Goal: Task Accomplishment & Management: Complete application form

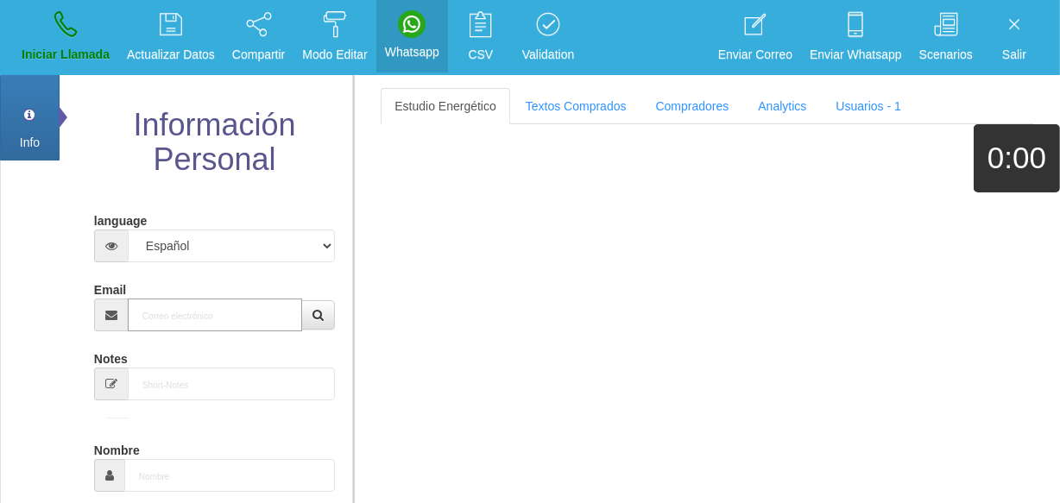
click at [157, 326] on input "Email" at bounding box center [215, 315] width 174 height 33
click at [150, 309] on input "Email" at bounding box center [215, 315] width 174 height 33
click at [159, 318] on input "Email" at bounding box center [215, 315] width 174 height 33
paste input "[EMAIL_ADDRESS][DOMAIN_NAME]"
type input "[EMAIL_ADDRESS][DOMAIN_NAME]"
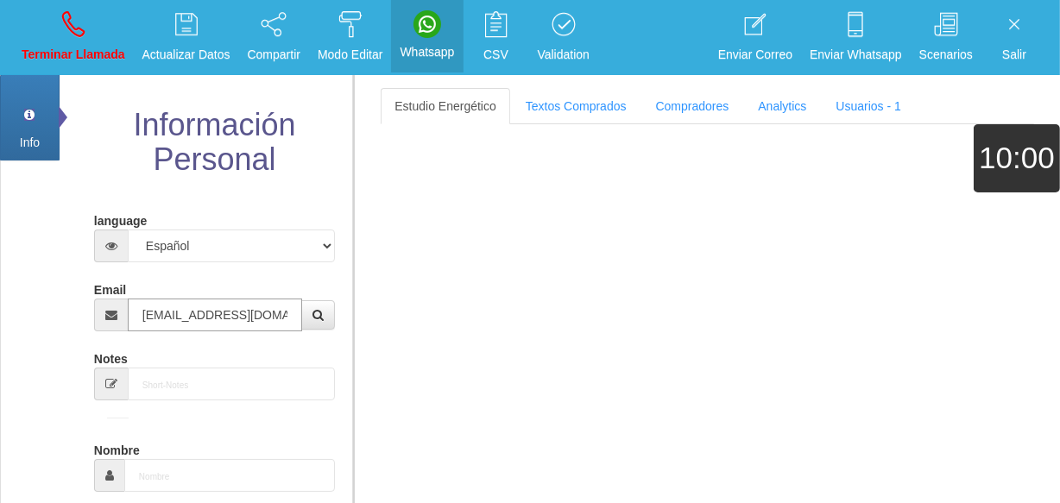
type input "1 Dic 1962"
select select "4"
type input "Excelente Comprador"
type input "[PERSON_NAME]"
select select "1"
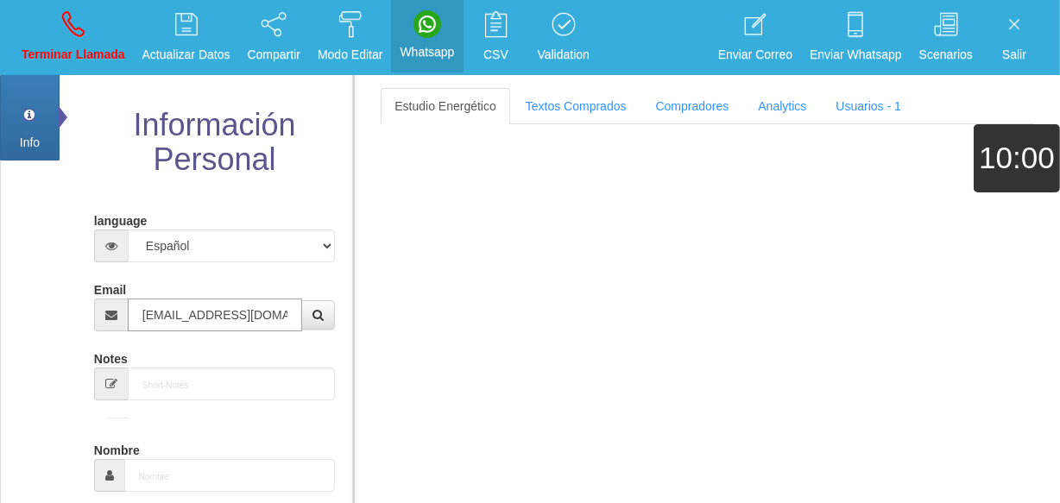
type input "[PHONE_NUMBER]"
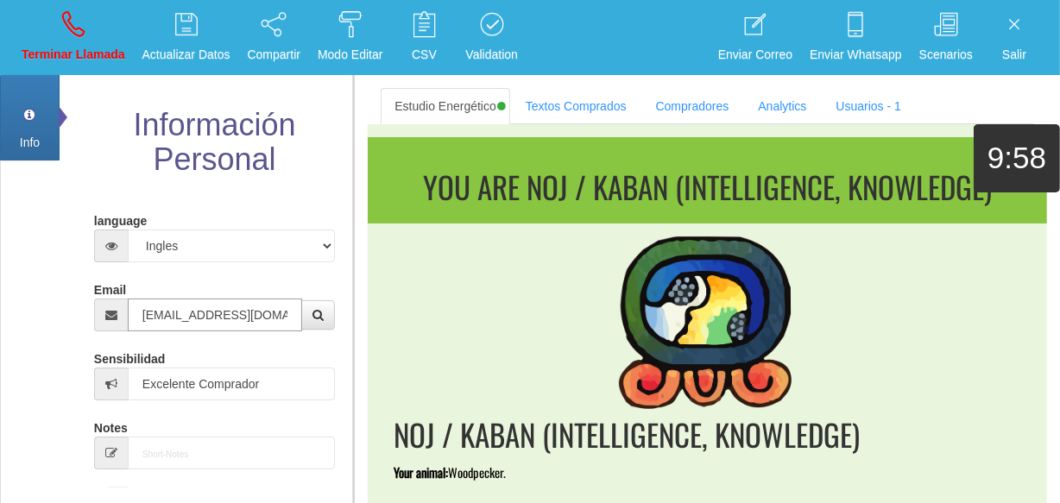
type input "[EMAIL_ADDRESS][DOMAIN_NAME]"
click at [617, 103] on link "Textos Comprados" at bounding box center [576, 106] width 129 height 36
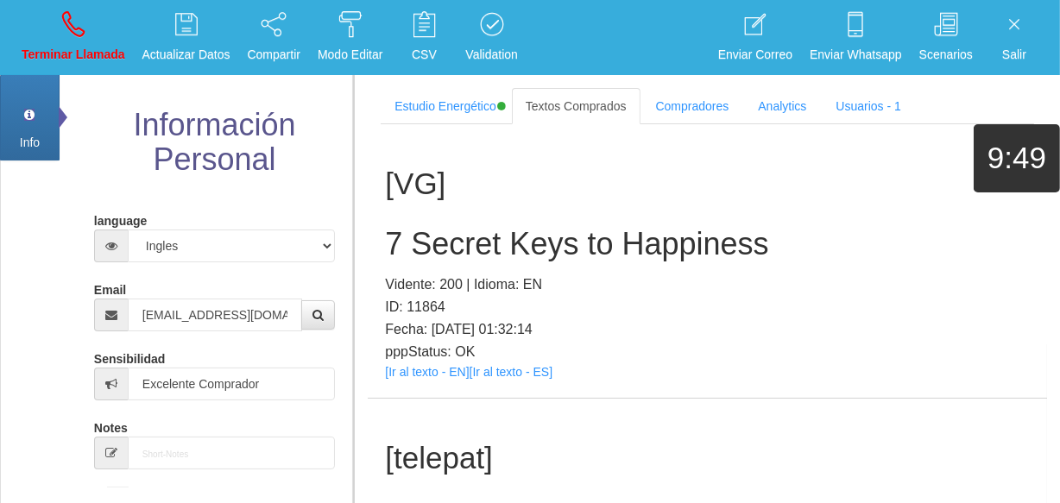
click at [843, 169] on div "[VG] 7 Secret Keys to Happiness Vidente: 200 | Idioma: EN ID: 11864 Fecha: [DAT…" at bounding box center [708, 261] width 680 height 274
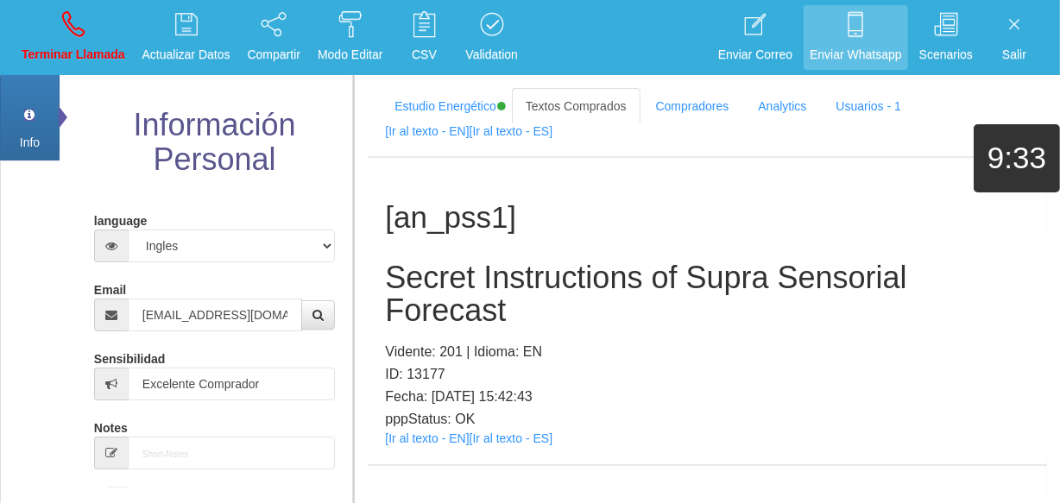
scroll to position [7782, 0]
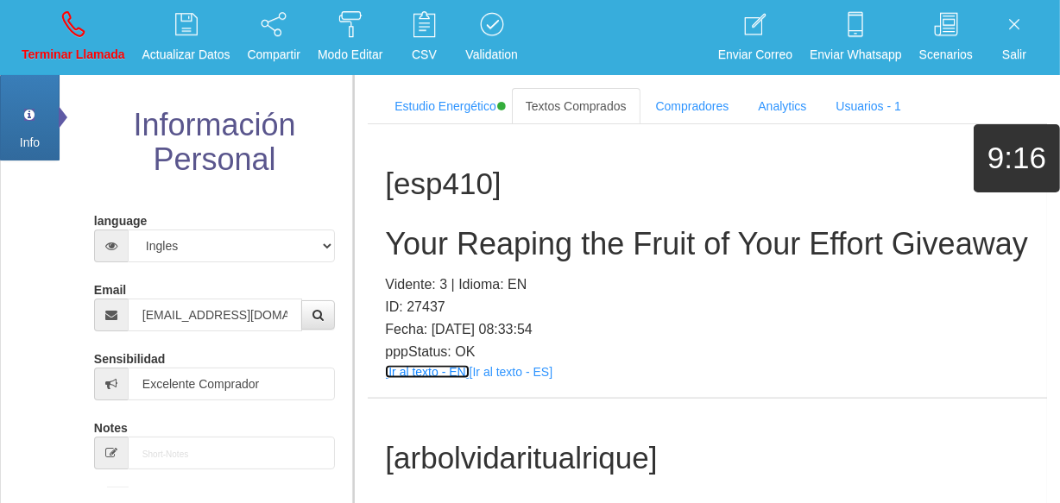
click at [440, 379] on link "[Ir al texto - EN]" at bounding box center [427, 372] width 84 height 14
drag, startPoint x: 493, startPoint y: 264, endPoint x: 495, endPoint y: 249, distance: 15.6
click at [495, 257] on h2 "Your Reaping the Fruit of Your Effort Giveaway" at bounding box center [707, 244] width 645 height 35
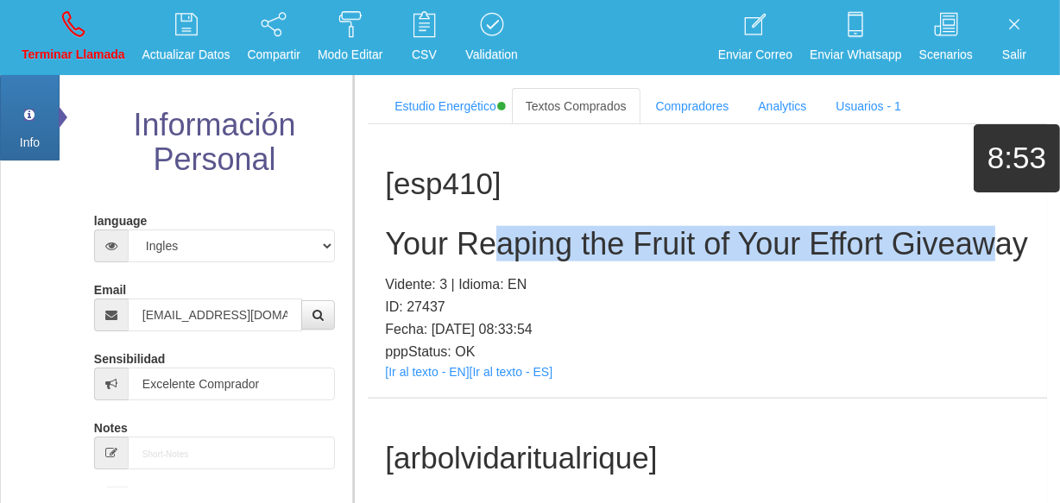
click at [495, 249] on h2 "Your Reaping the Fruit of Your Effort Giveaway" at bounding box center [707, 244] width 645 height 35
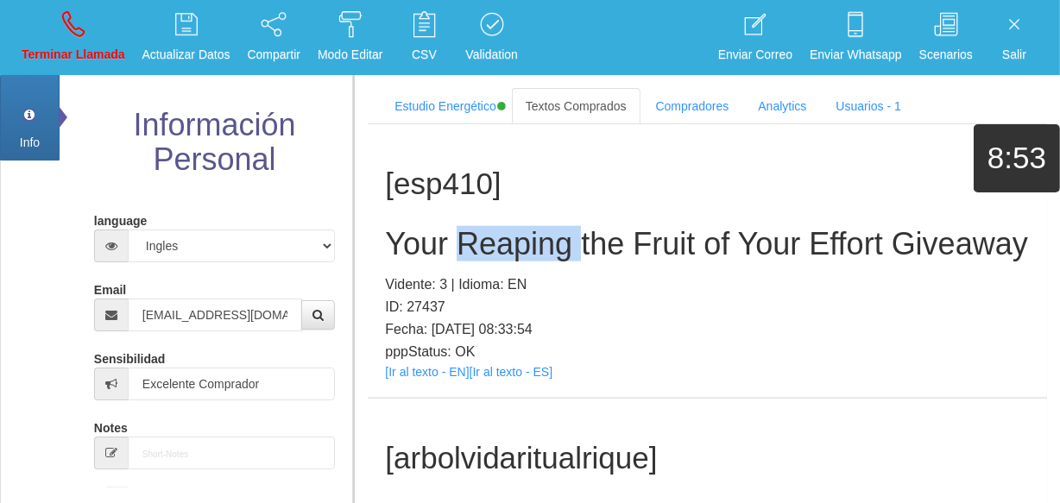
click at [496, 247] on h2 "Your Reaping the Fruit of Your Effort Giveaway" at bounding box center [707, 244] width 645 height 35
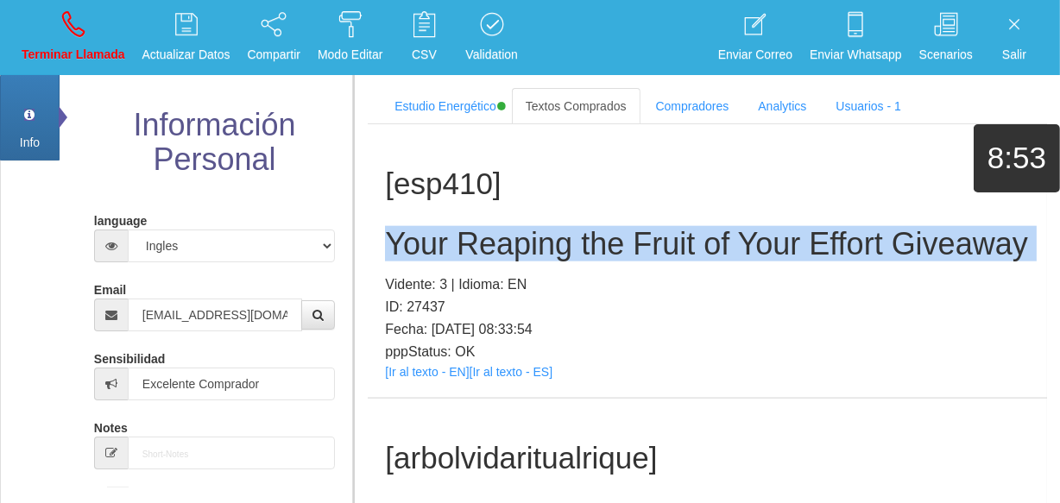
click at [496, 247] on h2 "Your Reaping the Fruit of Your Effort Giveaway" at bounding box center [707, 244] width 645 height 35
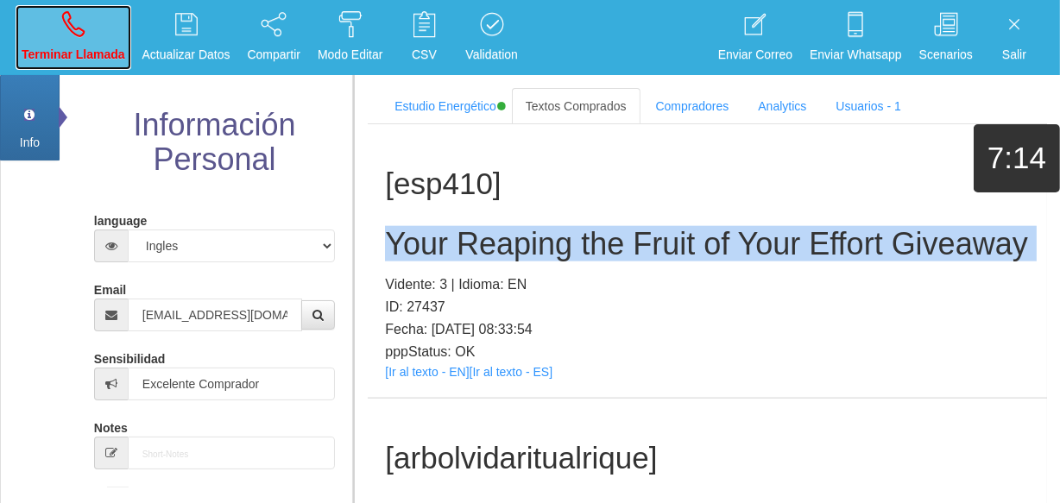
drag, startPoint x: 62, startPoint y: 31, endPoint x: 589, endPoint y: 102, distance: 531.5
click at [62, 31] on icon at bounding box center [73, 24] width 22 height 28
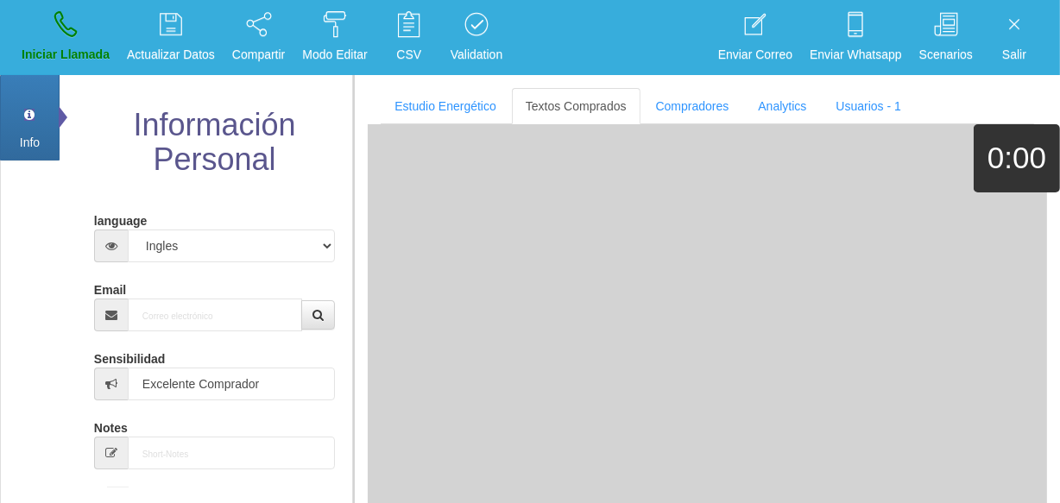
select select "0"
click at [257, 310] on input "Email" at bounding box center [215, 315] width 174 height 33
paste input "[EMAIL_ADDRESS][DOMAIN_NAME]"
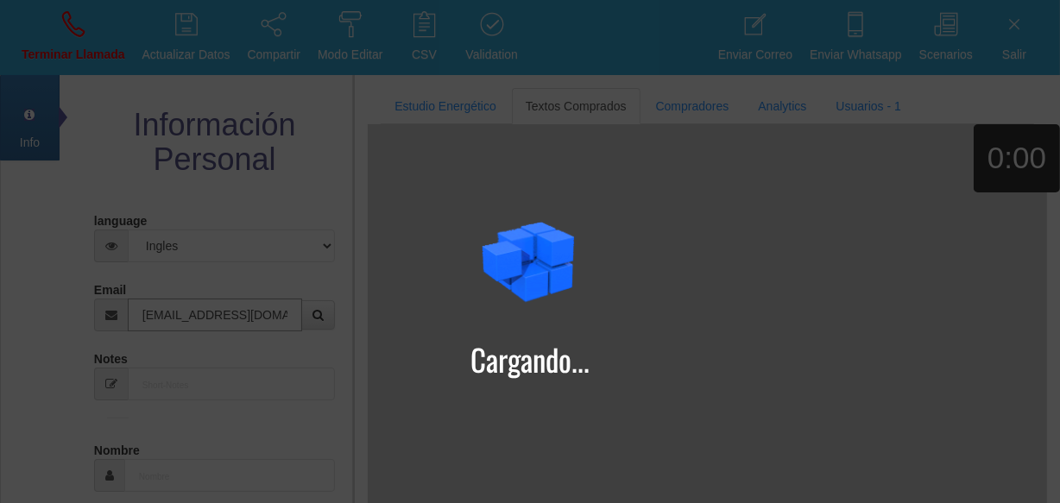
type input "[EMAIL_ADDRESS][DOMAIN_NAME]"
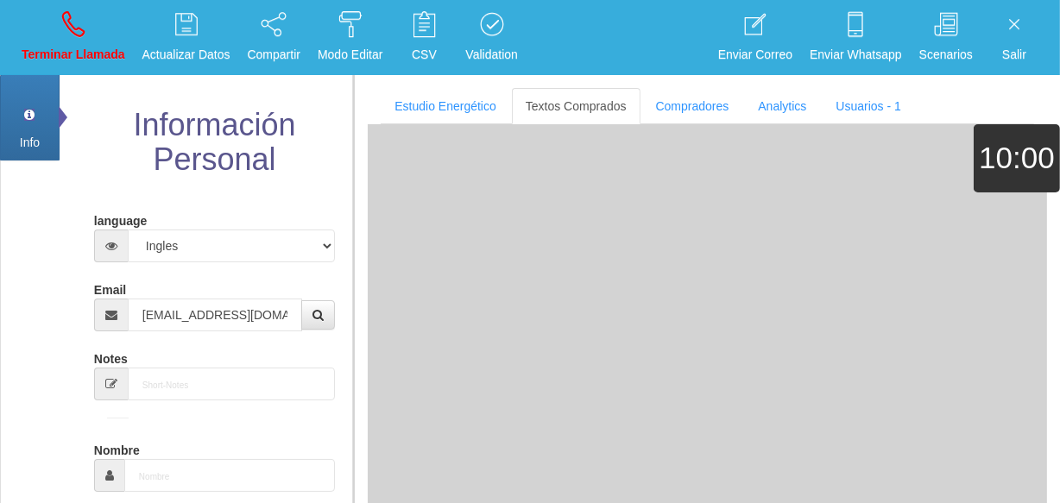
type input "[DATE]"
type input "Buen Comprador"
type input "[PERSON_NAME]"
select select "2"
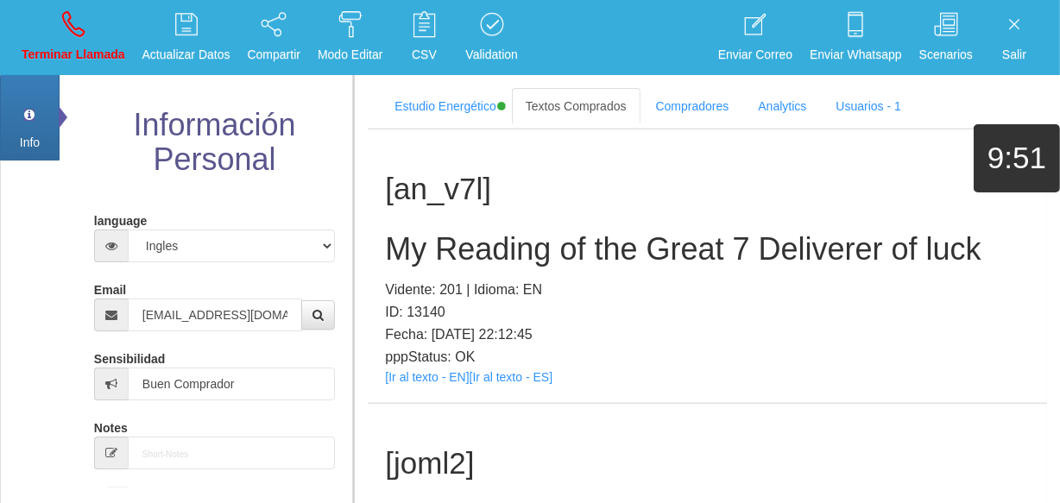
scroll to position [1364, 0]
click at [414, 380] on link "[Ir al texto - EN]" at bounding box center [427, 379] width 84 height 14
click at [458, 248] on h2 "My Reading of the Great 7 Deliverer of luck" at bounding box center [707, 251] width 645 height 35
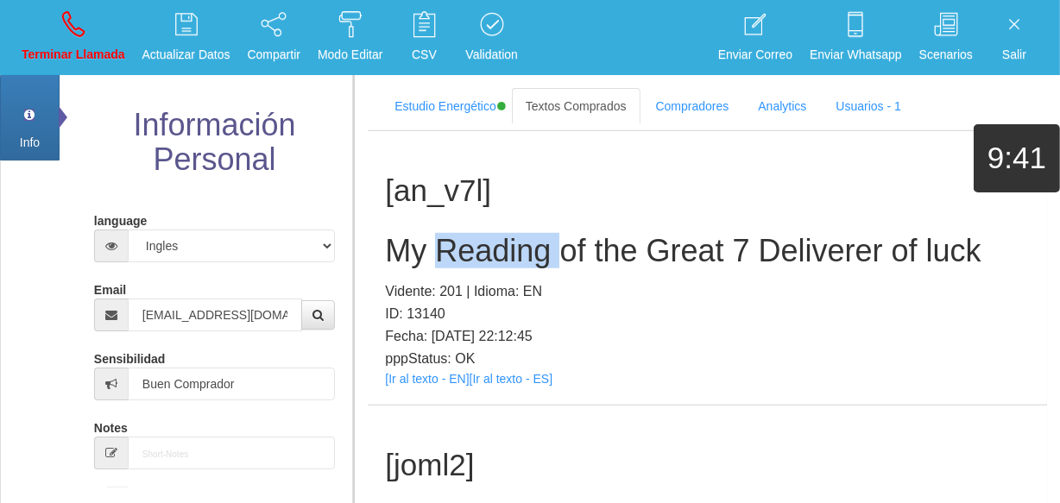
click at [458, 248] on h2 "My Reading of the Great 7 Deliverer of luck" at bounding box center [707, 251] width 645 height 35
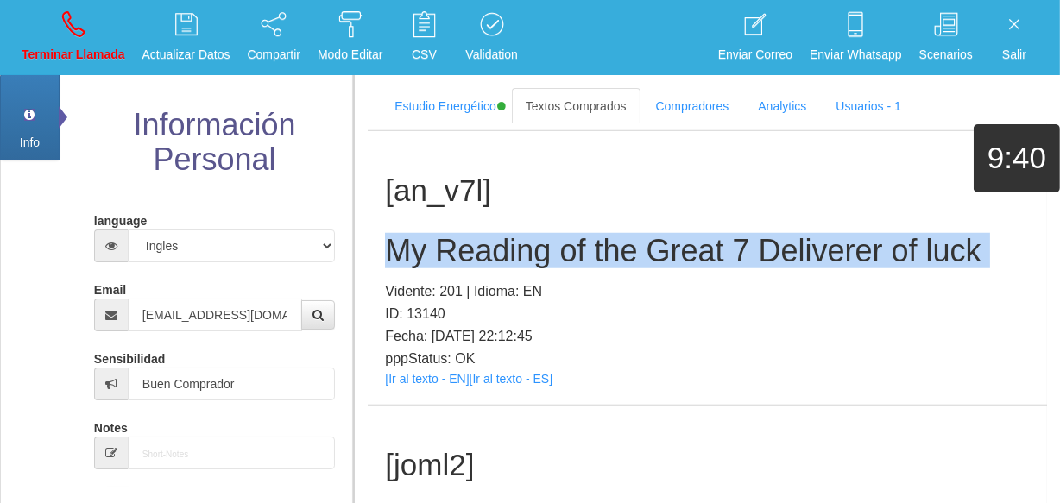
click at [458, 248] on h2 "My Reading of the Great 7 Deliverer of luck" at bounding box center [707, 251] width 645 height 35
copy h2 "My Reading of the Great 7 Deliverer of luck"
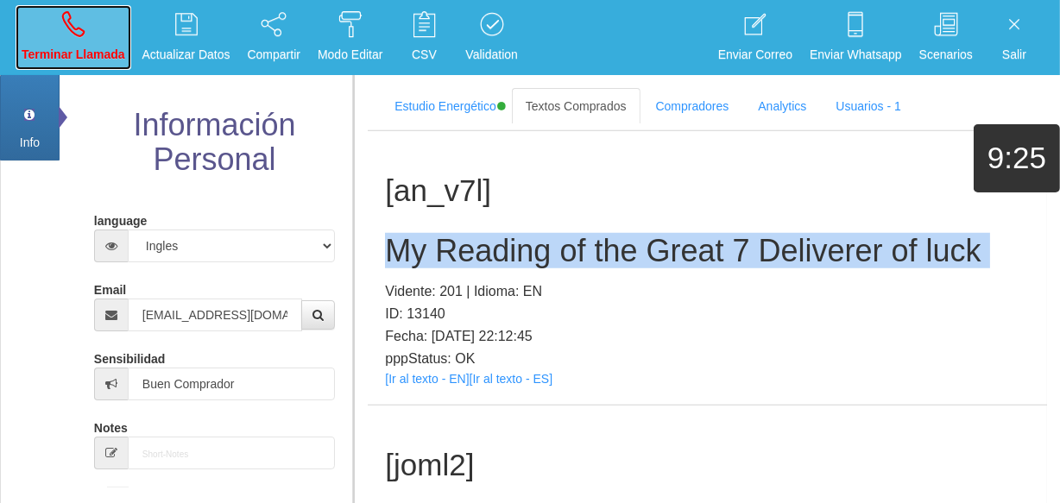
click at [73, 47] on p "Terminar Llamada" at bounding box center [74, 55] width 104 height 20
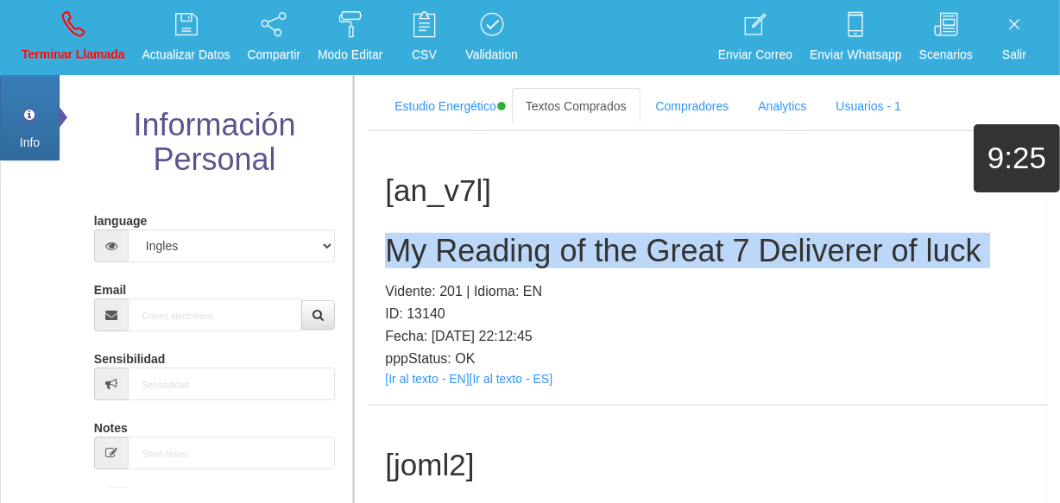
select select "0"
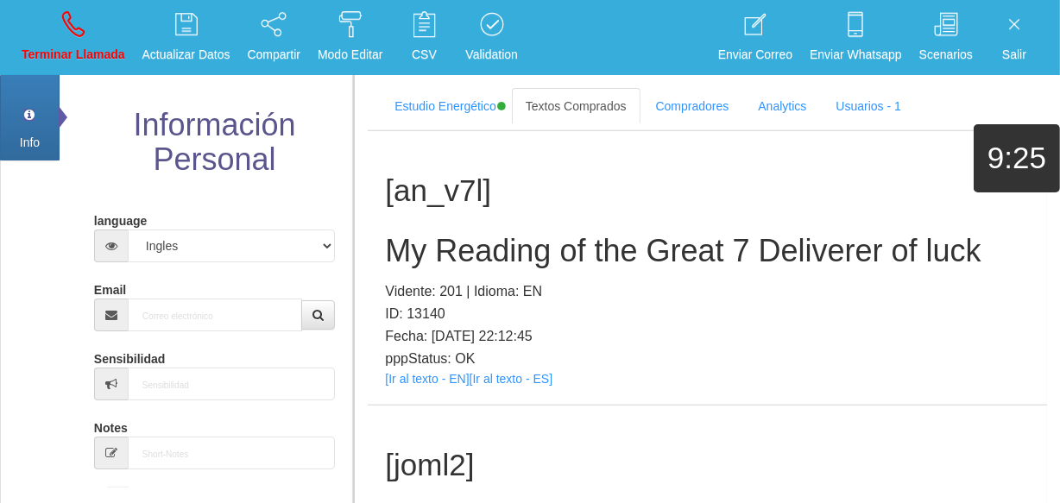
scroll to position [0, 0]
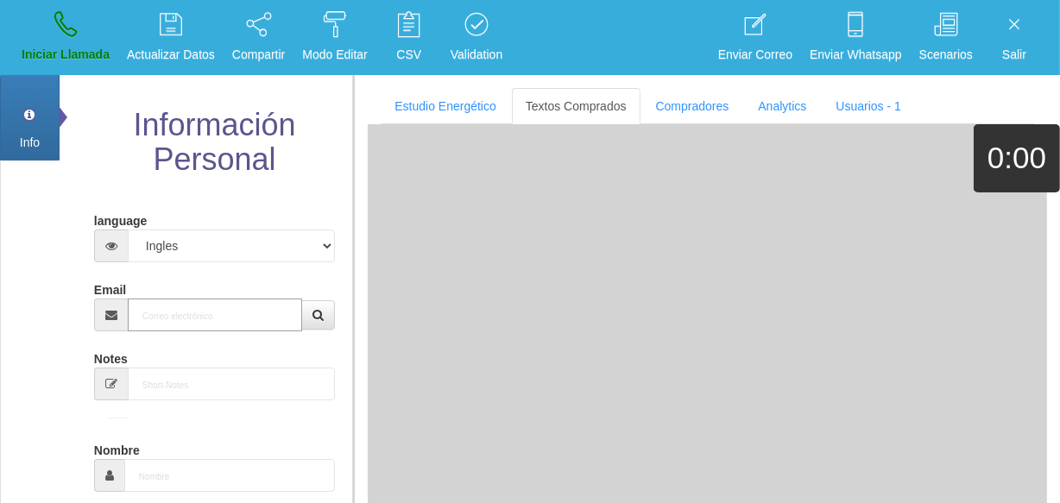
click at [233, 313] on input "Email" at bounding box center [215, 315] width 174 height 33
paste input "[EMAIL_ADDRESS][DOMAIN_NAME]"
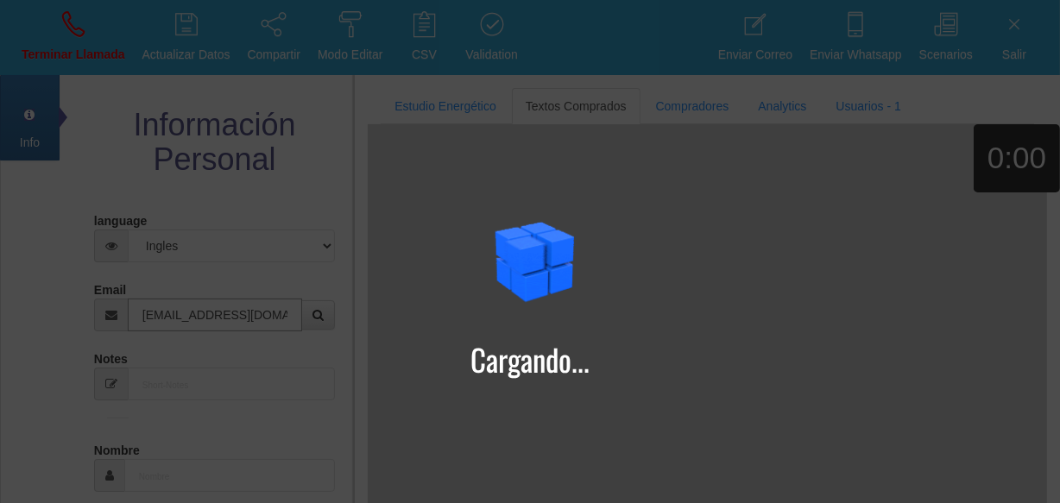
type input "[EMAIL_ADDRESS][DOMAIN_NAME]"
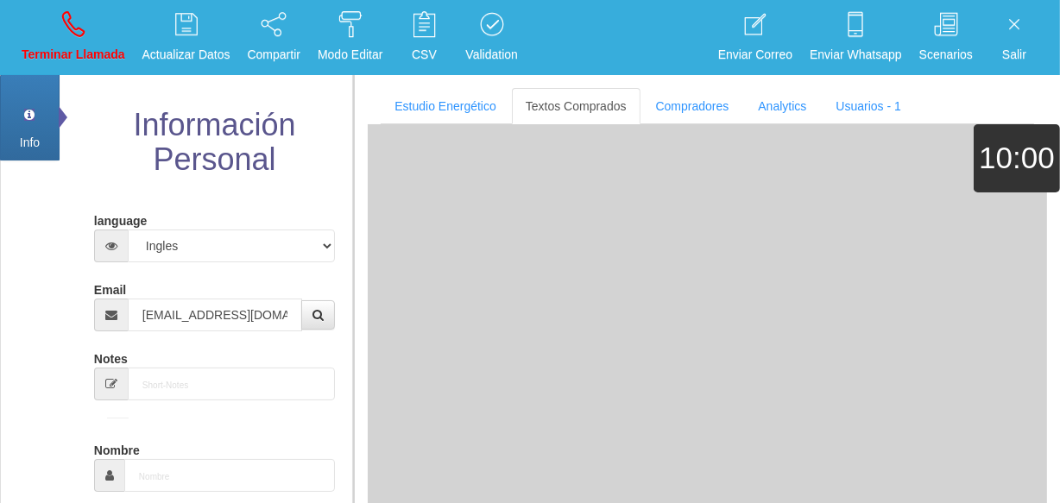
type input "16 Dic 1944"
type input "Excelente Comprador"
type input "[PERSON_NAME]"
select select "2"
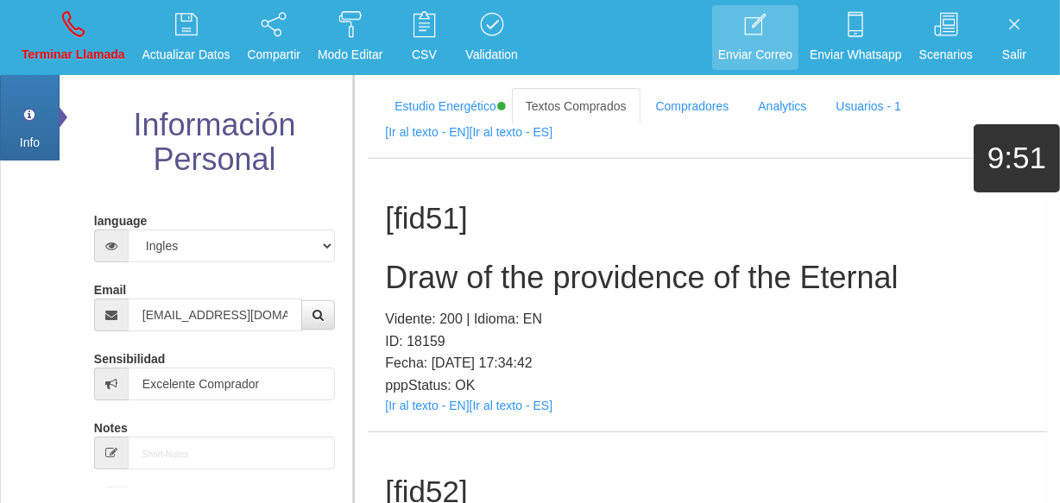
scroll to position [12994, 0]
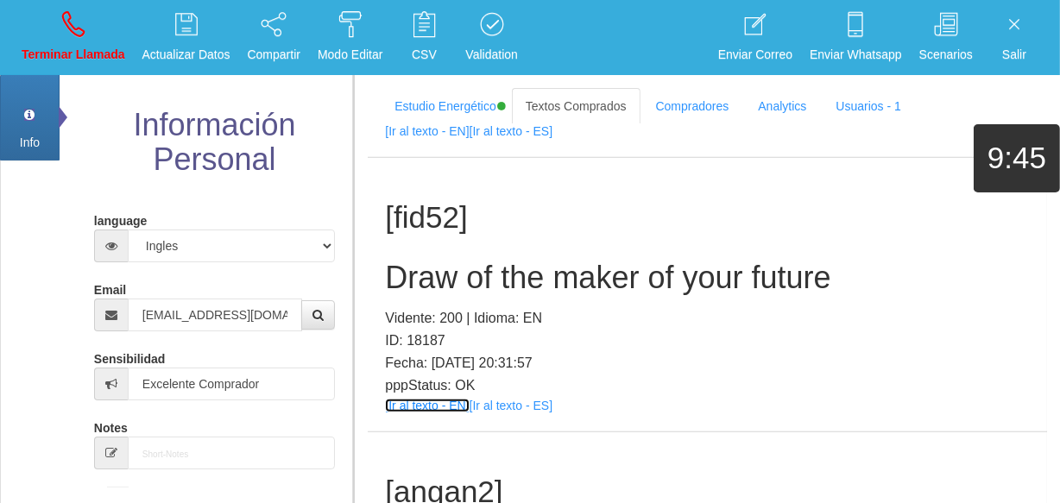
click at [421, 403] on link "[Ir al texto - EN]" at bounding box center [427, 406] width 84 height 14
click at [453, 237] on div "[fid52] Draw of the maker of your future Vidente: 200 | Idioma: EN ID: 18187 Fe…" at bounding box center [708, 295] width 680 height 274
click at [458, 261] on h2 "Draw of the maker of your future" at bounding box center [707, 278] width 645 height 35
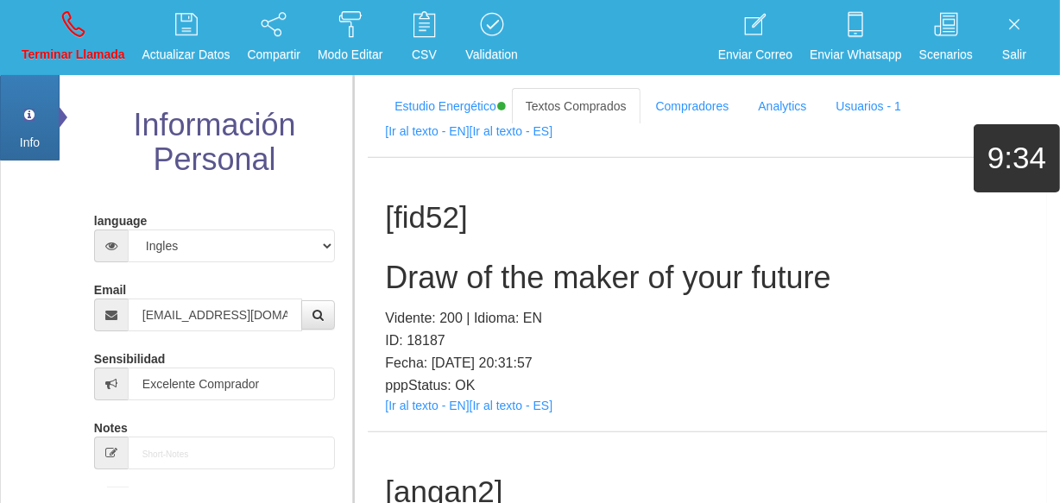
click at [463, 267] on h2 "Draw of the maker of your future" at bounding box center [707, 278] width 645 height 35
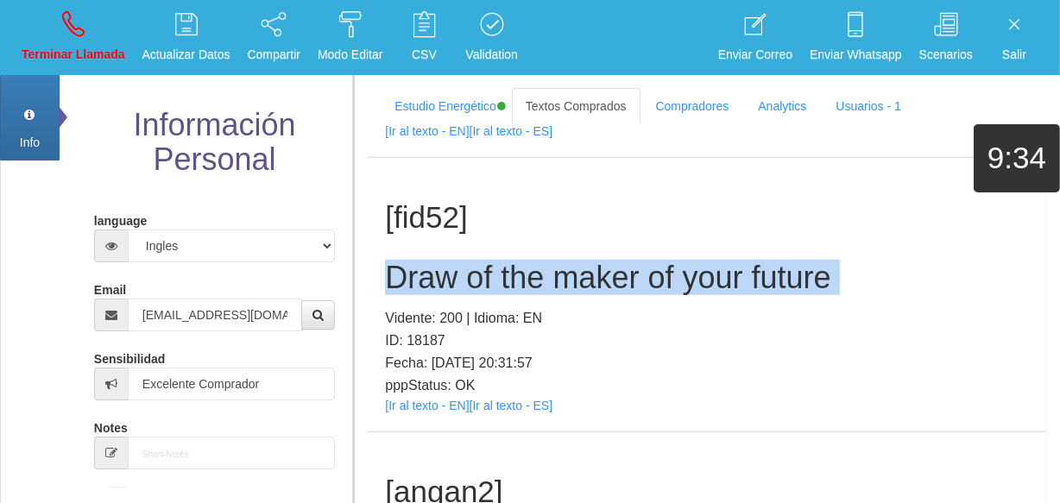
click at [463, 267] on h2 "Draw of the maker of your future" at bounding box center [707, 278] width 645 height 35
copy h2 "Draw of the maker of your future"
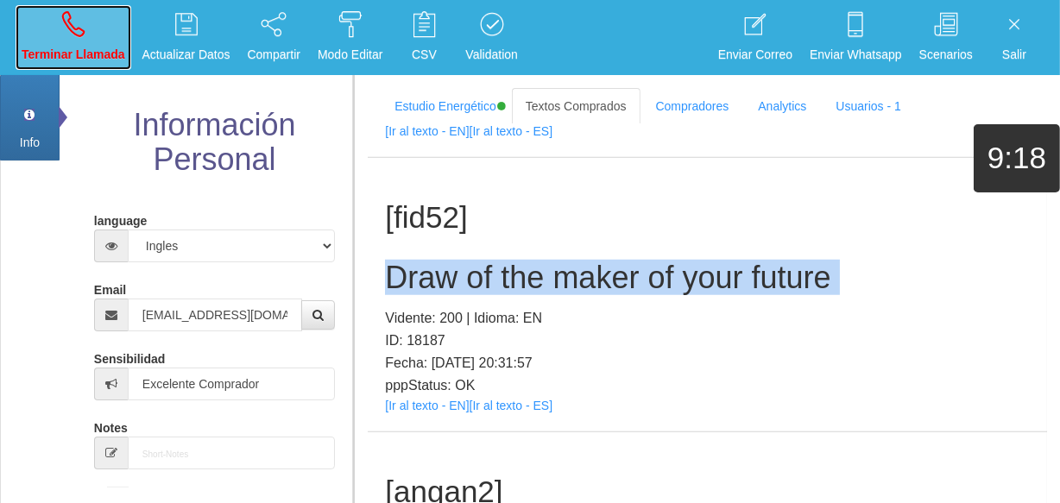
drag, startPoint x: 65, startPoint y: 39, endPoint x: 153, endPoint y: 149, distance: 141.3
click at [65, 39] on link "Terminar Llamada" at bounding box center [74, 37] width 116 height 65
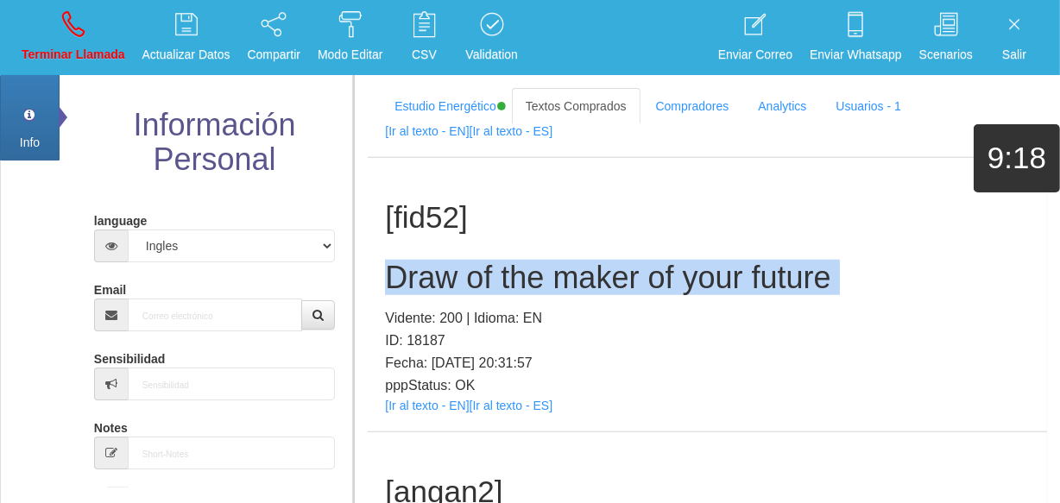
select select "0"
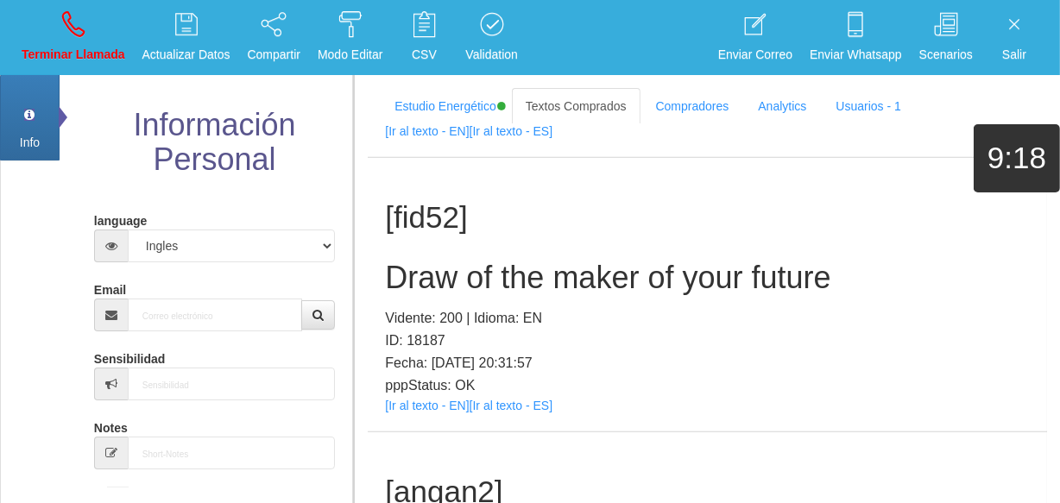
scroll to position [0, 0]
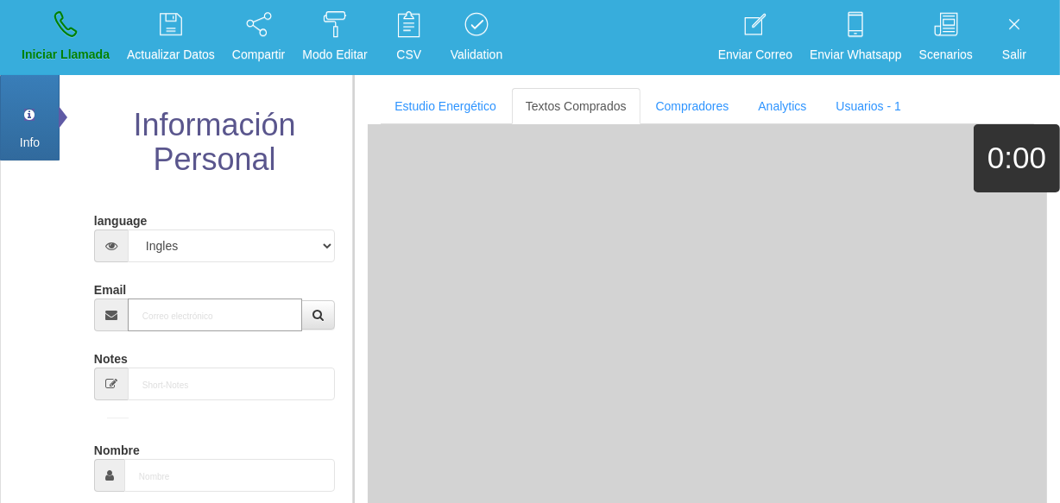
click at [240, 319] on input "Email" at bounding box center [215, 315] width 174 height 33
paste input "[EMAIL_ADDRESS][DOMAIN_NAME]"
type input "[EMAIL_ADDRESS][DOMAIN_NAME]"
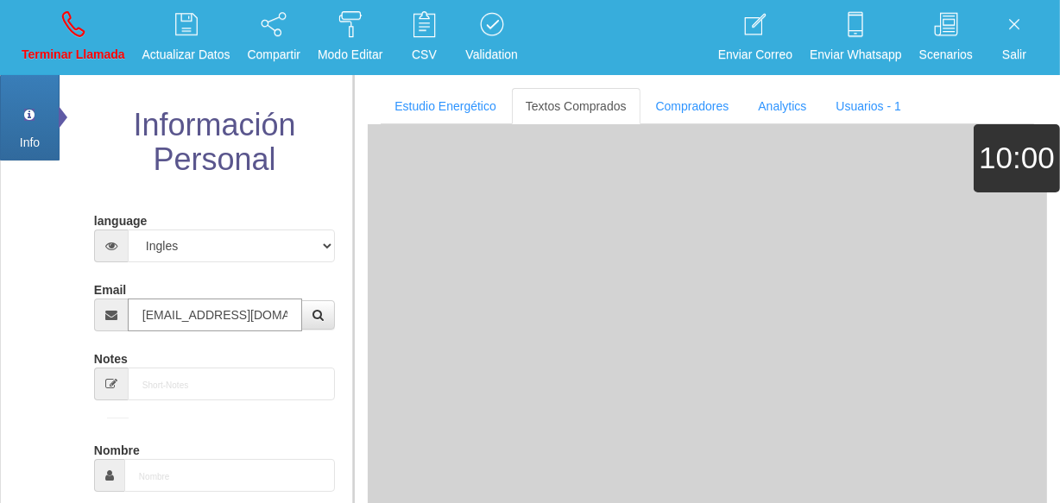
type input "[DATE]"
type input "Comprador simple"
type input "Dvante"
select select "1"
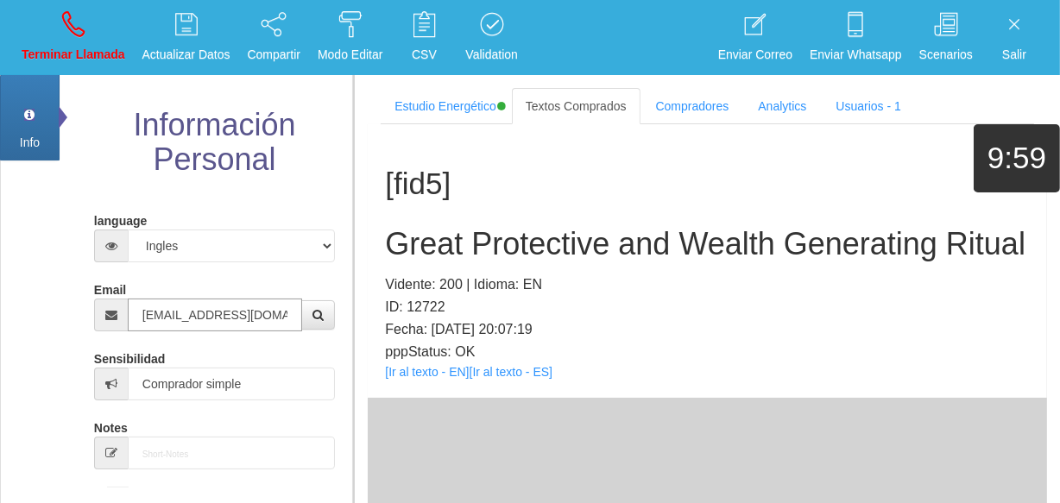
type input "[EMAIL_ADDRESS][DOMAIN_NAME]"
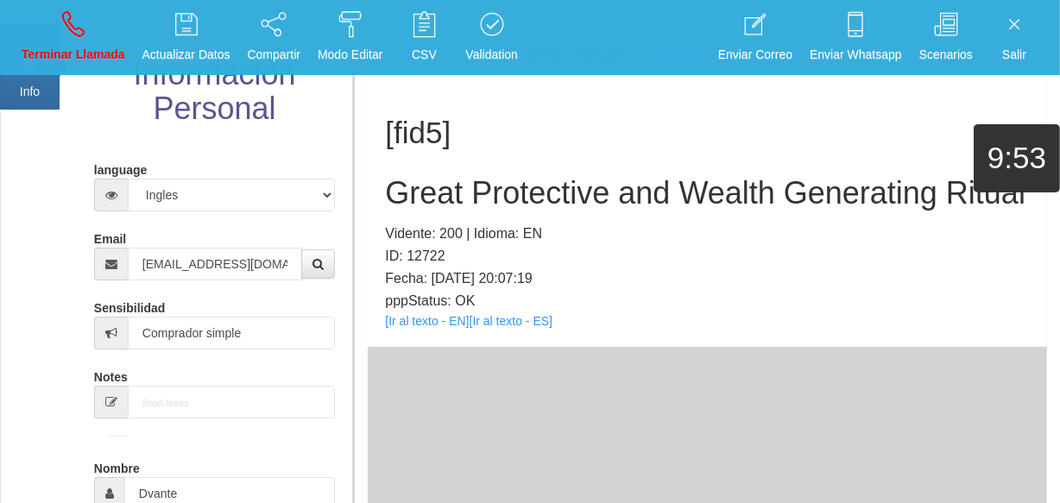
scroll to position [78, 0]
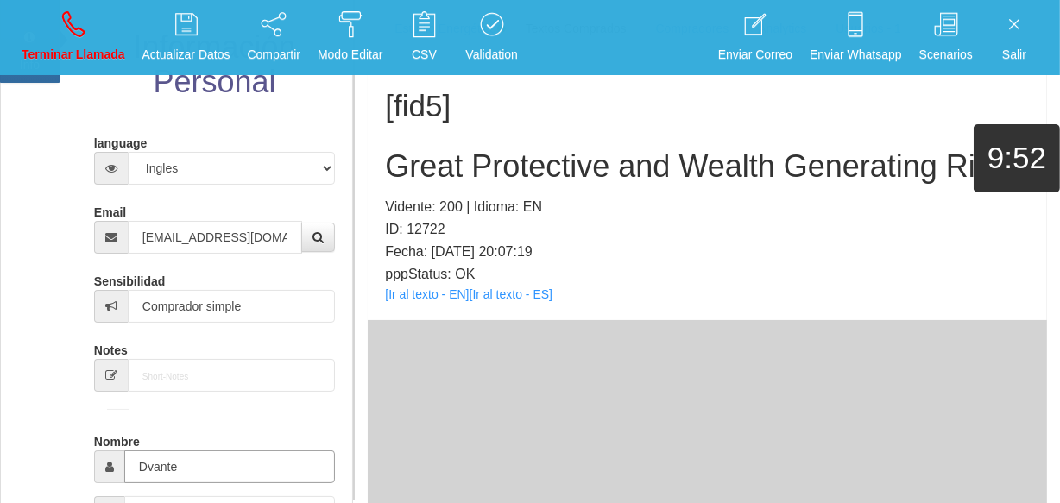
click at [143, 476] on input "Dvante" at bounding box center [229, 467] width 211 height 33
click at [426, 301] on link "[Ir al texto - EN]" at bounding box center [427, 295] width 84 height 14
click at [418, 184] on h2 "Great Protective and Wealth Generating Ritual" at bounding box center [707, 166] width 645 height 35
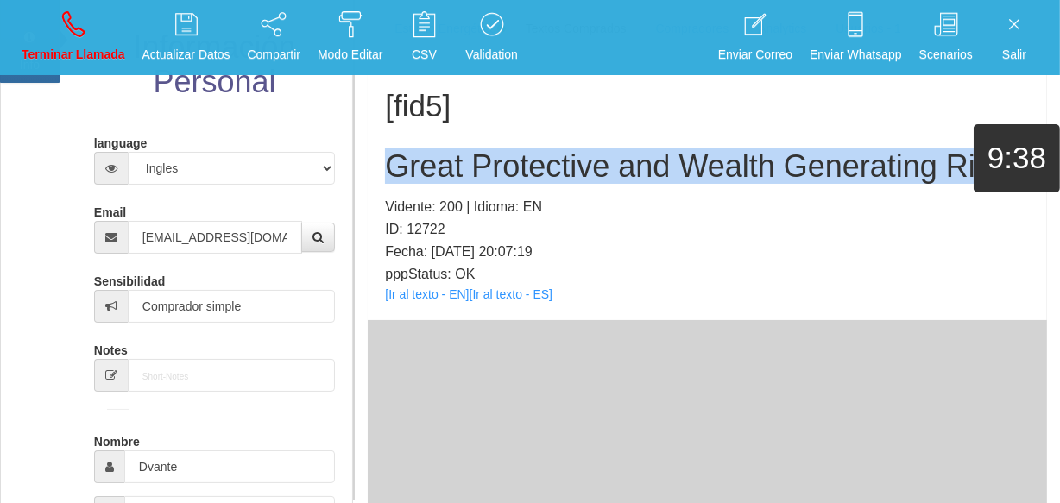
click at [418, 184] on h2 "Great Protective and Wealth Generating Ritual" at bounding box center [707, 166] width 645 height 35
copy h2 "Great Protective and Wealth Generating Ritual"
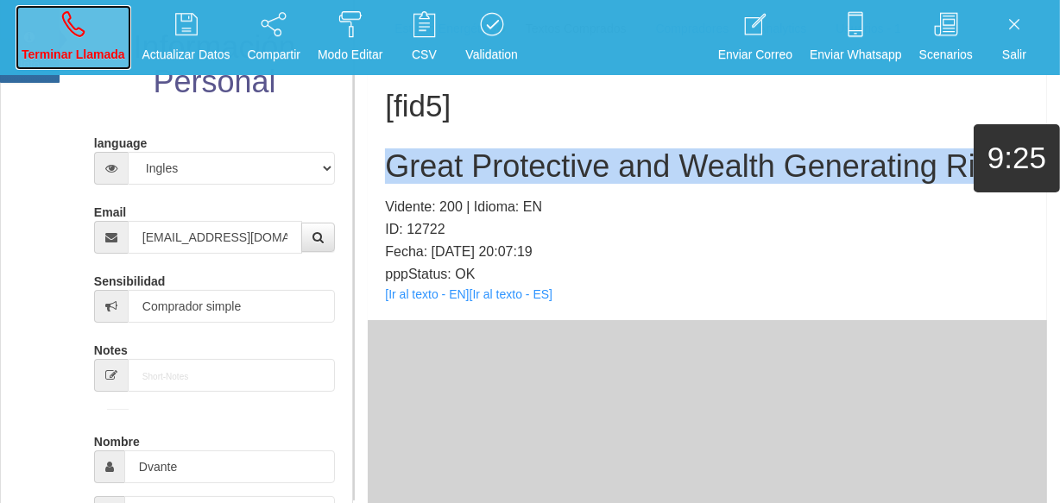
drag, startPoint x: 91, startPoint y: 52, endPoint x: 178, endPoint y: 149, distance: 130.9
click at [91, 52] on p "Terminar Llamada" at bounding box center [74, 55] width 104 height 20
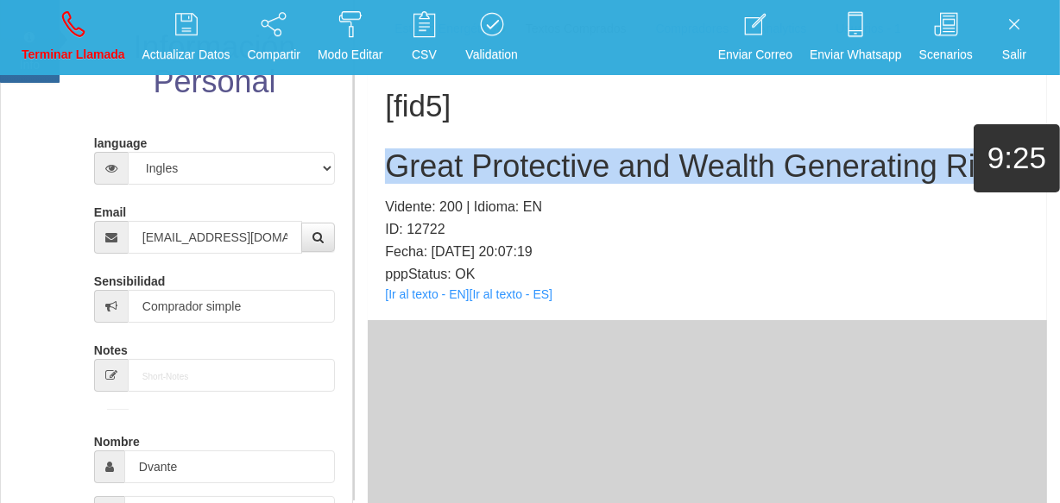
select select "0"
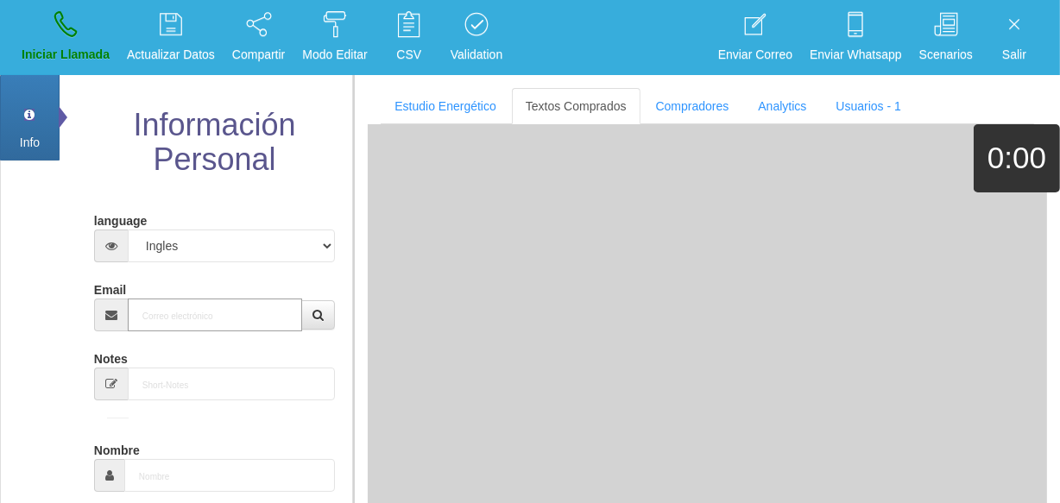
click at [172, 322] on input "Email" at bounding box center [215, 315] width 174 height 33
paste input "[PERSON_NAME][EMAIL_ADDRESS][DOMAIN_NAME]"
type input "[PERSON_NAME][EMAIL_ADDRESS][DOMAIN_NAME]"
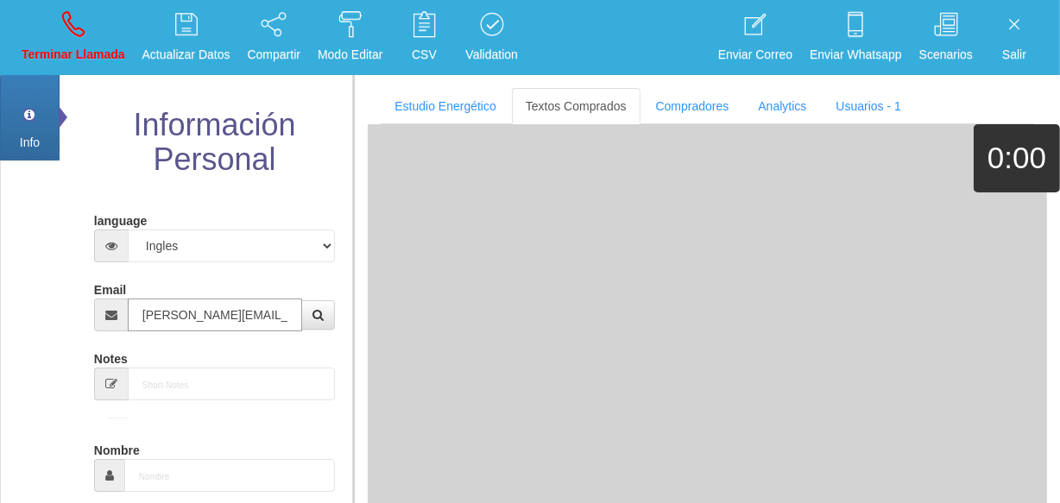
type input "[DATE]"
type input "Excelente Comprador"
type input "[PERSON_NAME]"
select select "2"
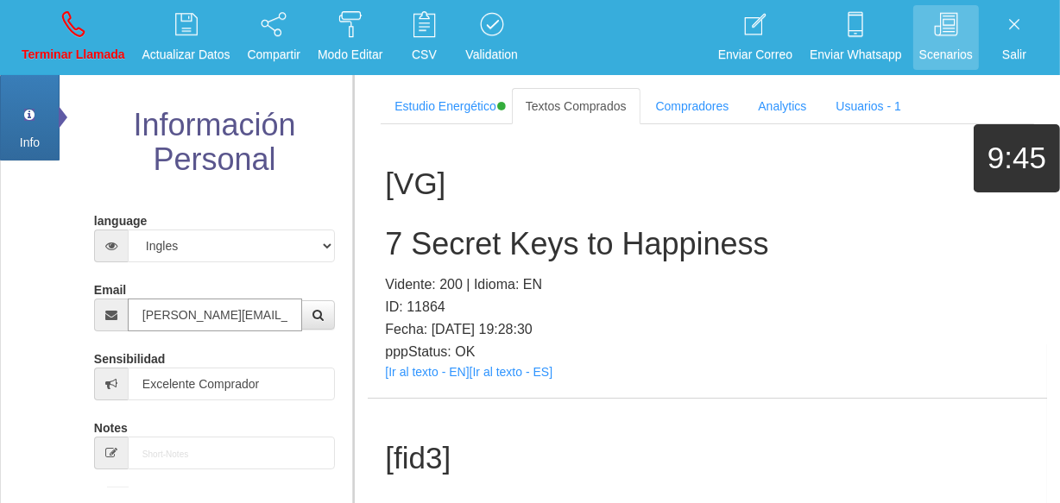
type input "[PERSON_NAME][EMAIL_ADDRESS][DOMAIN_NAME]"
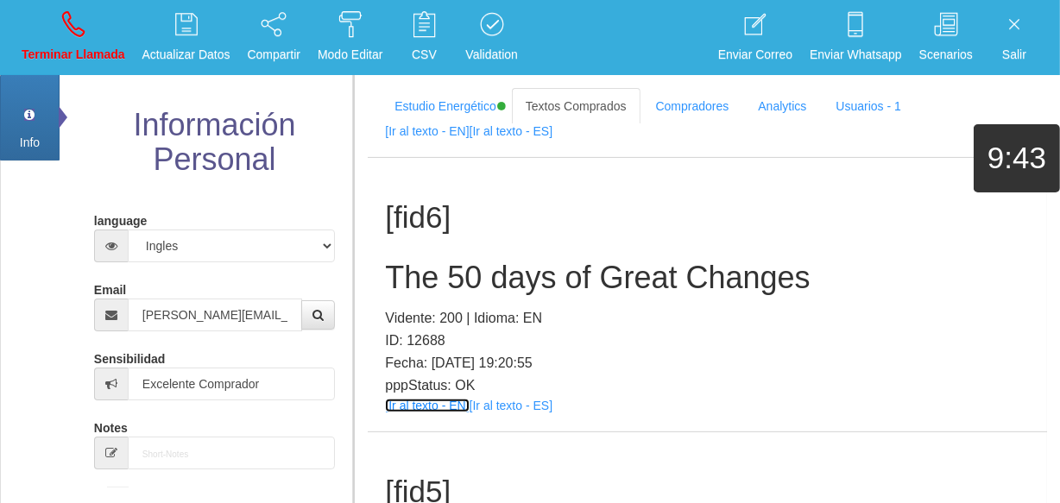
click at [416, 401] on link "[Ir al texto - EN]" at bounding box center [427, 406] width 84 height 14
click at [479, 266] on h2 "The 50 days of Great Changes" at bounding box center [707, 278] width 645 height 35
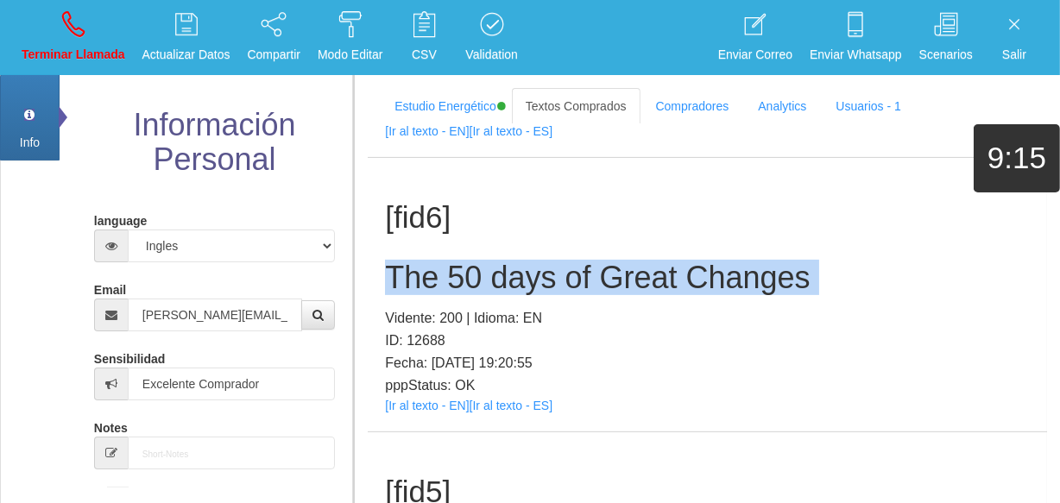
click at [479, 266] on h2 "The 50 days of Great Changes" at bounding box center [707, 278] width 645 height 35
copy h2 "The 50 days of Great Changes"
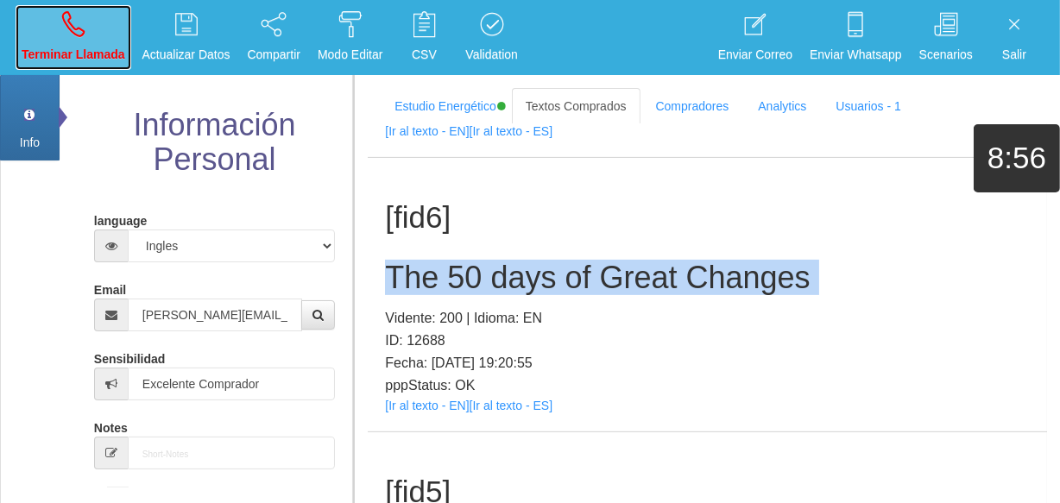
click at [78, 16] on icon at bounding box center [73, 24] width 22 height 28
select select "0"
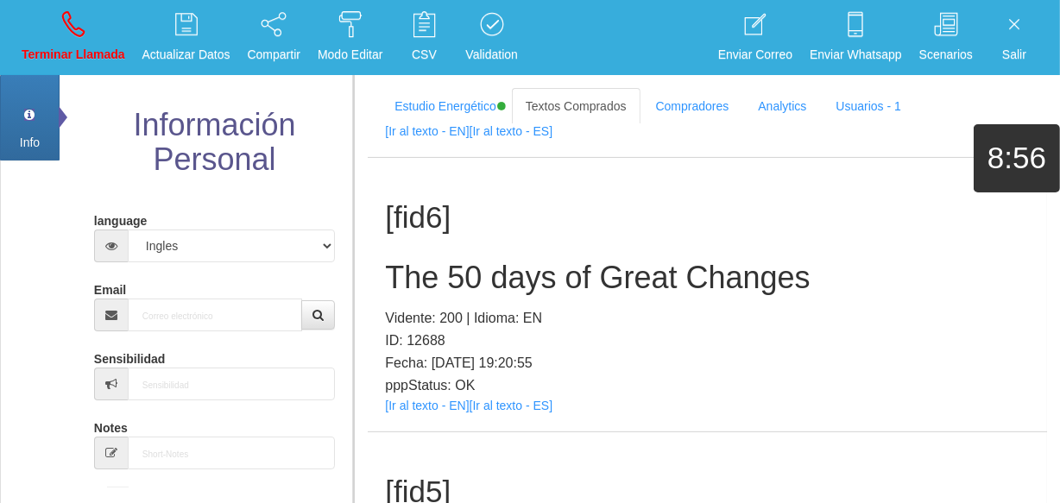
scroll to position [0, 0]
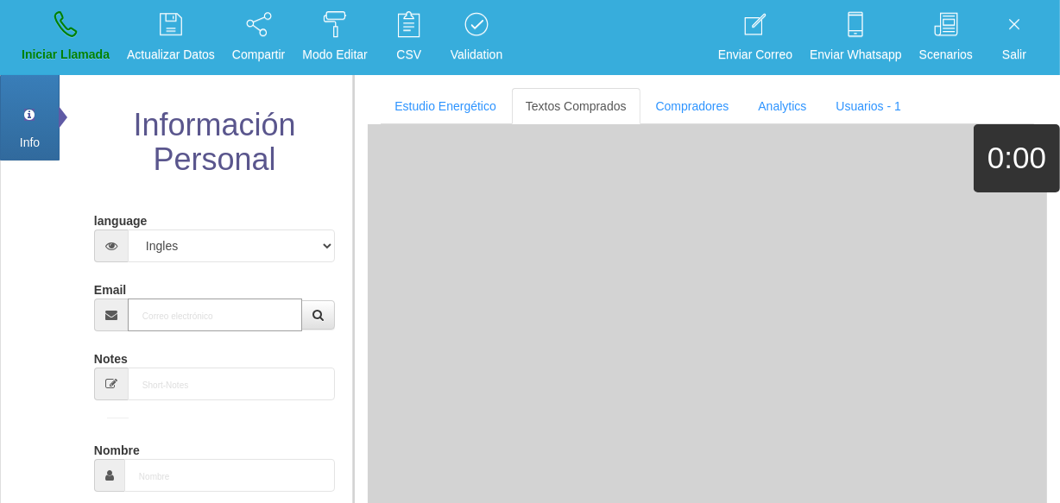
click at [236, 326] on input "Email" at bounding box center [215, 315] width 174 height 33
paste input "[EMAIL_ADDRESS][DOMAIN_NAME]"
type input "[EMAIL_ADDRESS][DOMAIN_NAME]"
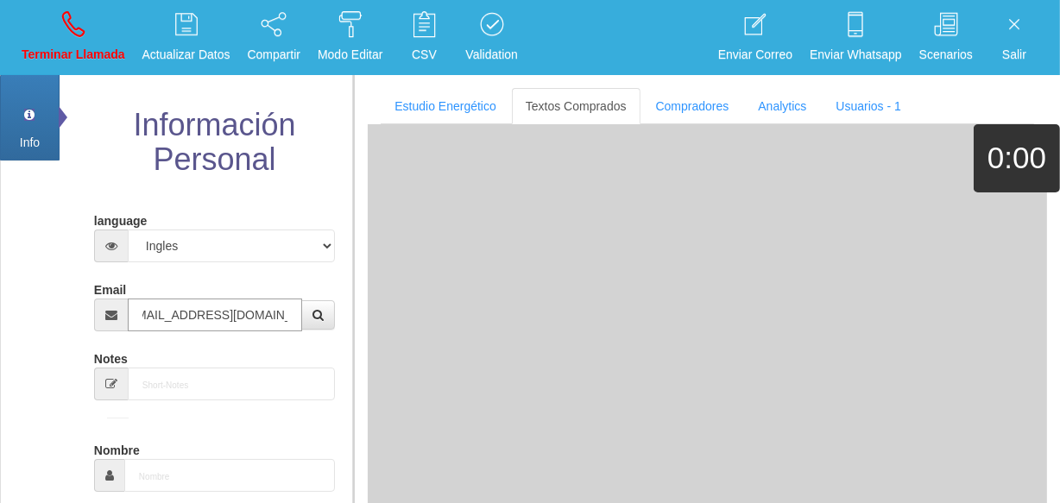
type input "[DATE]"
type input "Comprador simple"
type input "[PERSON_NAME]"
select select "2"
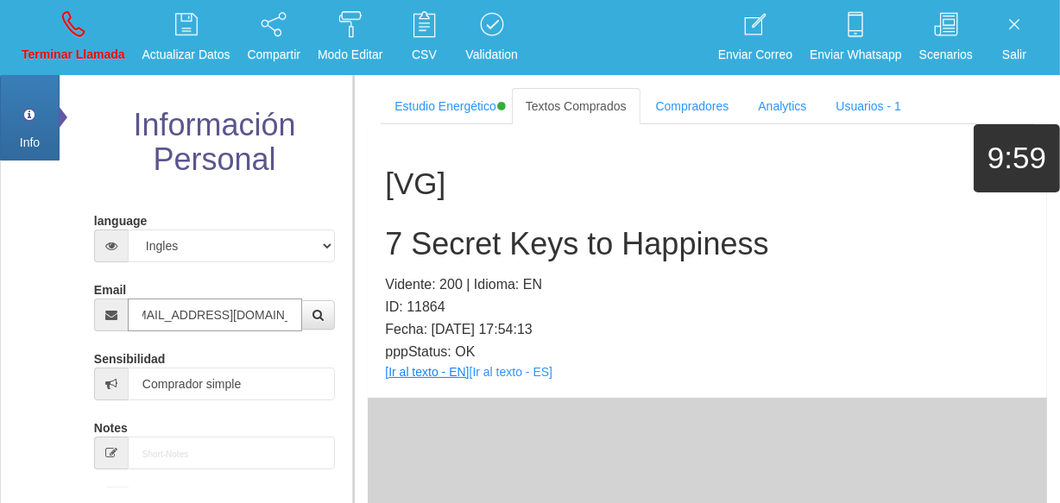
type input "[EMAIL_ADDRESS][DOMAIN_NAME]"
click at [414, 370] on link "[Ir al texto - EN]" at bounding box center [427, 372] width 84 height 14
click at [521, 227] on h2 "7 Secret Keys to Happiness" at bounding box center [707, 244] width 645 height 35
click at [523, 229] on h2 "7 Secret Keys to Happiness" at bounding box center [707, 244] width 645 height 35
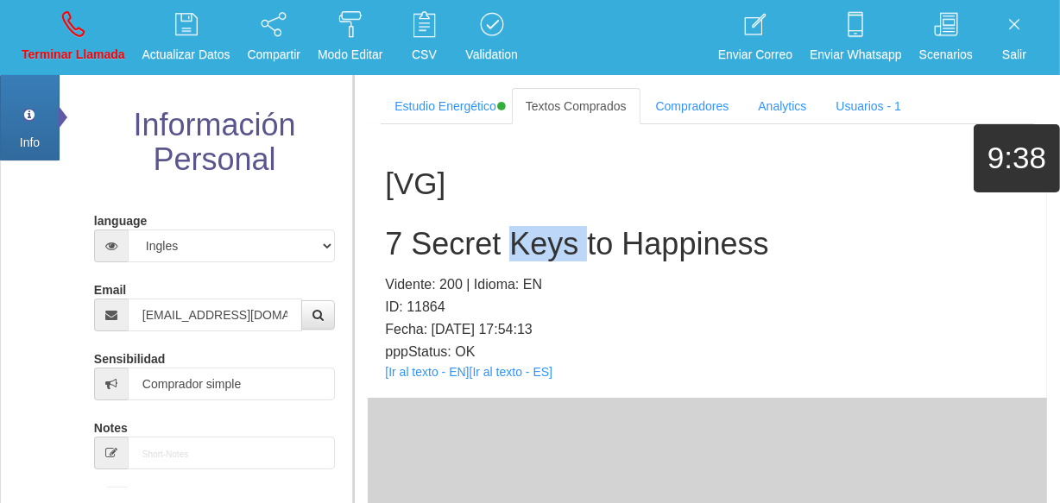
click at [523, 229] on h2 "7 Secret Keys to Happiness" at bounding box center [707, 244] width 645 height 35
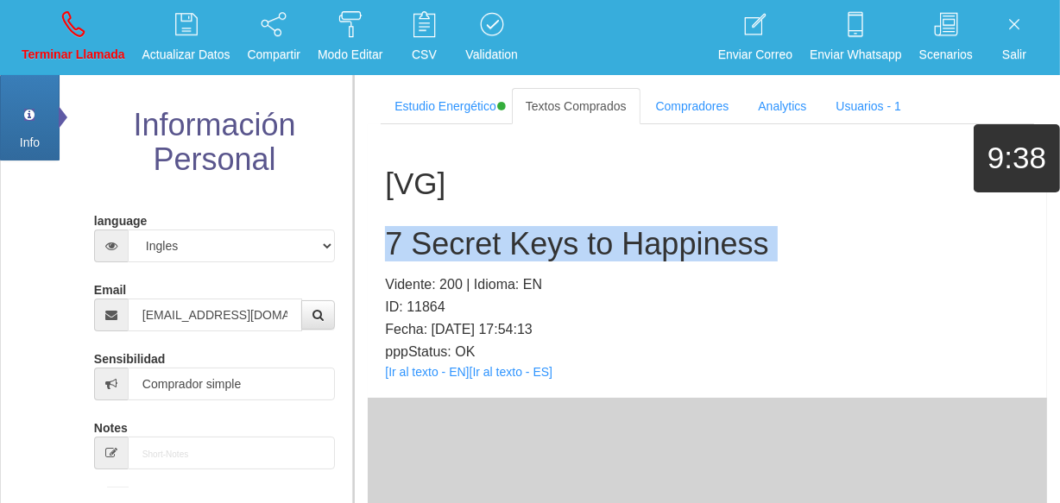
click at [523, 229] on h2 "7 Secret Keys to Happiness" at bounding box center [707, 244] width 645 height 35
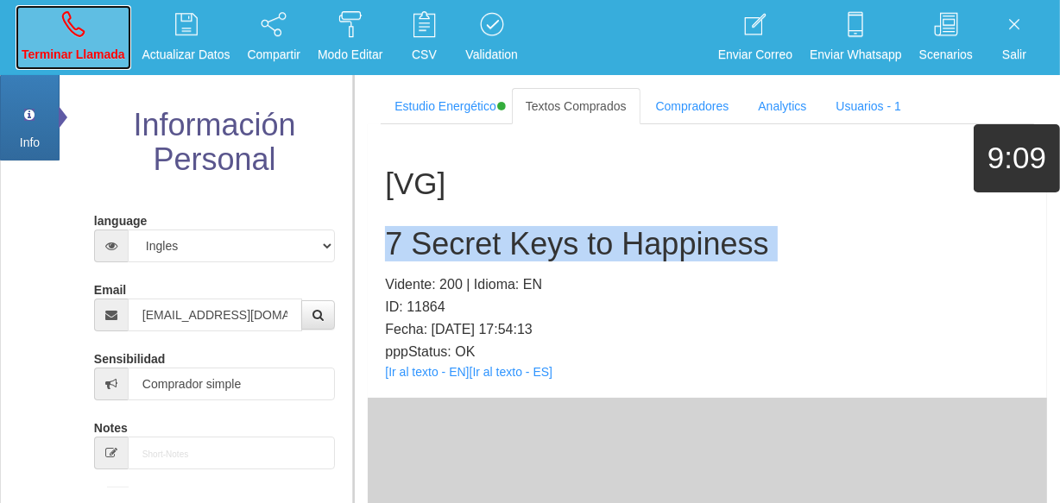
drag, startPoint x: 75, startPoint y: 44, endPoint x: 86, endPoint y: 48, distance: 12.0
click at [75, 45] on p "Terminar Llamada" at bounding box center [74, 55] width 104 height 20
select select "0"
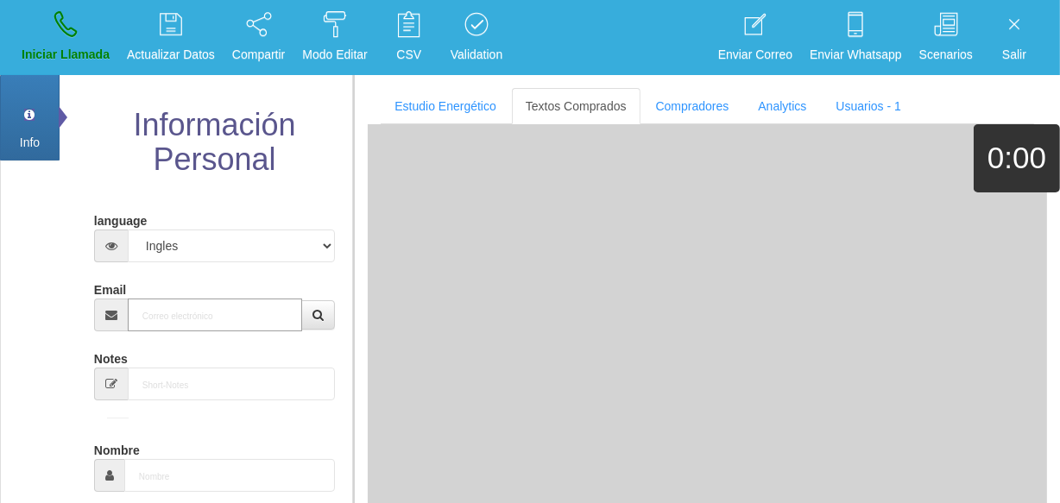
click at [212, 309] on input "Email" at bounding box center [215, 315] width 174 height 33
paste input "[EMAIL_ADDRESS][DOMAIN_NAME]"
type input "[EMAIL_ADDRESS][DOMAIN_NAME]"
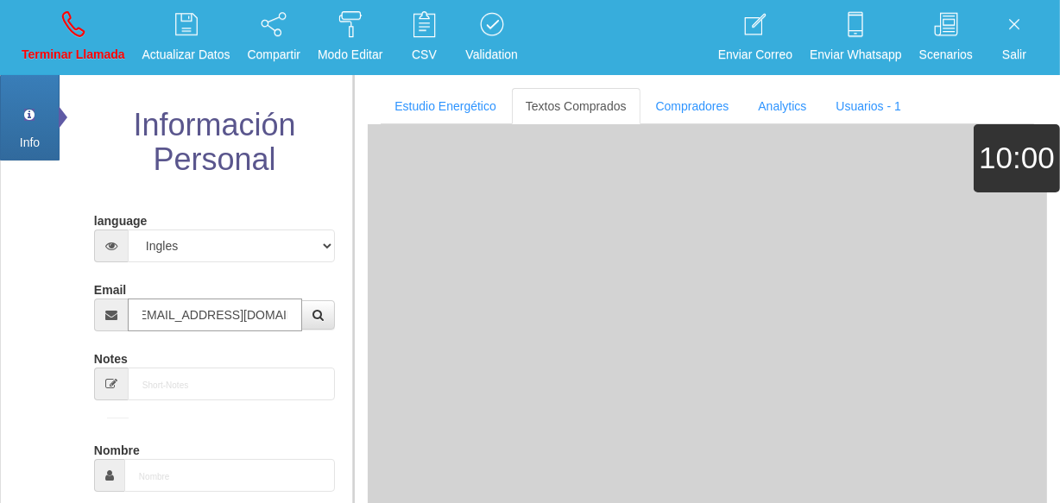
type input "[DATE]"
type input "Comprador simple"
type input "[PERSON_NAME]"
select select "2"
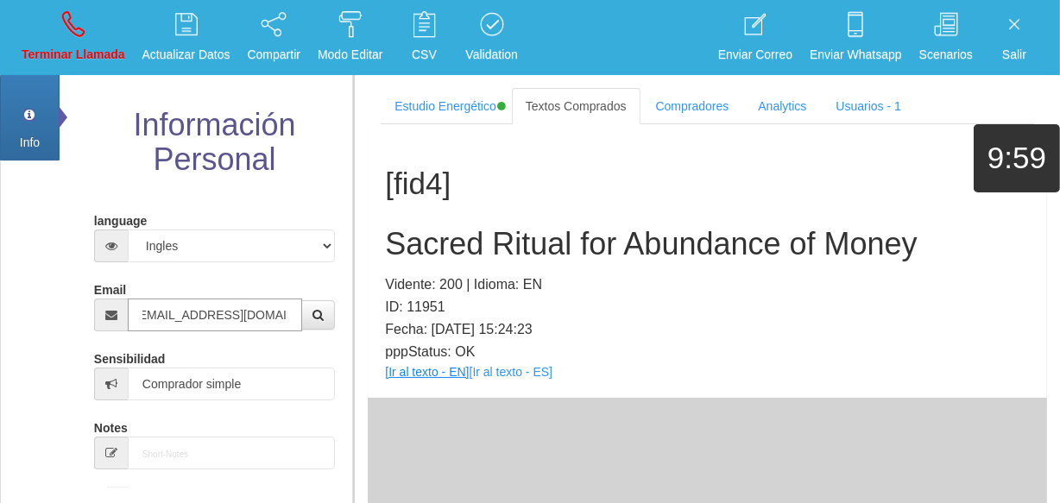
type input "[EMAIL_ADDRESS][DOMAIN_NAME]"
click at [436, 370] on link "[Ir al texto - EN]" at bounding box center [427, 372] width 84 height 14
click at [481, 259] on h2 "Sacred Ritual for Abundance of Money" at bounding box center [707, 244] width 645 height 35
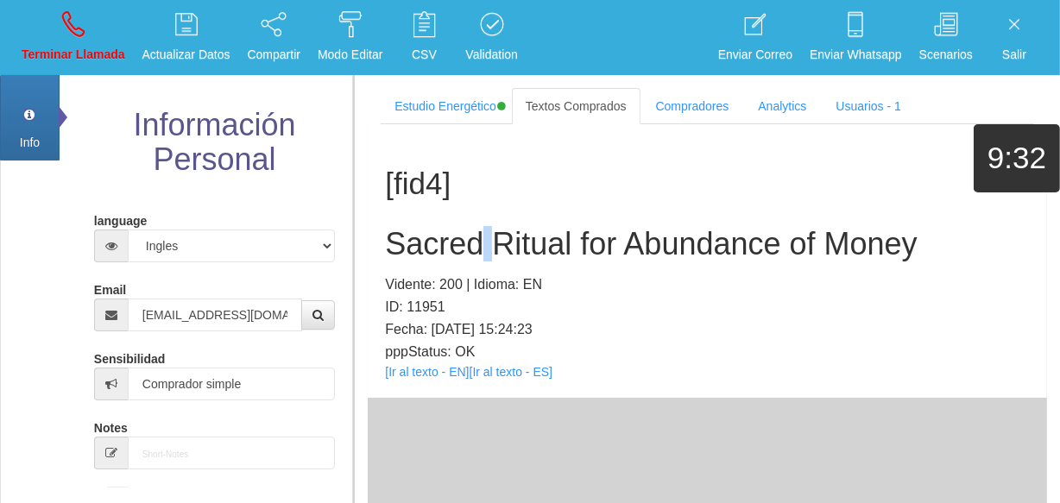
click at [477, 251] on h2 "Sacred Ritual for Abundance of Money" at bounding box center [707, 244] width 645 height 35
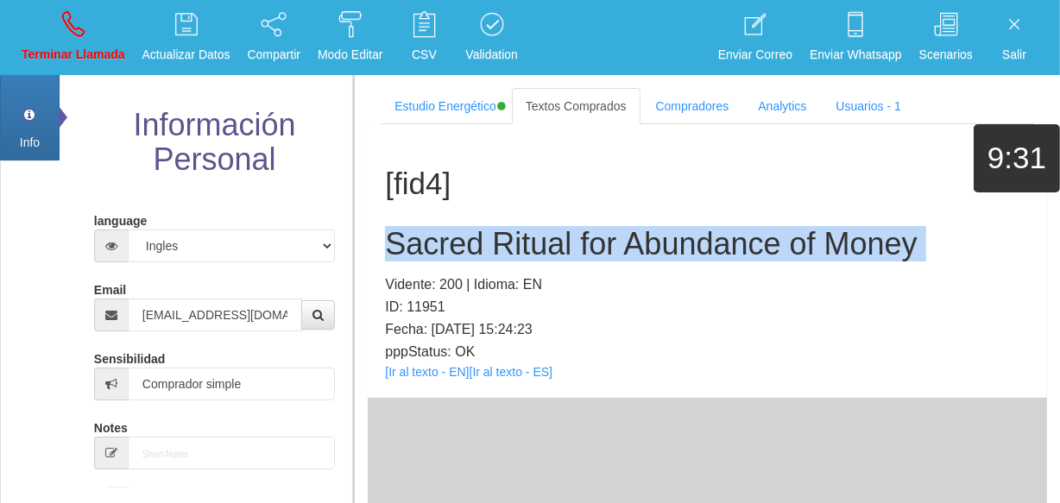
click at [477, 251] on h2 "Sacred Ritual for Abundance of Money" at bounding box center [707, 244] width 645 height 35
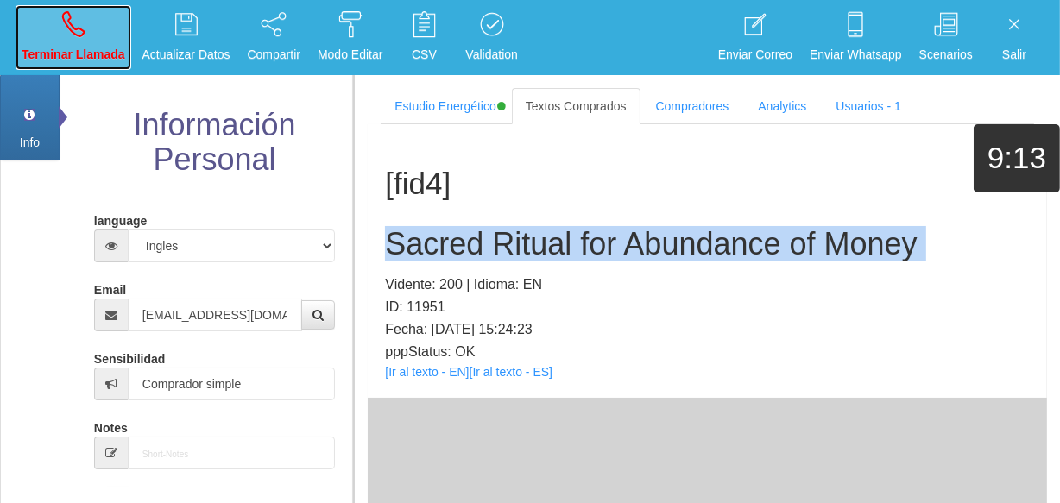
click at [87, 37] on link "Terminar Llamada" at bounding box center [74, 37] width 116 height 65
select select "0"
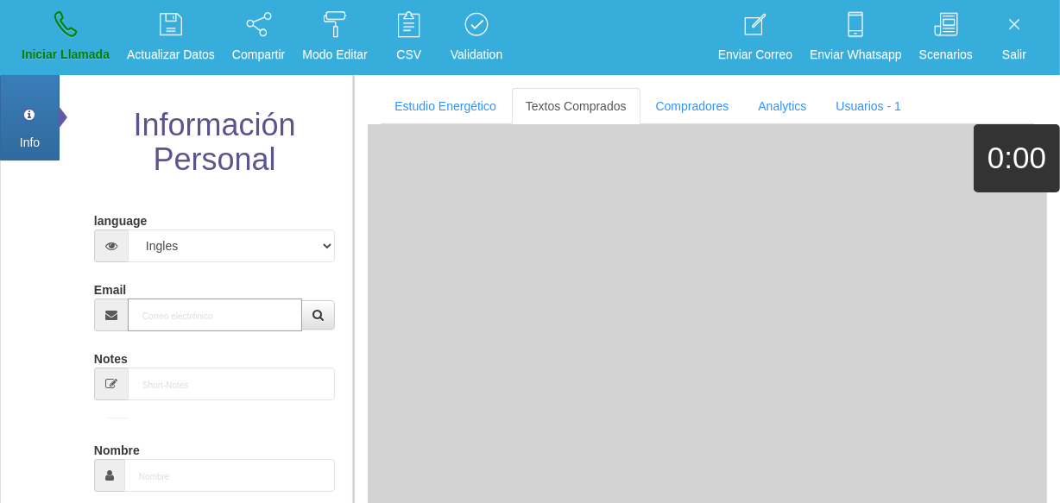
click at [206, 307] on input "Email" at bounding box center [215, 315] width 174 height 33
paste input "[EMAIL_ADDRESS][DOMAIN_NAME]"
type input "[EMAIL_ADDRESS][DOMAIN_NAME]"
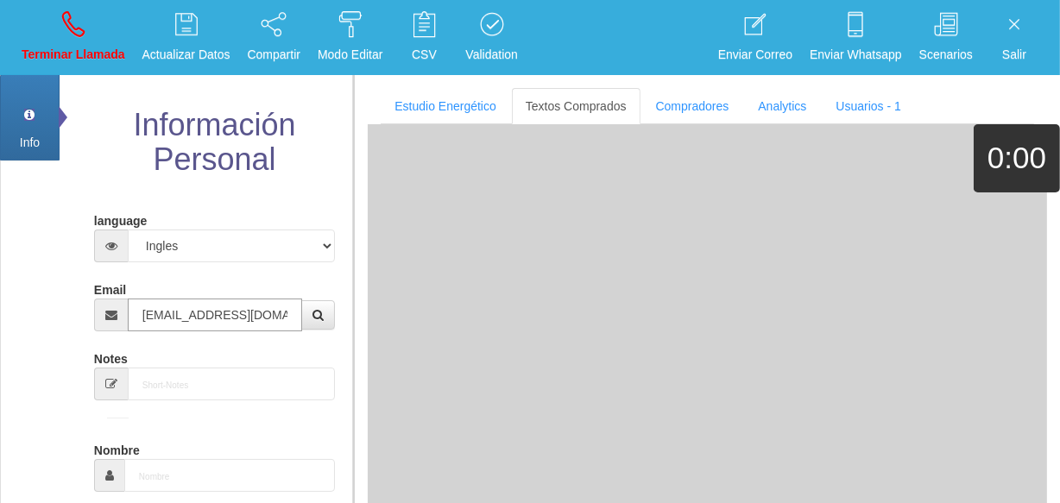
type input "[DATE]"
type input "Comprador simple"
type input "Debra"
select select "2"
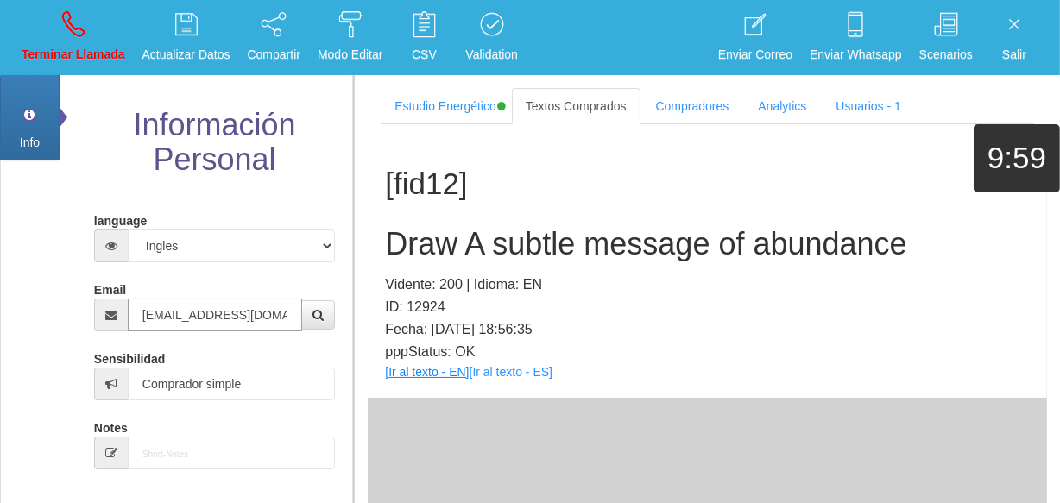
type input "[EMAIL_ADDRESS][DOMAIN_NAME]"
click at [411, 370] on link "[Ir al texto - EN]" at bounding box center [427, 372] width 84 height 14
click at [455, 258] on h2 "Draw A subtle message of abundance" at bounding box center [707, 244] width 645 height 35
click at [454, 258] on h2 "Draw A subtle message of abundance" at bounding box center [707, 244] width 645 height 35
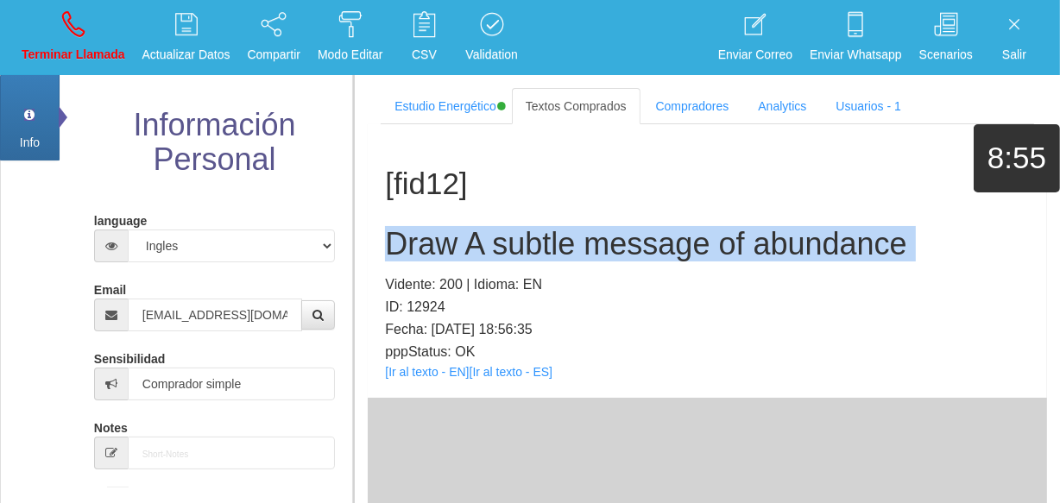
click at [453, 257] on h2 "Draw A subtle message of abundance" at bounding box center [707, 244] width 645 height 35
copy h2 "Draw A subtle message of abundance"
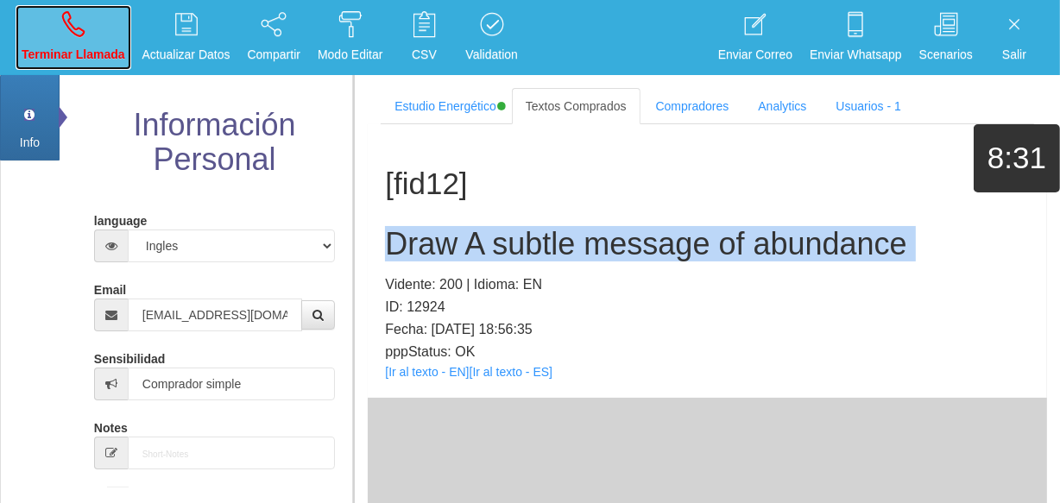
click at [49, 55] on p "Terminar Llamada" at bounding box center [74, 55] width 104 height 20
select select "0"
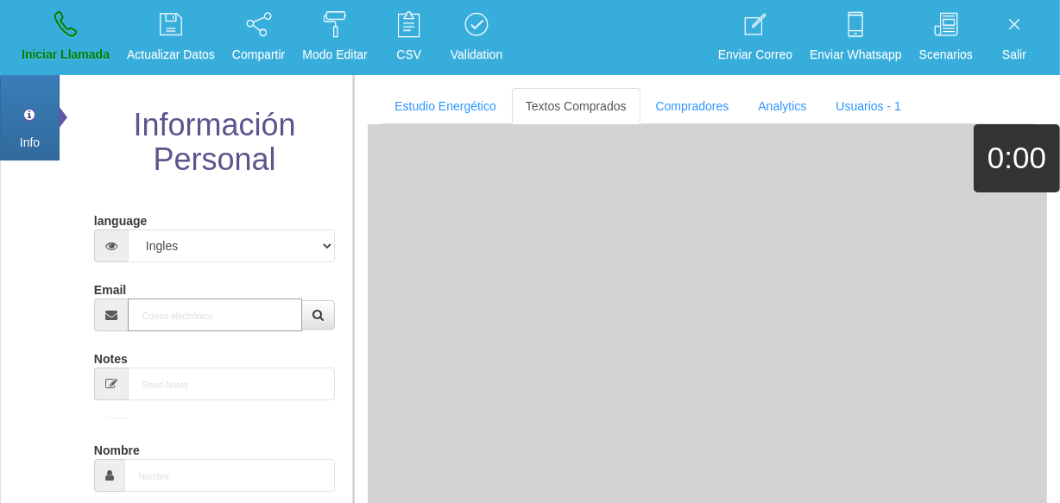
click at [159, 308] on input "Email" at bounding box center [215, 315] width 174 height 33
paste input "[PERSON_NAME][EMAIL_ADDRESS][DOMAIN_NAME]"
type input "[PERSON_NAME][EMAIL_ADDRESS][DOMAIN_NAME]"
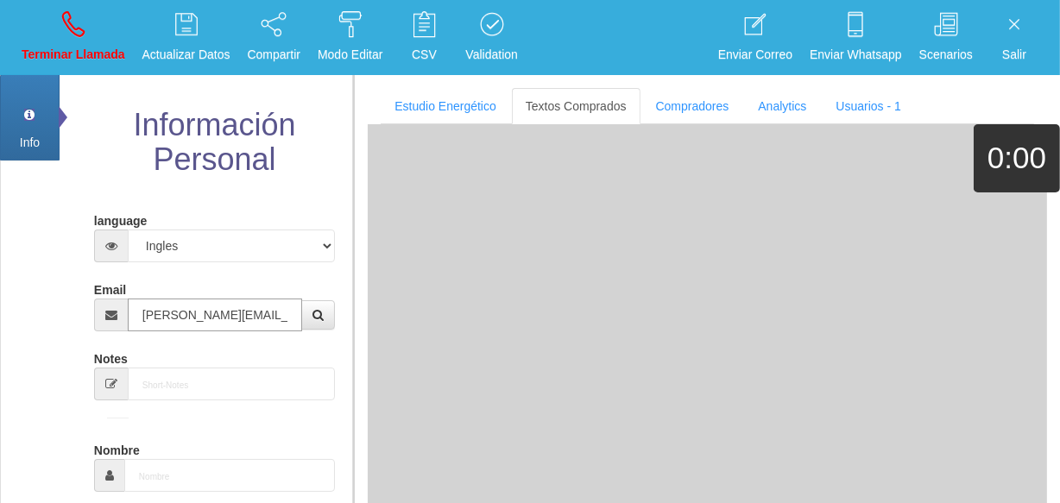
type input "[DATE]"
type input "Excelente Comprador"
type input "[PERSON_NAME]"
select select "2"
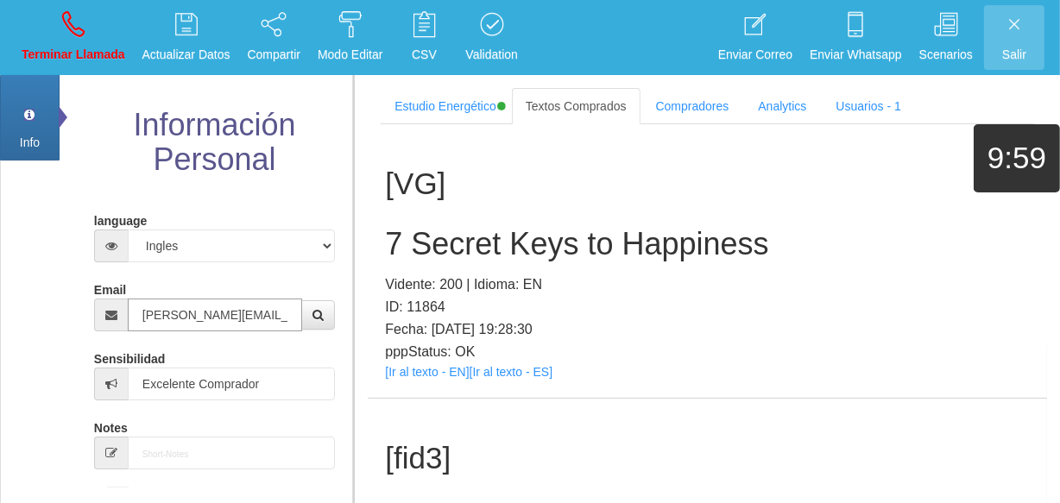
type input "[PERSON_NAME][EMAIL_ADDRESS][DOMAIN_NAME]"
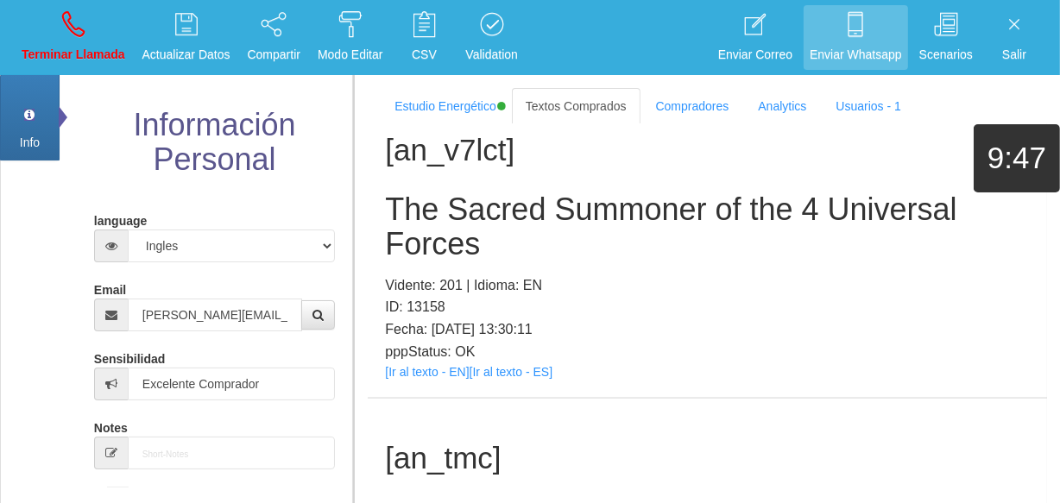
scroll to position [2537, 0]
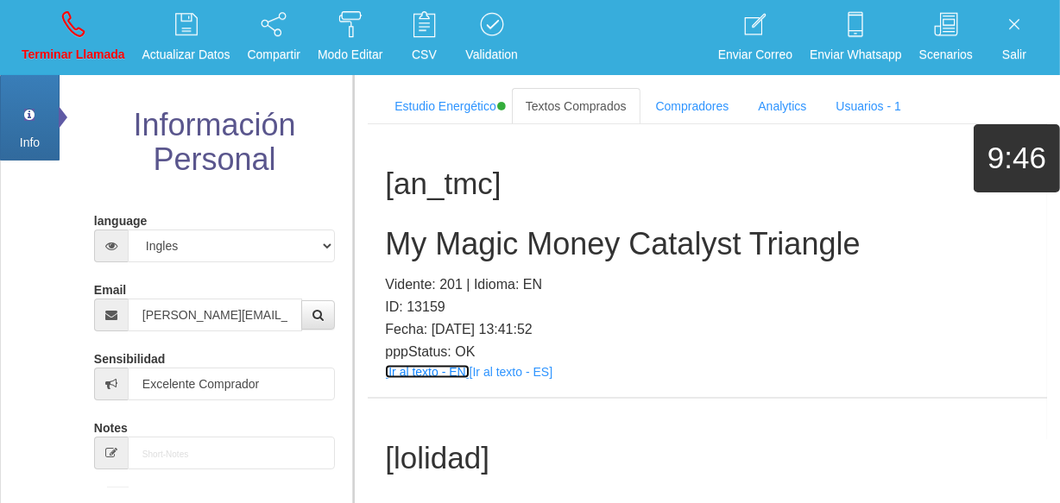
click at [431, 379] on link "[Ir al texto - EN]" at bounding box center [427, 372] width 84 height 14
click at [521, 262] on h2 "My Magic Money Catalyst Triangle" at bounding box center [707, 244] width 645 height 35
drag, startPoint x: 521, startPoint y: 272, endPoint x: 711, endPoint y: 241, distance: 192.5
click at [520, 262] on h2 "My Magic Money Catalyst Triangle" at bounding box center [707, 244] width 645 height 35
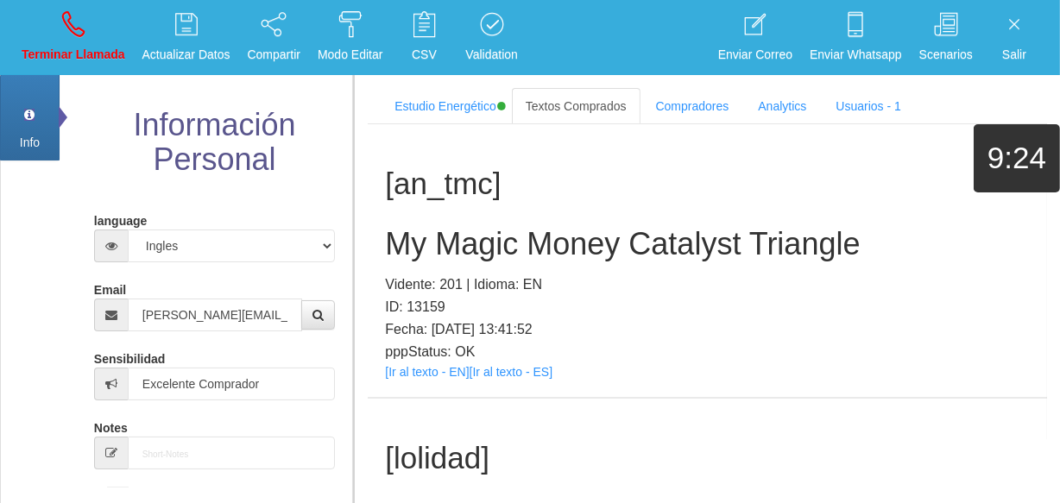
click at [696, 259] on div "[an_tmc] My Magic Money Catalyst Triangle Vidente: 201 | Idioma: EN ID: 13159 F…" at bounding box center [708, 261] width 680 height 274
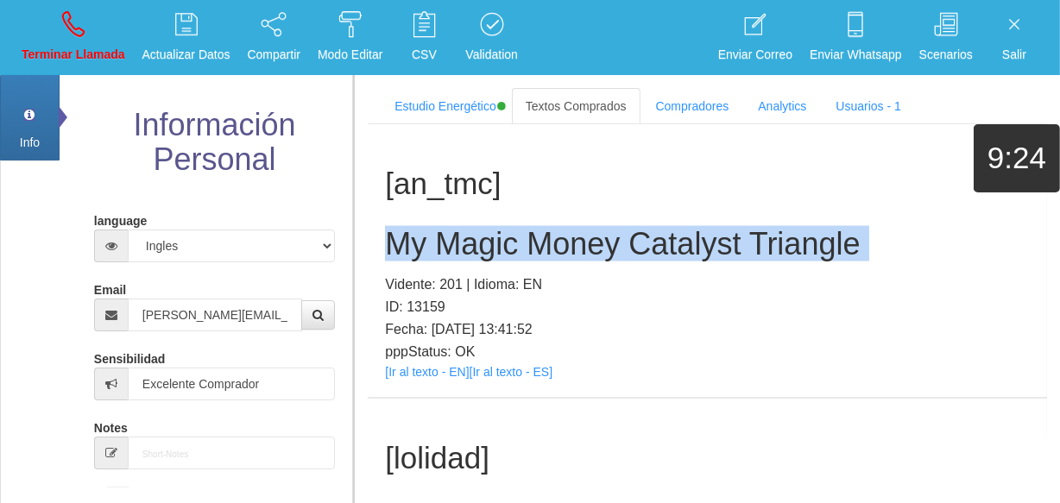
click at [696, 259] on div "[an_tmc] My Magic Money Catalyst Triangle Vidente: 201 | Idioma: EN ID: 13159 F…" at bounding box center [708, 261] width 680 height 274
copy h2 "My Magic Money Catalyst Triangle"
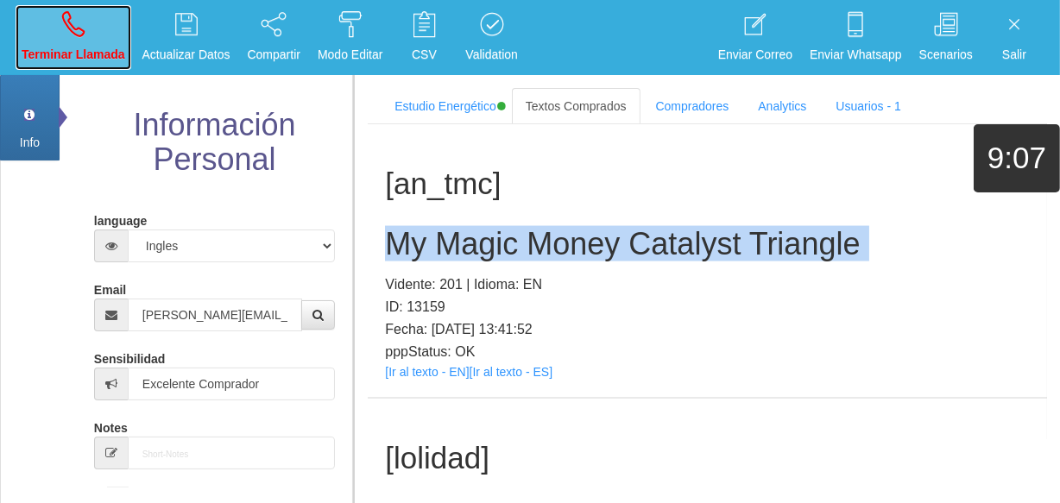
click at [66, 59] on p "Terminar Llamada" at bounding box center [74, 55] width 104 height 20
select select "0"
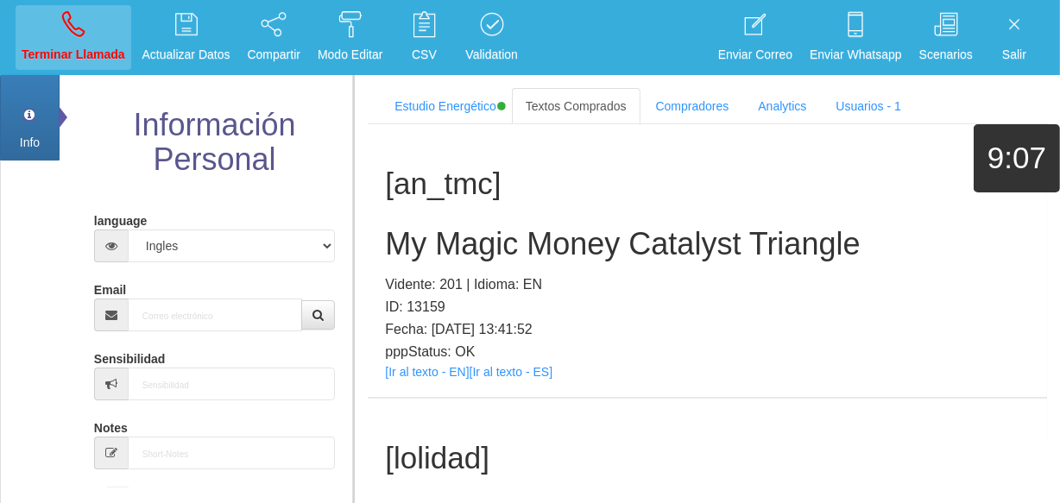
scroll to position [0, 0]
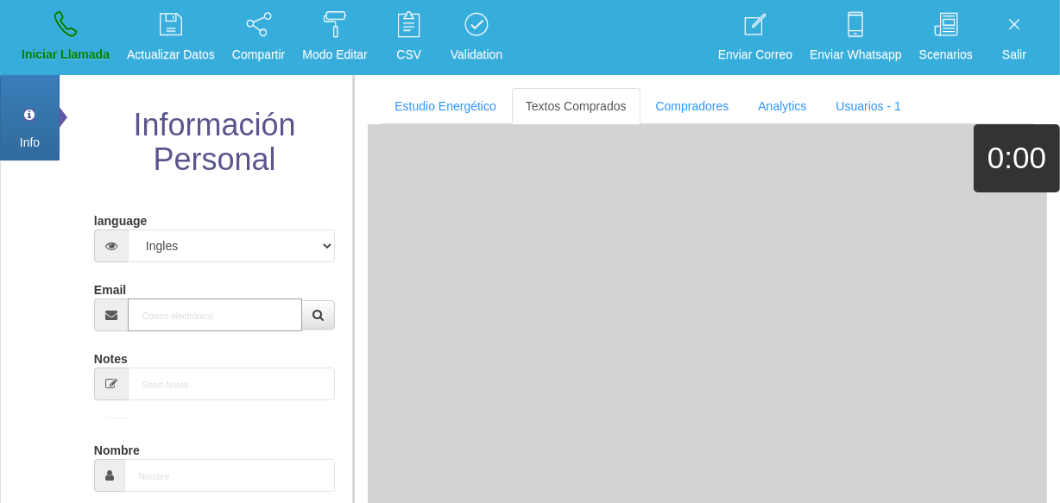
click at [216, 321] on input "Email" at bounding box center [215, 315] width 174 height 33
paste input "[EMAIL_ADDRESS][DOMAIN_NAME]"
type input "[EMAIL_ADDRESS][DOMAIN_NAME]"
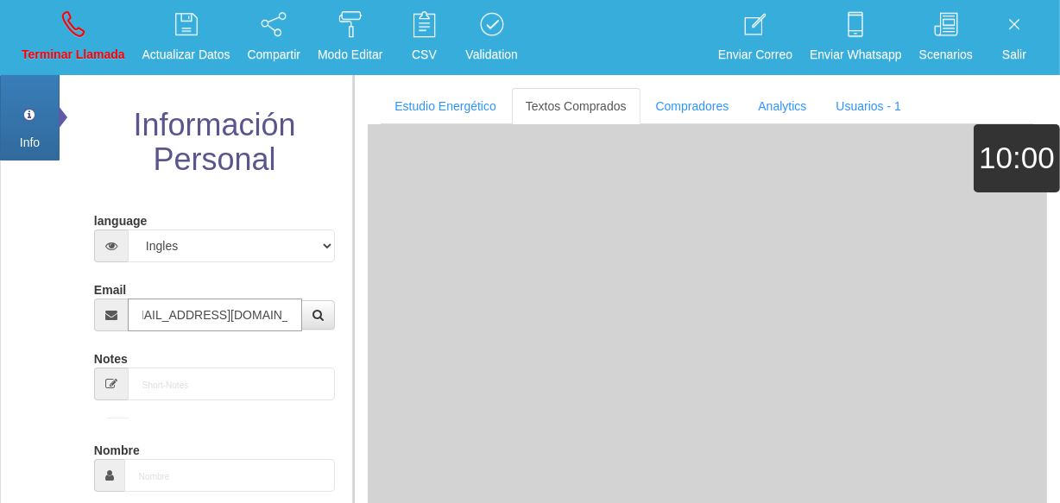
type input "[DATE]"
type input "Comprador simple"
type input "[PERSON_NAME]"
select select "2"
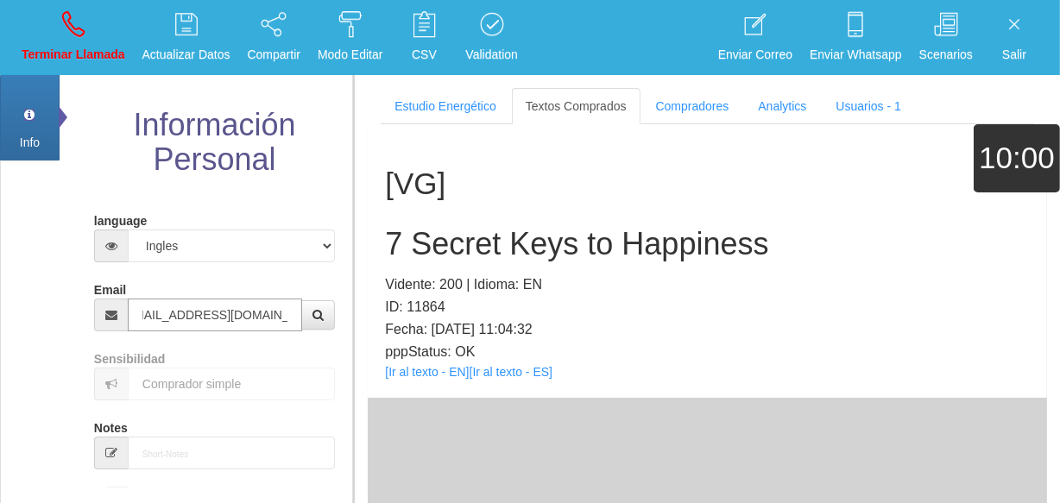
type input "[EMAIL_ADDRESS][DOMAIN_NAME]"
click at [409, 383] on div "[VG] 7 Secret Keys to Happiness Vidente: 200 | Idioma: EN ID: 11864 Fecha: [DAT…" at bounding box center [708, 261] width 680 height 274
drag, startPoint x: 409, startPoint y: 355, endPoint x: 418, endPoint y: 361, distance: 10.5
click at [412, 356] on p "pppStatus: OK" at bounding box center [707, 352] width 645 height 22
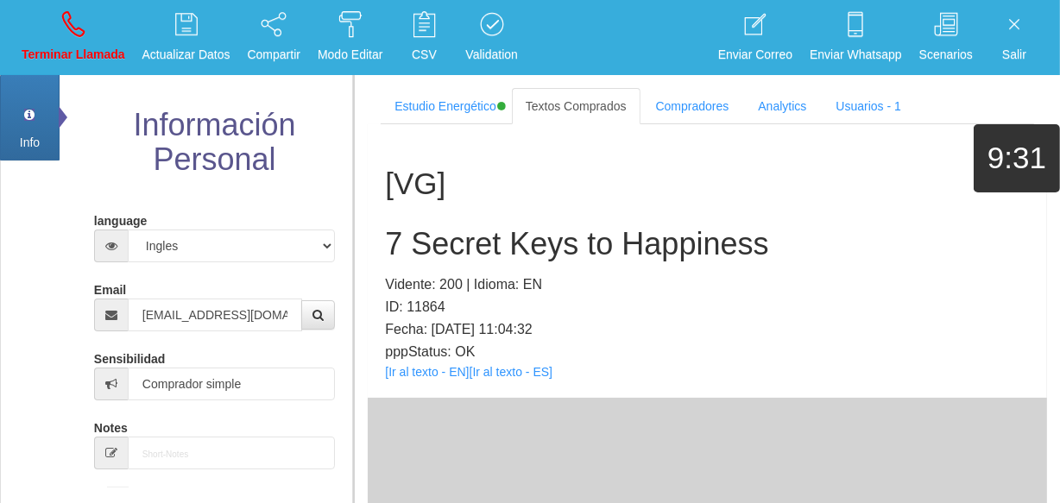
click at [422, 363] on div "[VG] 7 Secret Keys to Happiness Vidente: 200 | Idioma: EN ID: 11864 Fecha: [DAT…" at bounding box center [708, 261] width 680 height 274
click at [425, 365] on link "[Ir al texto - EN]" at bounding box center [427, 372] width 84 height 14
click at [560, 242] on h2 "7 Secret Keys to Happiness" at bounding box center [707, 244] width 645 height 35
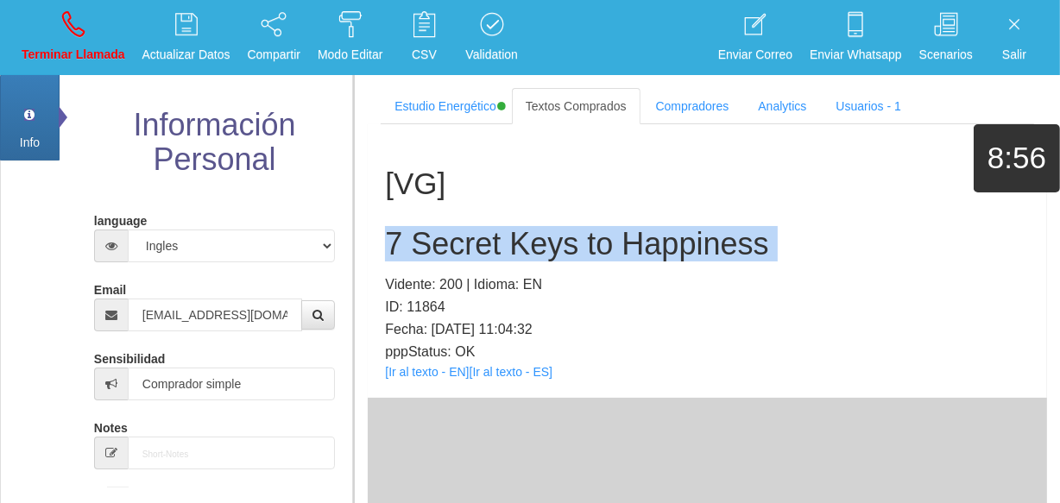
click at [560, 242] on h2 "7 Secret Keys to Happiness" at bounding box center [707, 244] width 645 height 35
copy h2 "7 Secret Keys to Happiness"
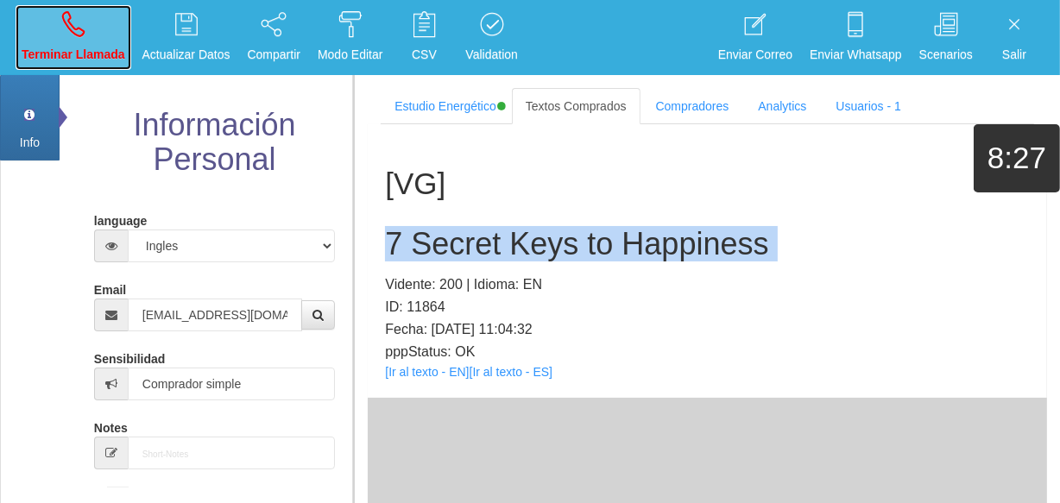
drag, startPoint x: 67, startPoint y: 44, endPoint x: 111, endPoint y: 124, distance: 91.6
click at [68, 45] on p "Terminar Llamada" at bounding box center [74, 55] width 104 height 20
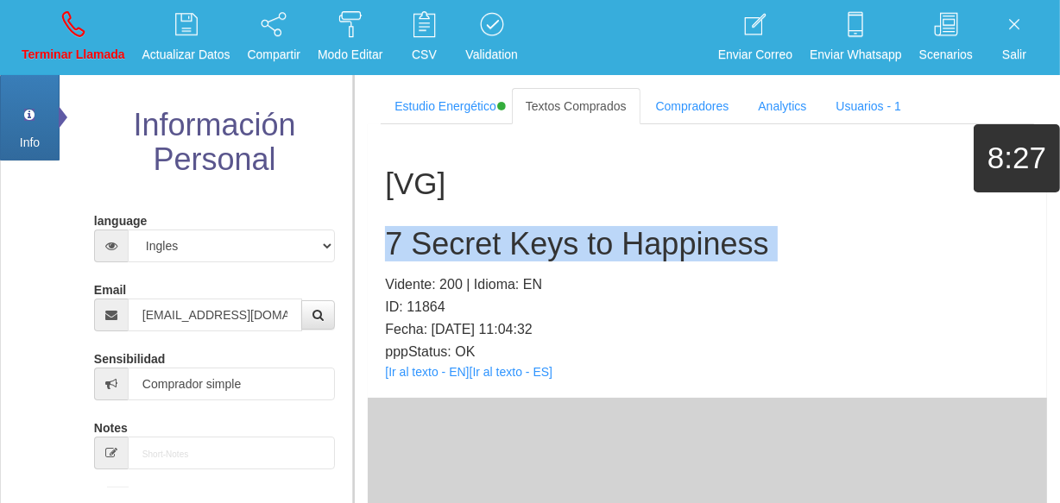
select select "0"
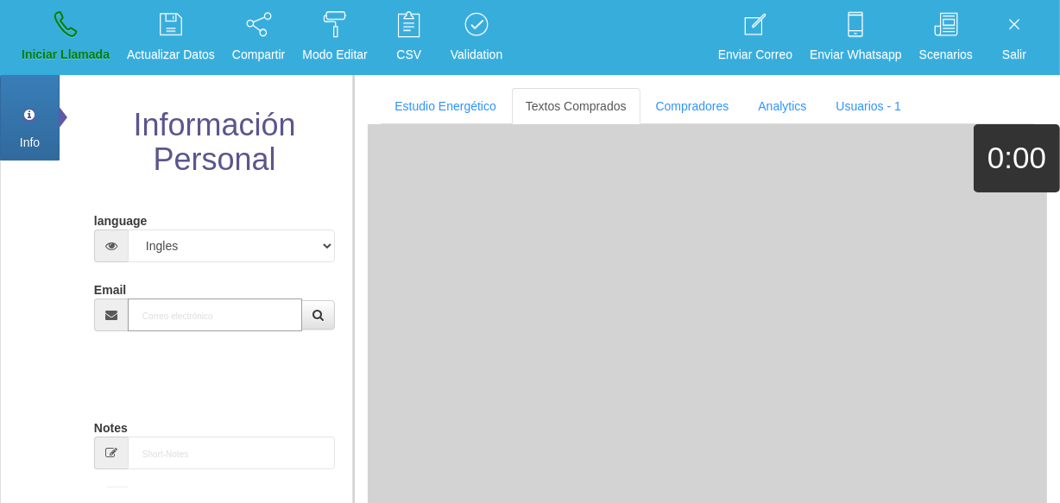
click at [238, 331] on input "Email" at bounding box center [215, 315] width 174 height 33
paste input "[EMAIL_ADDRESS][DOMAIN_NAME]"
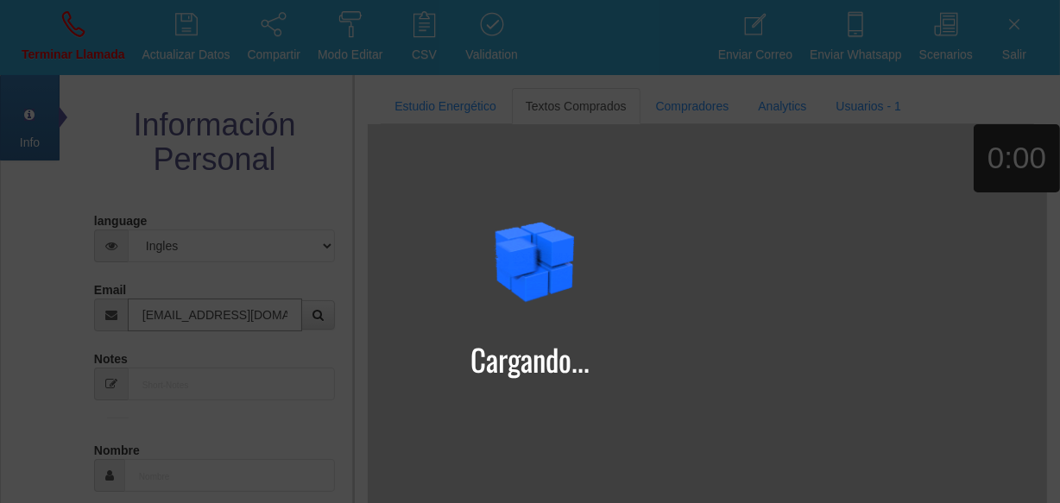
type input "[EMAIL_ADDRESS][DOMAIN_NAME]"
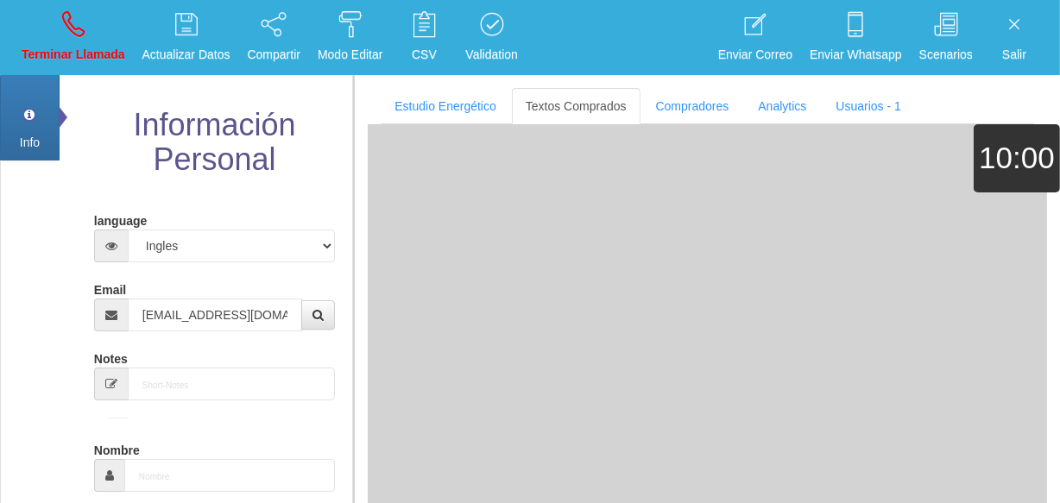
type input "[DATE]"
type input "Comprador bajo"
type input "Debra"
select select "2"
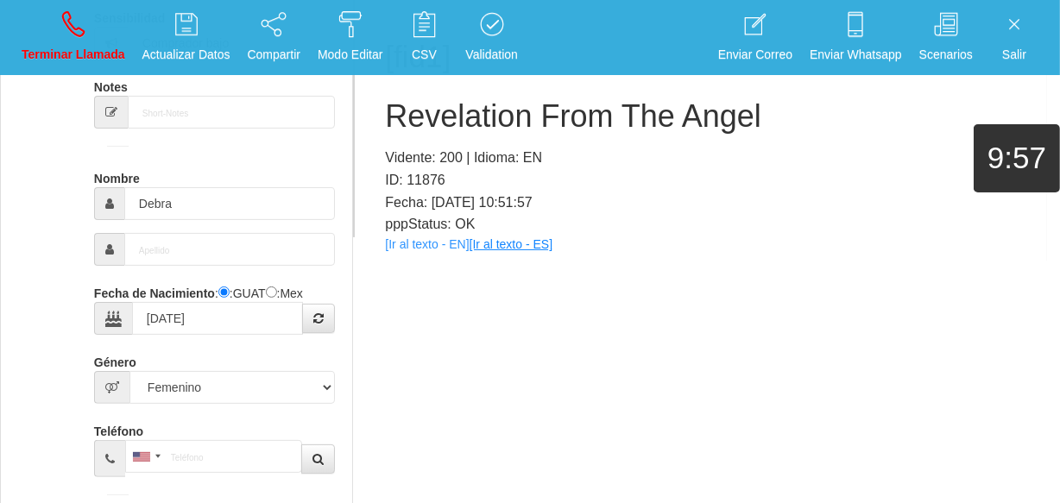
scroll to position [88, 0]
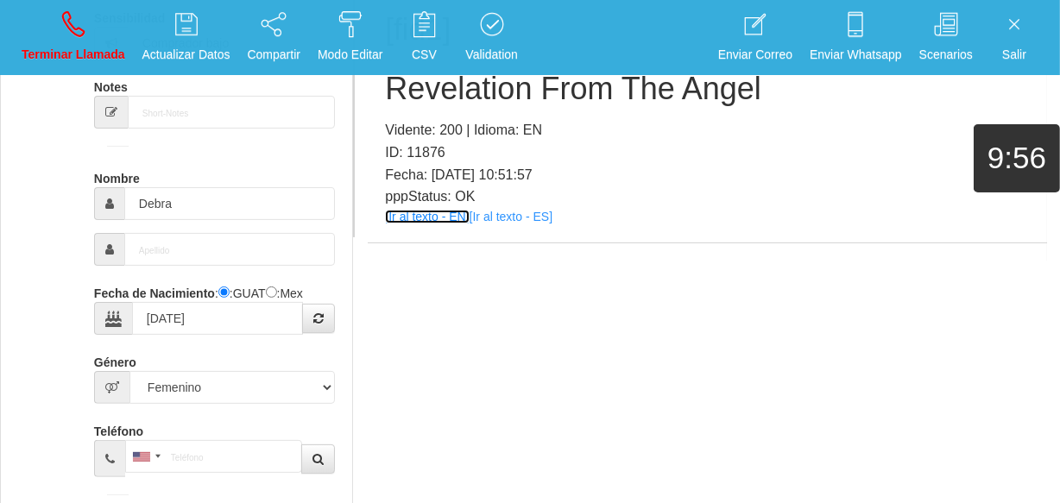
click at [455, 216] on link "[Ir al texto - EN]" at bounding box center [427, 217] width 84 height 14
click at [546, 91] on h2 "Revelation From The Angel" at bounding box center [707, 89] width 645 height 35
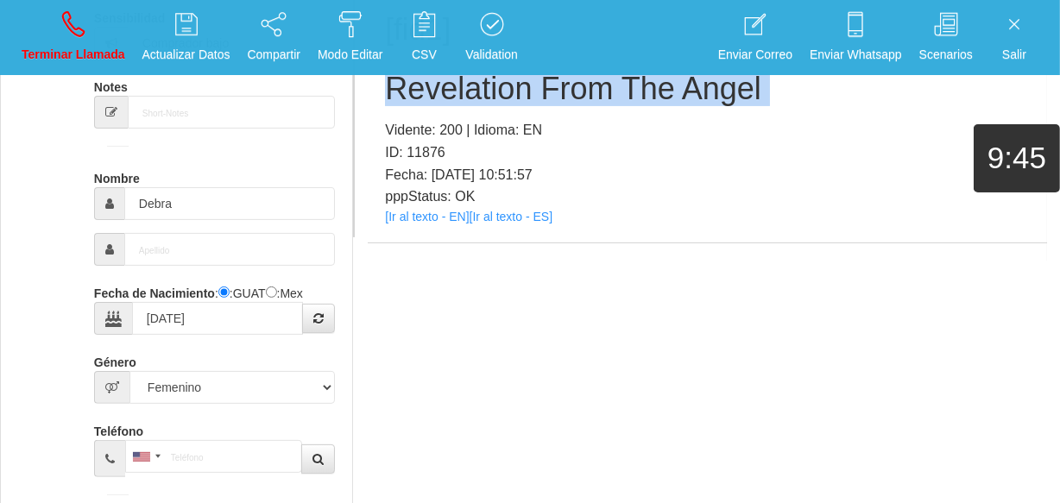
click at [546, 91] on h2 "Revelation From The Angel" at bounding box center [707, 89] width 645 height 35
copy h2 "Revelation From The Angel"
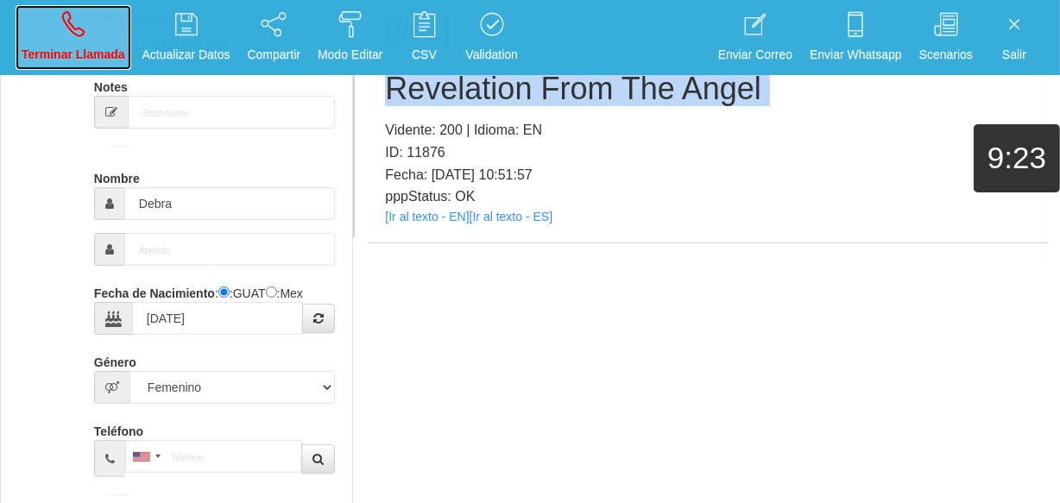
click at [85, 23] on link "Terminar Llamada" at bounding box center [74, 37] width 116 height 65
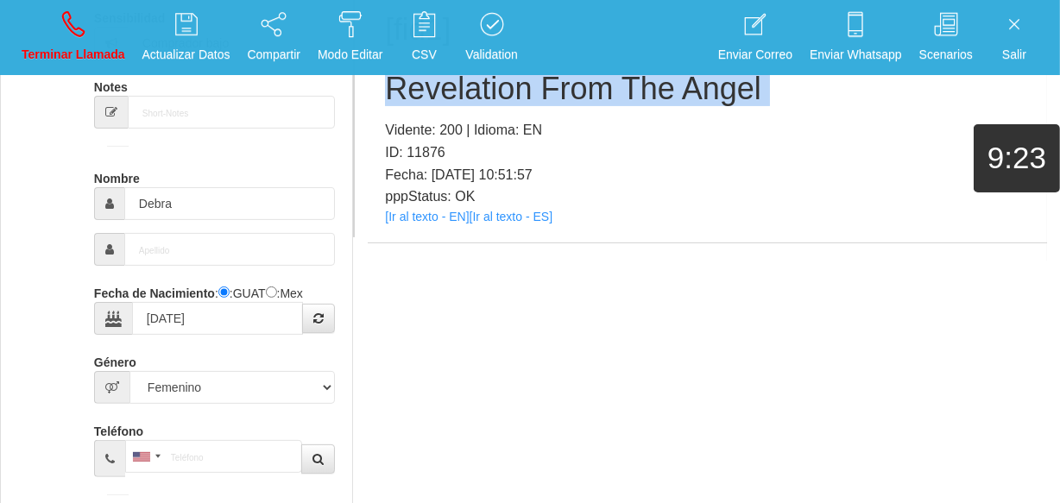
select select "0"
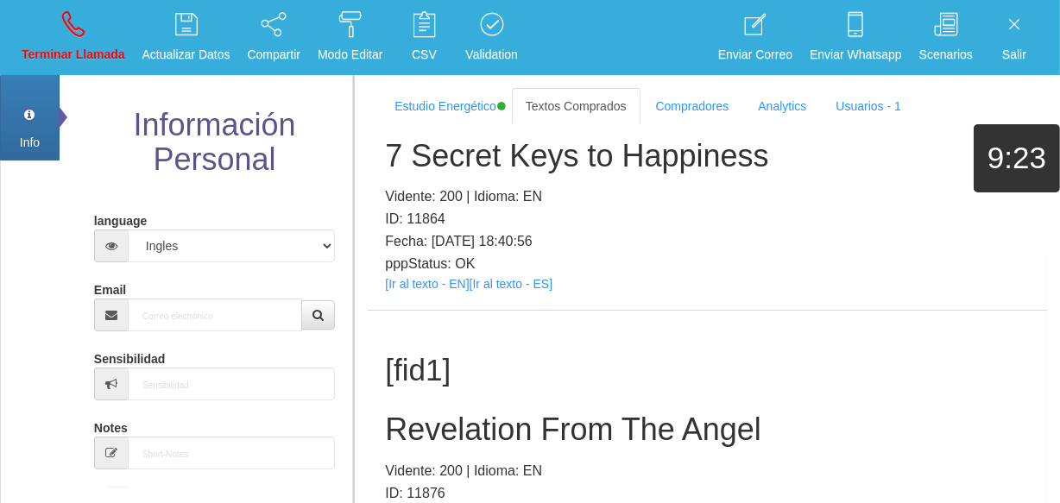
scroll to position [0, 0]
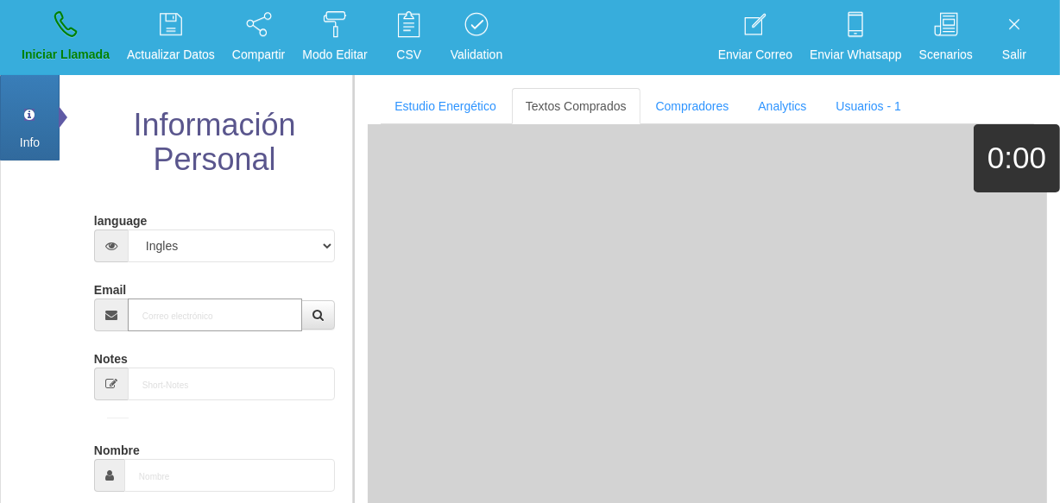
paste input "[EMAIL_ADDRESS][DOMAIN_NAME]"
type input "[EMAIL_ADDRESS][DOMAIN_NAME]"
click at [257, 314] on input "[EMAIL_ADDRESS][DOMAIN_NAME]" at bounding box center [215, 315] width 174 height 33
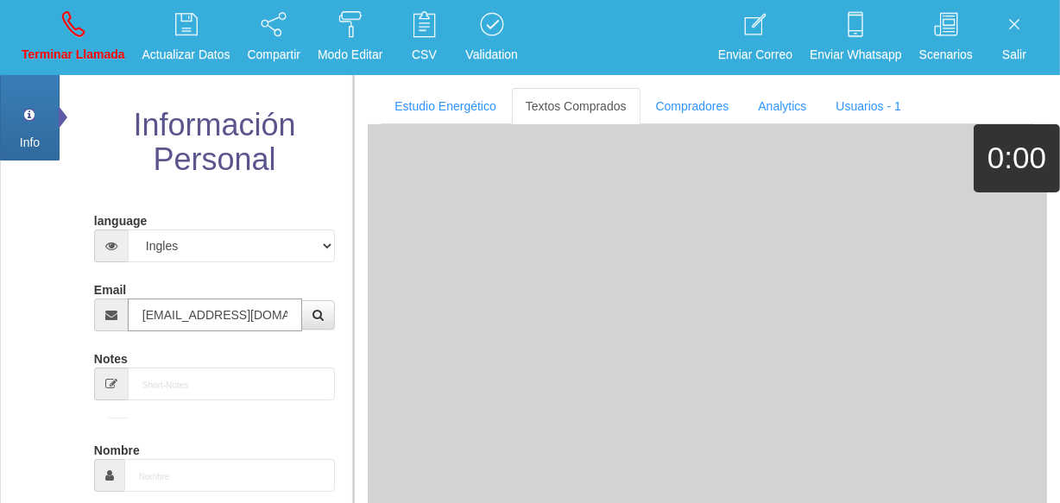
type input "[DATE]"
type input "Comprador bajo"
type input "Jeanette"
select select "1"
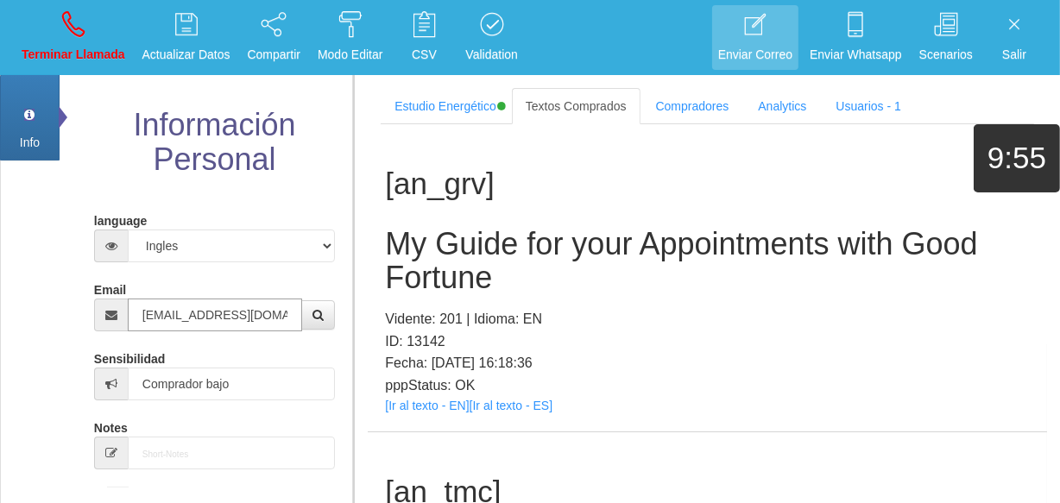
type input "[EMAIL_ADDRESS][DOMAIN_NAME]"
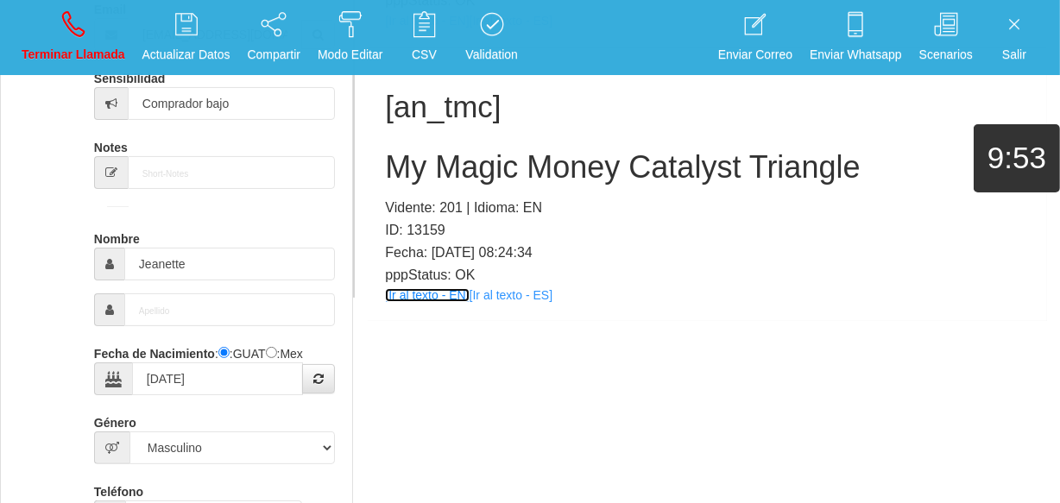
click at [422, 292] on link "[Ir al texto - EN]" at bounding box center [427, 295] width 84 height 14
click at [492, 160] on h2 "My Magic Money Catalyst Triangle" at bounding box center [707, 167] width 645 height 35
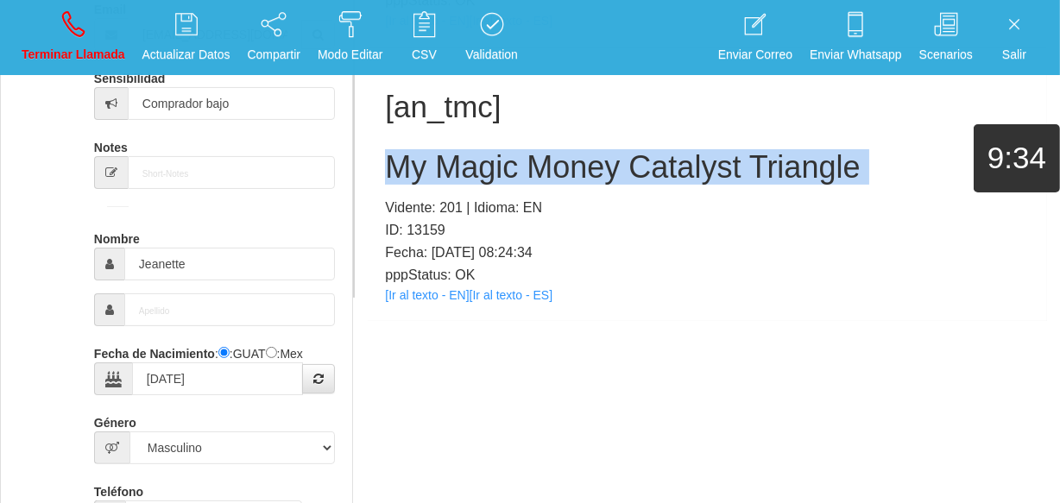
click at [492, 160] on h2 "My Magic Money Catalyst Triangle" at bounding box center [707, 167] width 645 height 35
copy h2 "My Magic Money Catalyst Triangle"
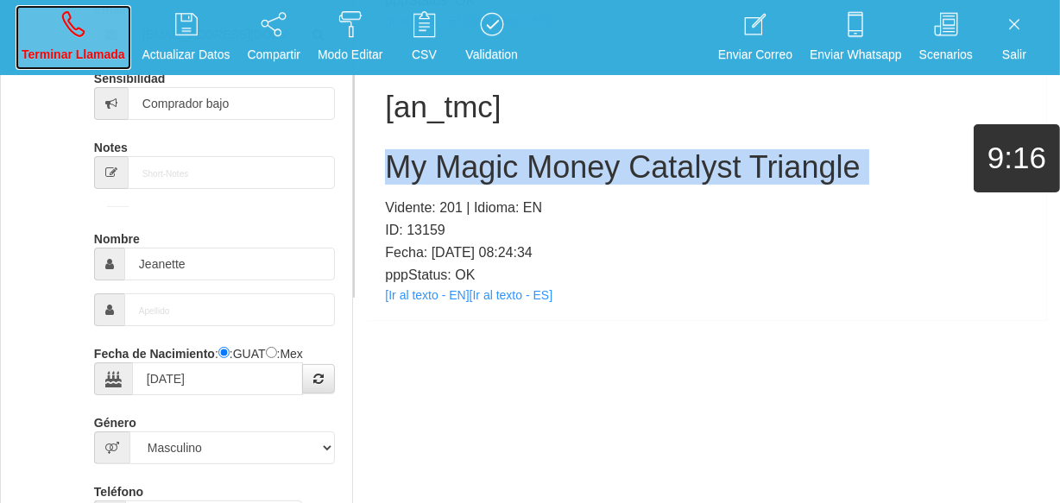
click at [69, 48] on p "Terminar Llamada" at bounding box center [74, 55] width 104 height 20
select select "0"
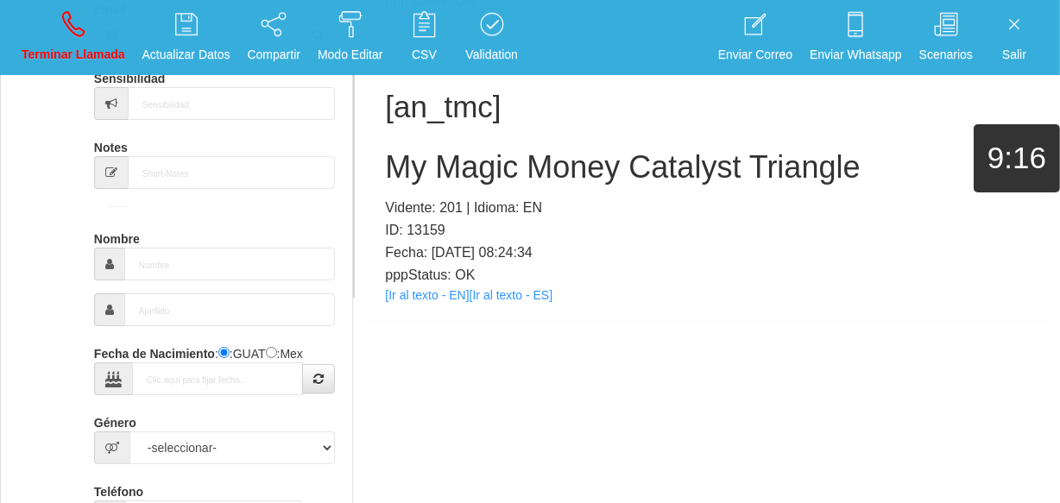
scroll to position [0, 0]
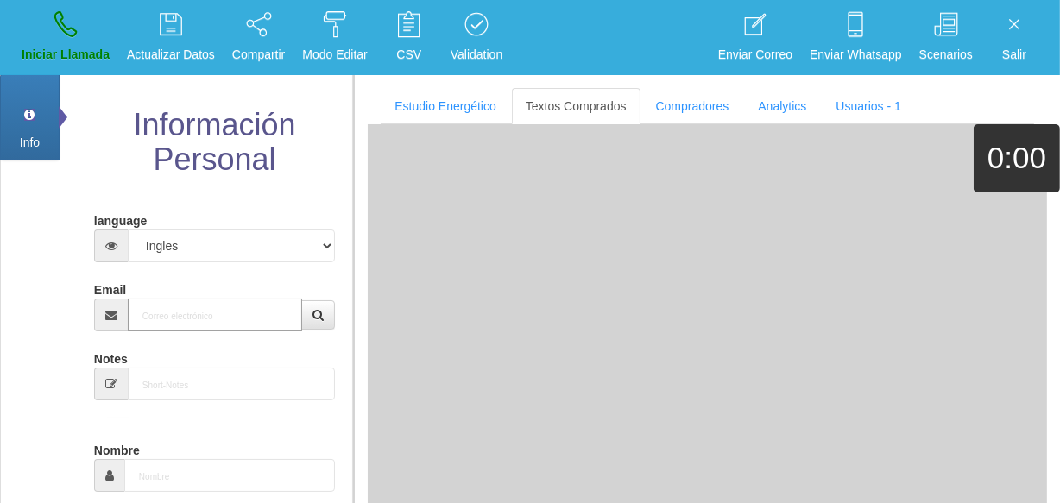
paste input "[EMAIL_ADDRESS][DOMAIN_NAME]"
click at [237, 307] on input "Email" at bounding box center [215, 315] width 174 height 33
type input "[EMAIL_ADDRESS][DOMAIN_NAME]"
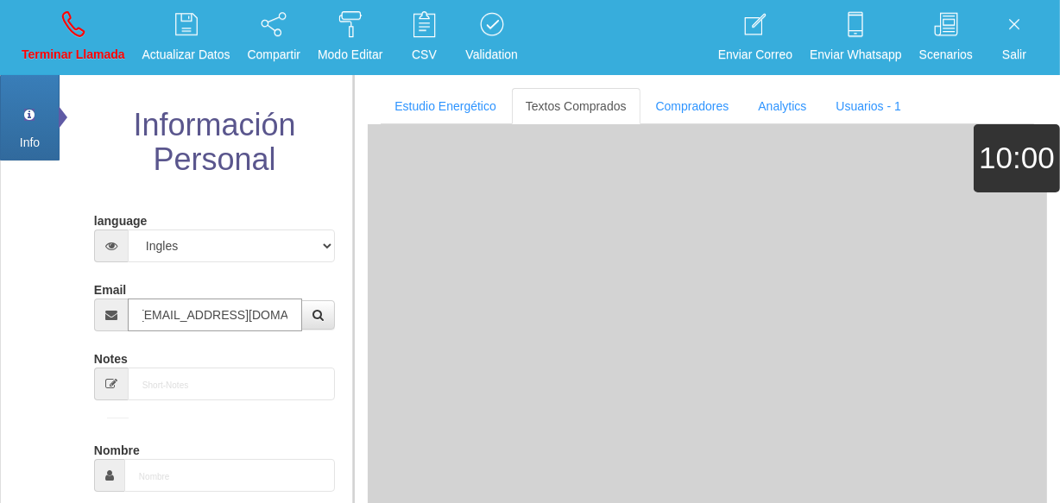
type input "[DATE]"
type input "Comprador simple"
type input "Nichelle"
select select "2"
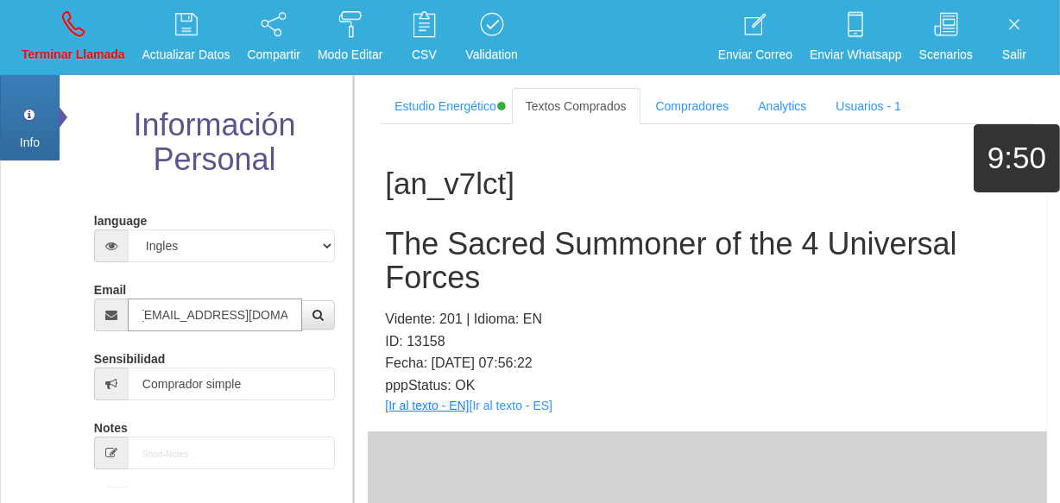
type input "[EMAIL_ADDRESS][DOMAIN_NAME]"
click at [421, 408] on link "[Ir al texto - EN]" at bounding box center [427, 406] width 84 height 14
click at [482, 227] on h2 "The Sacred Summoner of the 4 Universal Forces" at bounding box center [707, 261] width 645 height 68
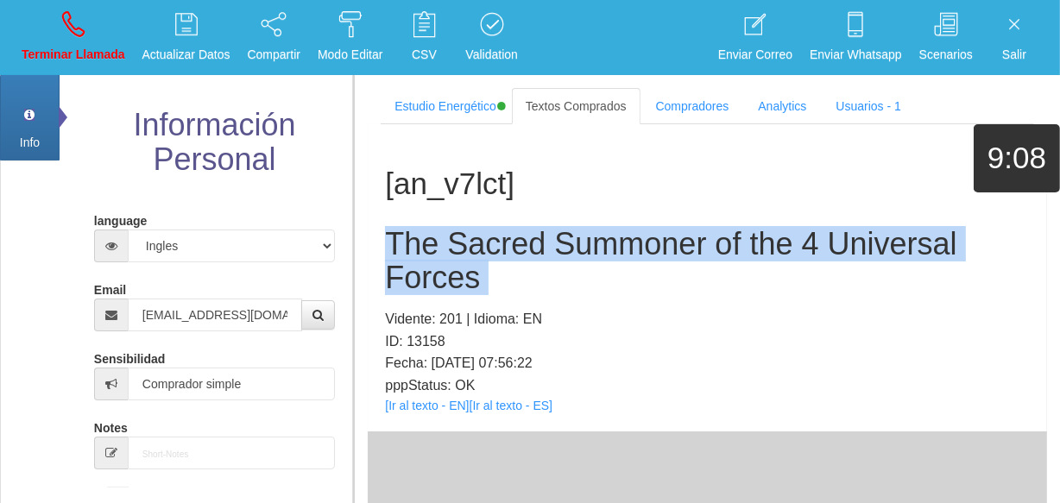
click at [482, 227] on h2 "The Sacred Summoner of the 4 Universal Forces" at bounding box center [707, 261] width 645 height 68
copy h2 "The Sacred Summoner of the 4 Universal Forces"
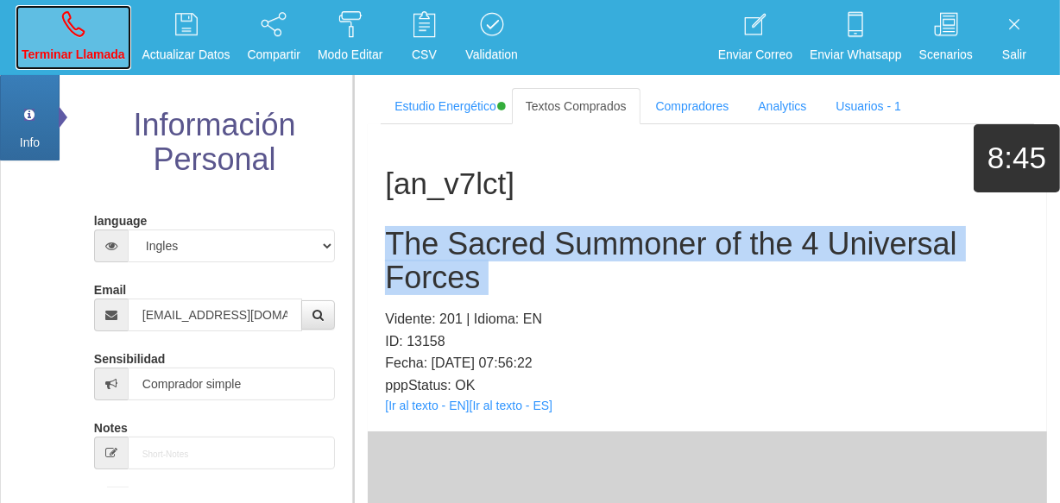
drag, startPoint x: 54, startPoint y: 59, endPoint x: 67, endPoint y: 71, distance: 17.7
click at [54, 59] on p "Terminar Llamada" at bounding box center [74, 55] width 104 height 20
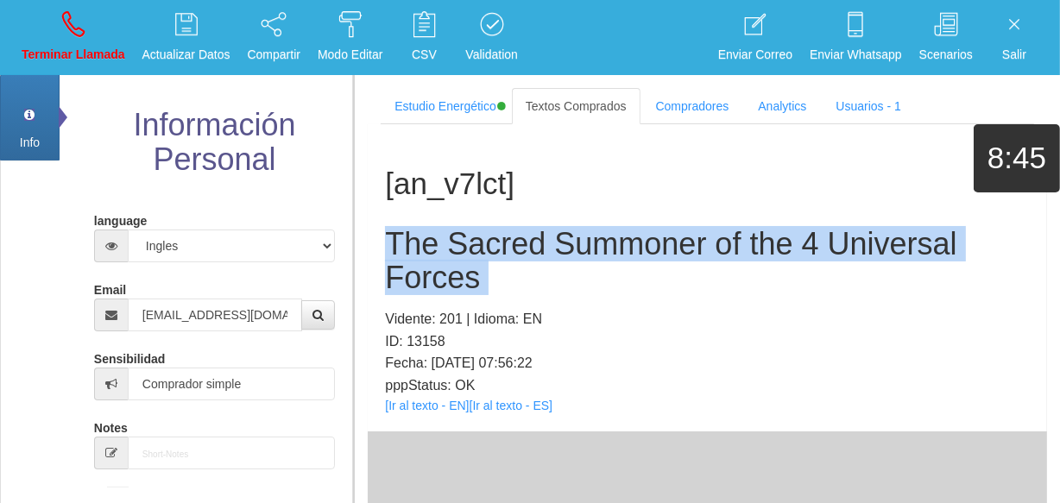
select select "0"
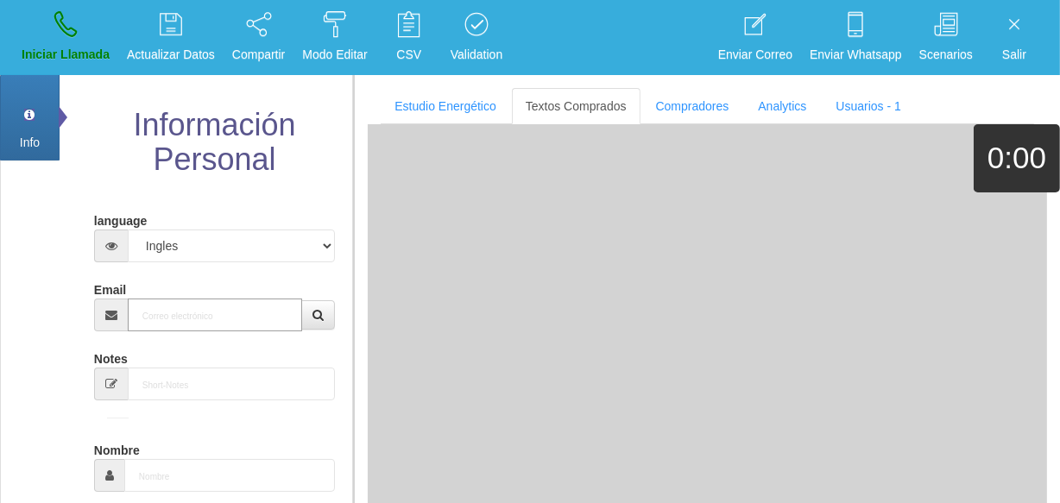
paste input "[EMAIL_ADDRESS][DOMAIN_NAME]"
click at [205, 320] on input "Email" at bounding box center [215, 315] width 174 height 33
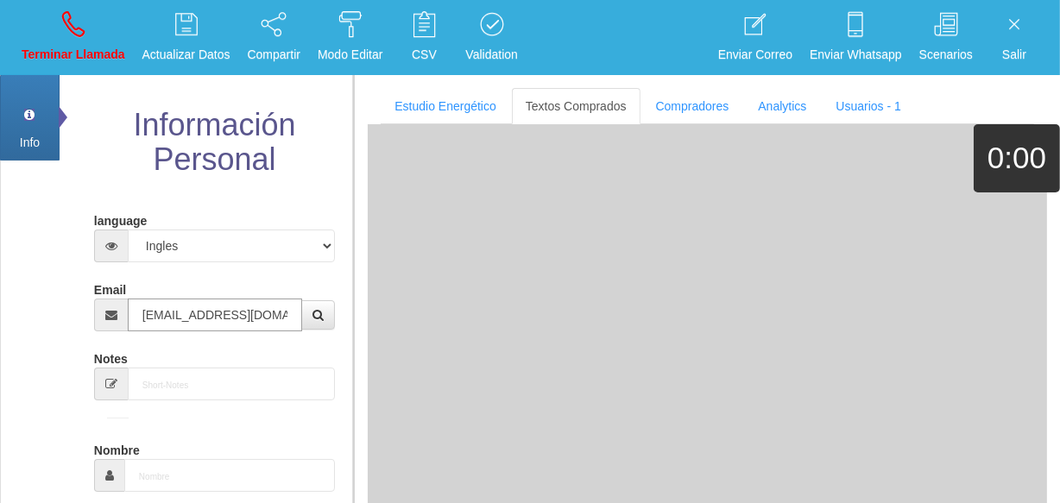
type input "[EMAIL_ADDRESS][DOMAIN_NAME]"
type input "[DATE]"
select select
type input "Comprador simple"
type input "[PERSON_NAME]"
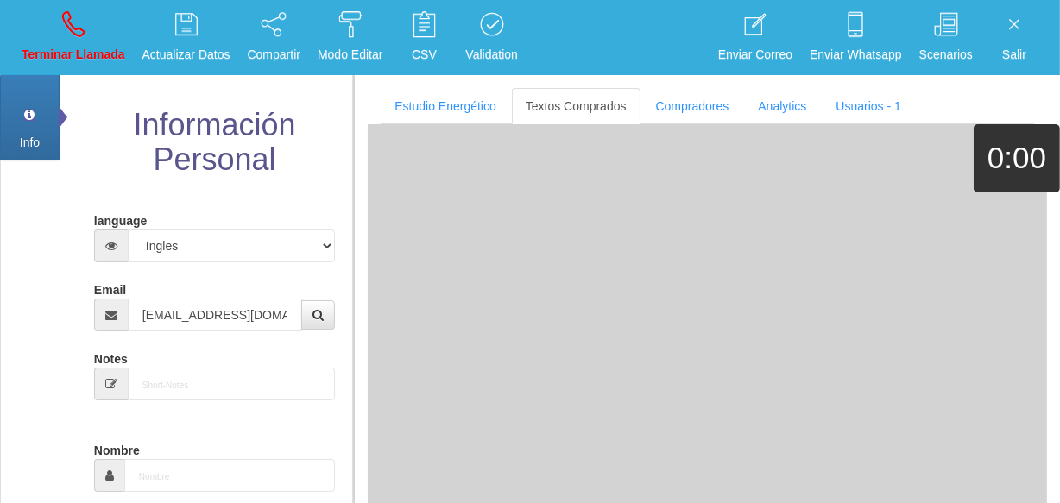
select select "2"
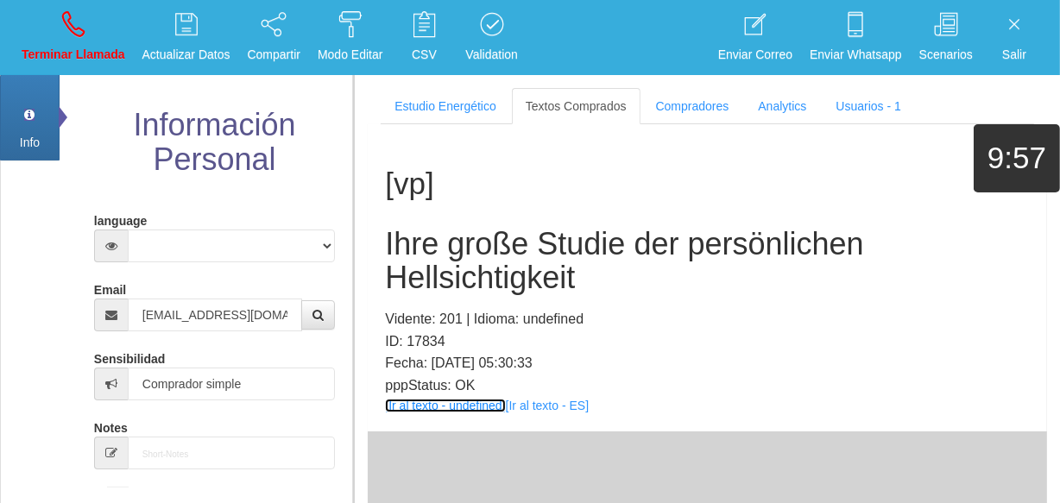
click at [395, 410] on link "[Ir al texto - undefined]" at bounding box center [445, 406] width 120 height 14
click at [501, 255] on h2 "Ihre große Studie der persönlichen Hellsichtigkeit" at bounding box center [707, 261] width 645 height 68
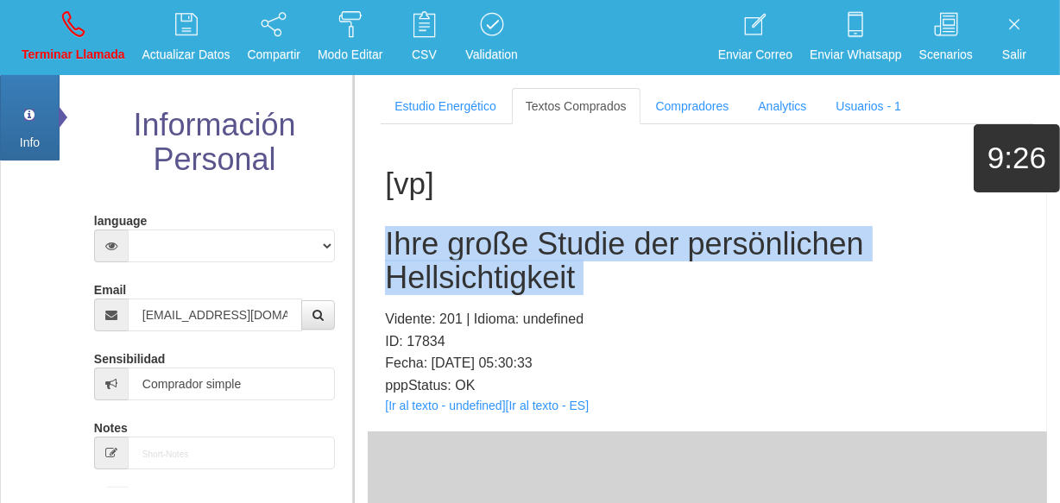
drag, startPoint x: 501, startPoint y: 255, endPoint x: 725, endPoint y: 316, distance: 232.7
click at [501, 257] on h2 "Ihre große Studie der persönlichen Hellsichtigkeit" at bounding box center [707, 261] width 645 height 68
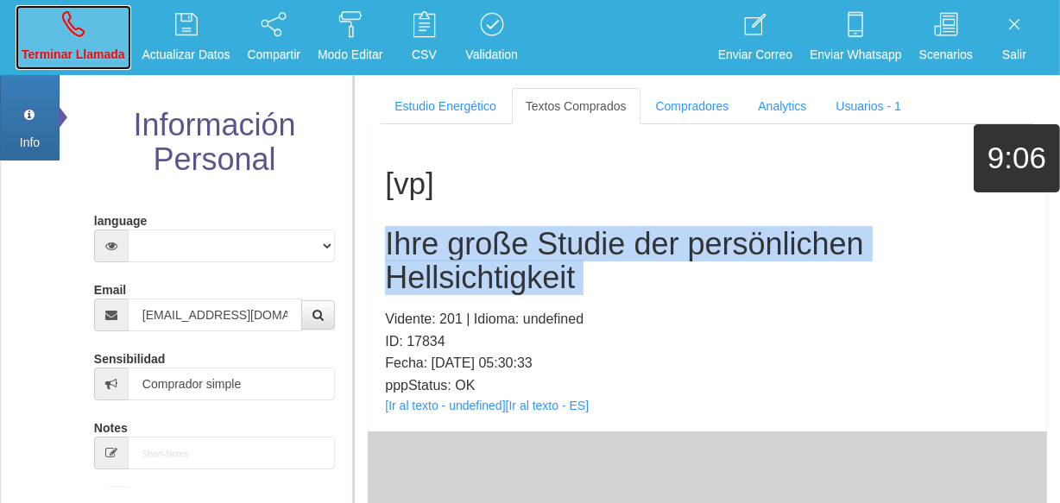
click at [90, 40] on link "Terminar Llamada" at bounding box center [74, 37] width 116 height 65
select select "0"
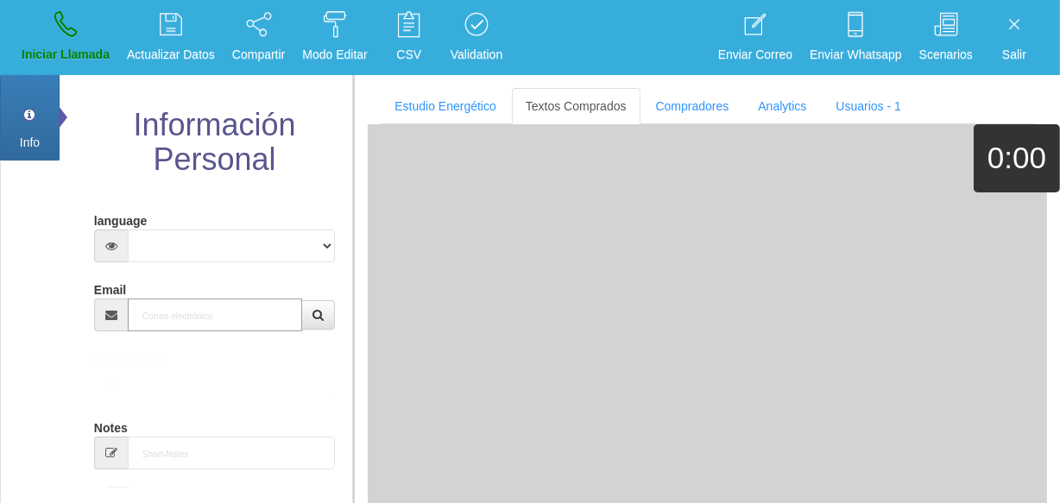
paste input "[EMAIL_ADDRESS][DOMAIN_NAME]"
drag, startPoint x: 168, startPoint y: 315, endPoint x: 363, endPoint y: 326, distance: 194.6
click at [168, 315] on input "[EMAIL_ADDRESS][DOMAIN_NAME]" at bounding box center [215, 315] width 174 height 33
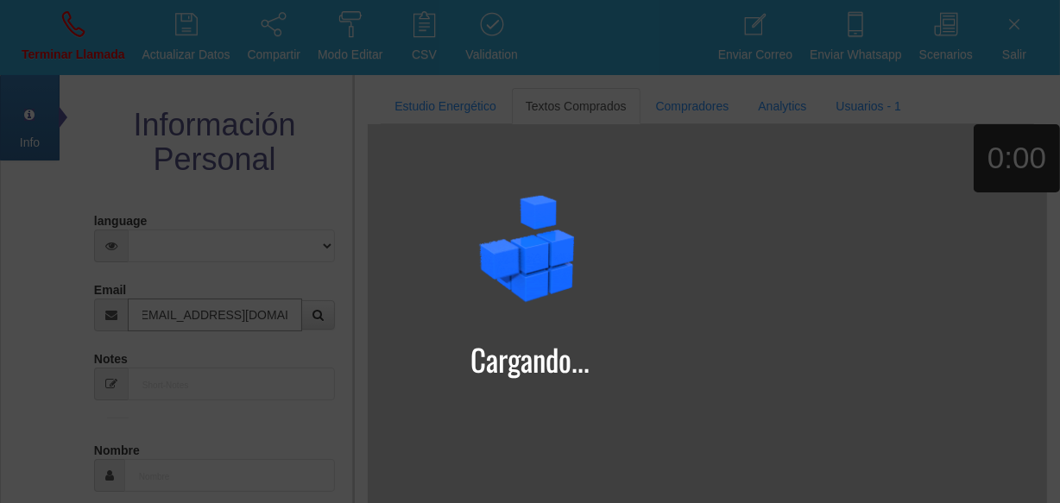
type input "[EMAIL_ADDRESS][DOMAIN_NAME]"
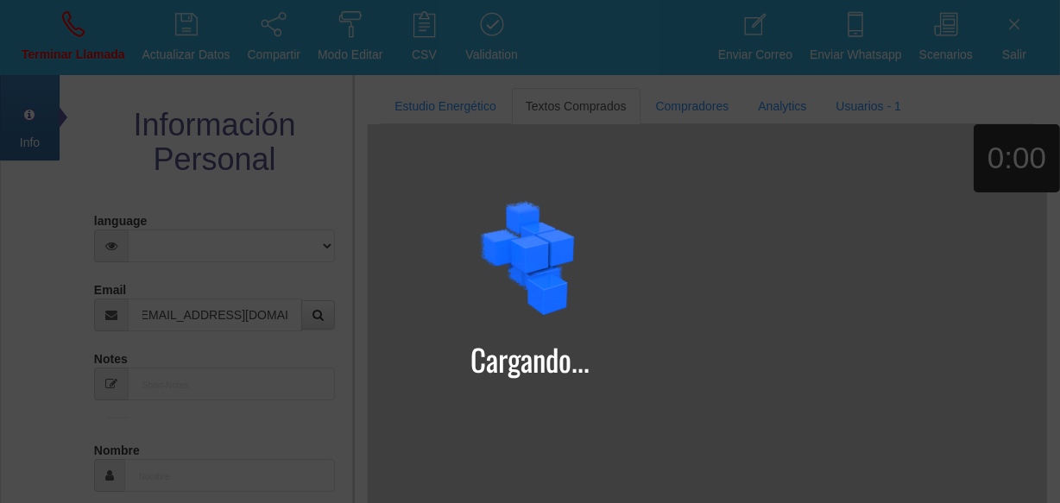
scroll to position [0, 0]
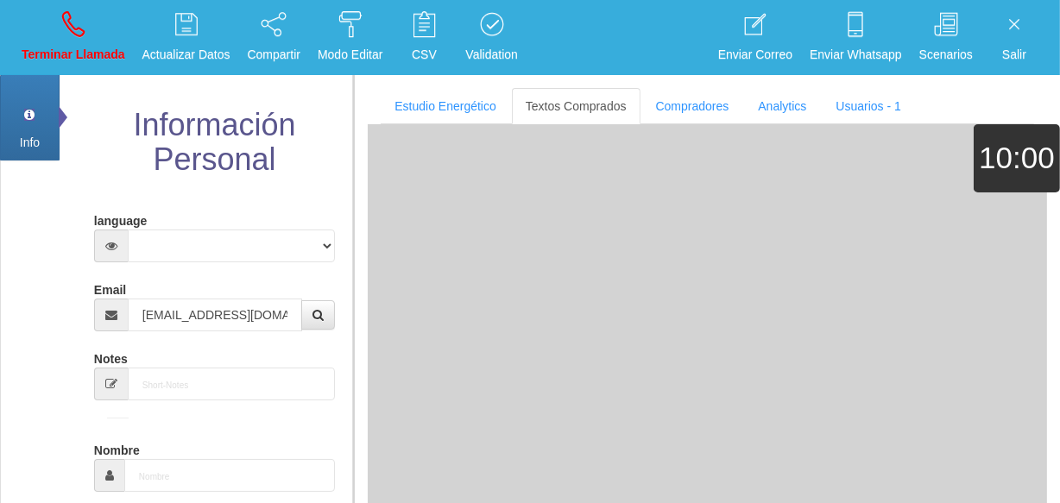
type input "[DATE]"
select select "4"
type input "Comprador bajo"
type input "[PERSON_NAME]"
select select "2"
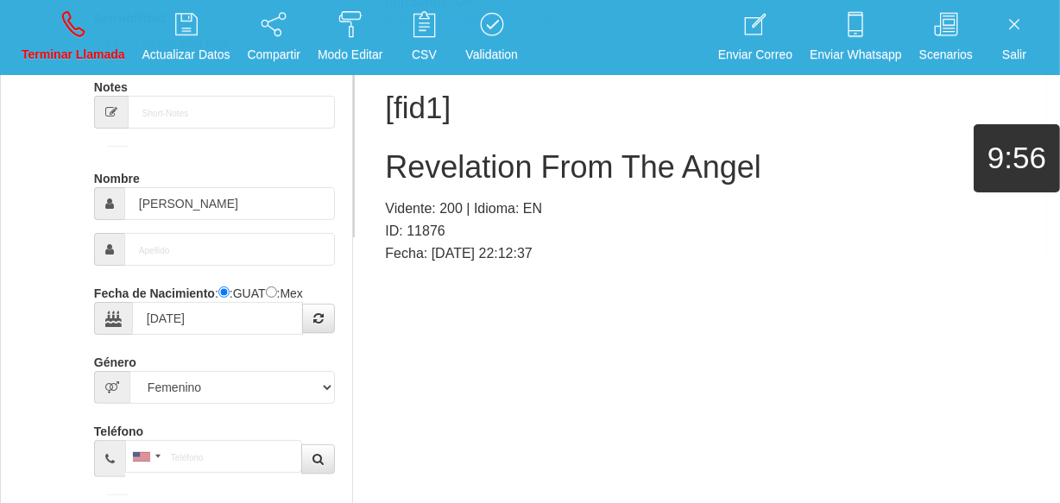
scroll to position [71, 0]
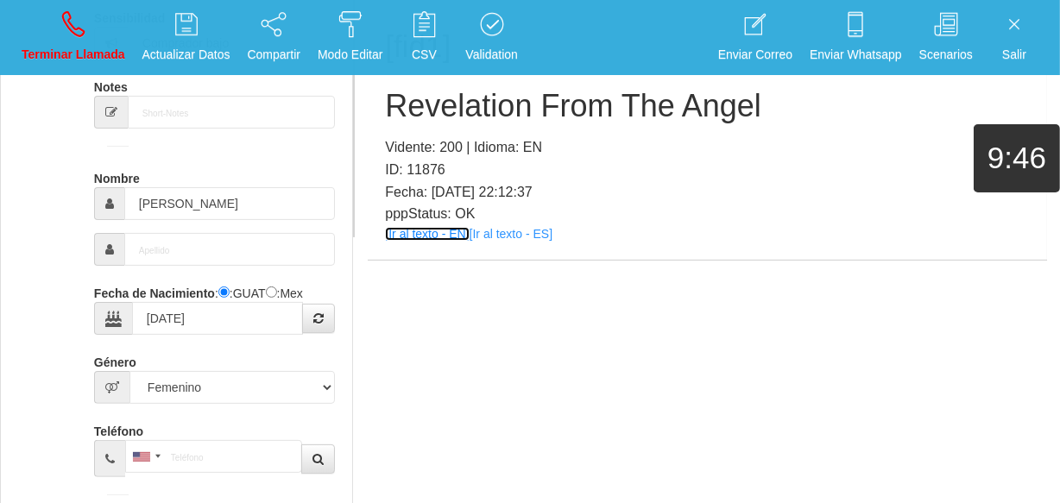
click at [444, 231] on link "[Ir al texto - EN]" at bounding box center [427, 234] width 84 height 14
click at [527, 119] on h2 "Revelation From The Angel" at bounding box center [707, 106] width 645 height 35
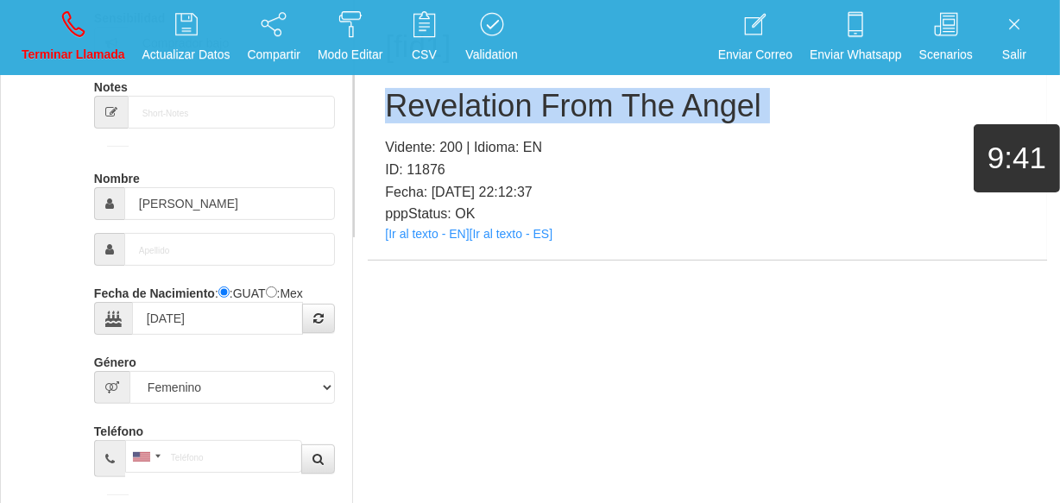
click at [527, 119] on h2 "Revelation From The Angel" at bounding box center [707, 106] width 645 height 35
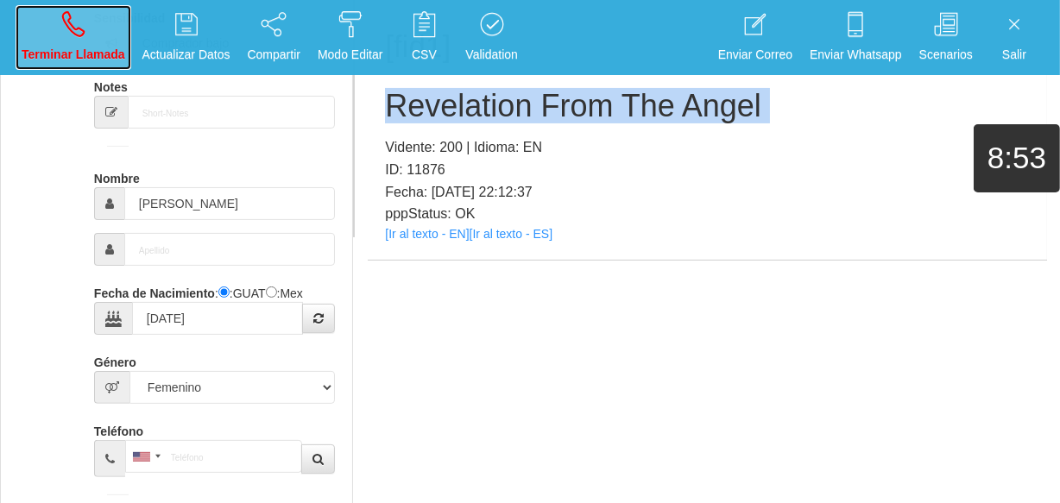
drag, startPoint x: 50, startPoint y: 19, endPoint x: 59, endPoint y: 33, distance: 16.3
click at [50, 19] on link "Terminar Llamada" at bounding box center [74, 37] width 116 height 65
select select "0"
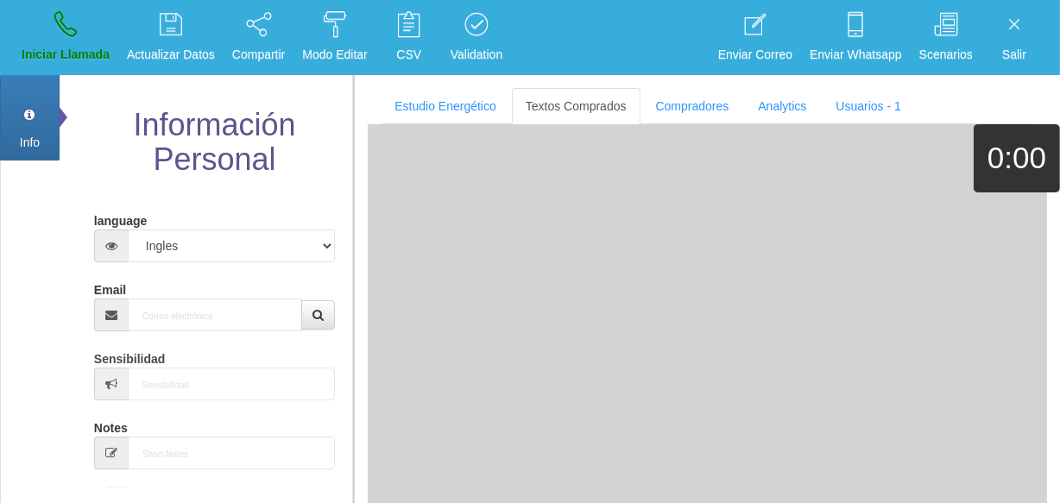
scroll to position [0, 0]
click at [286, 319] on input "Email" at bounding box center [215, 315] width 174 height 33
paste input "[EMAIL_ADDRESS][DOMAIN_NAME]"
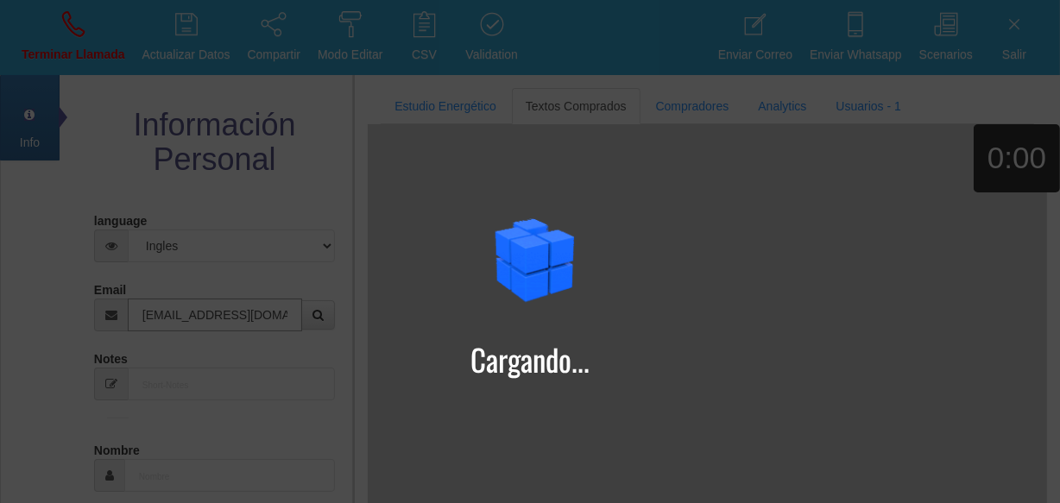
type input "[EMAIL_ADDRESS][DOMAIN_NAME]"
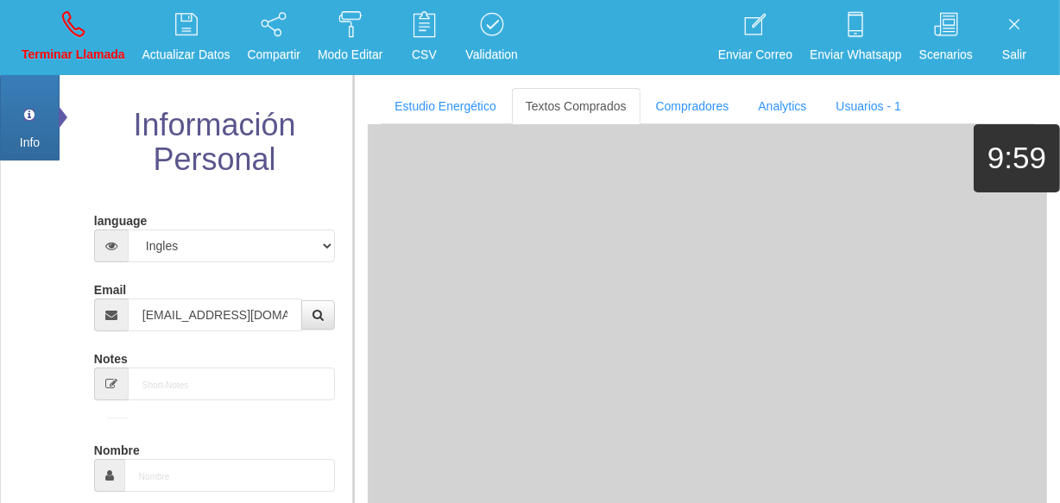
type input "[DATE]"
type input "Excelente Comprador"
type input "[PERSON_NAME]"
select select "1"
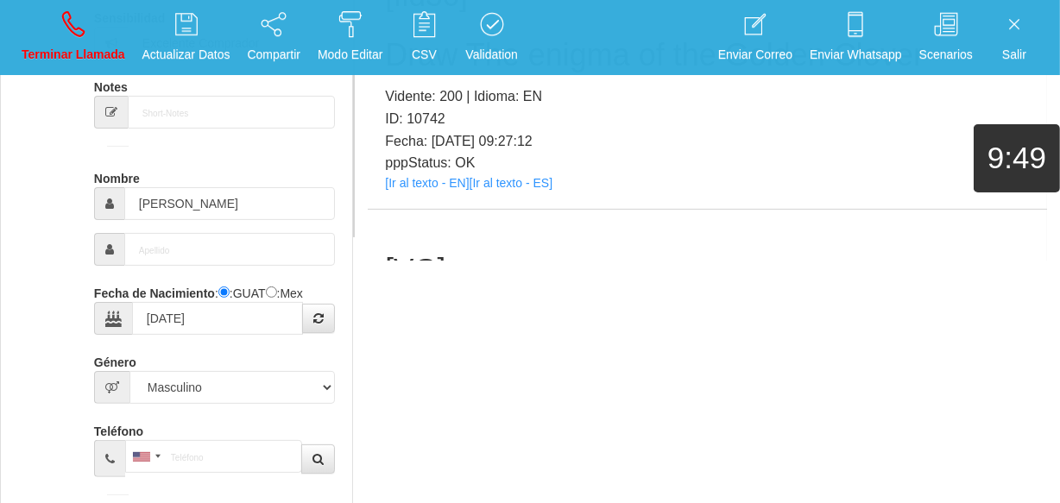
scroll to position [88, 0]
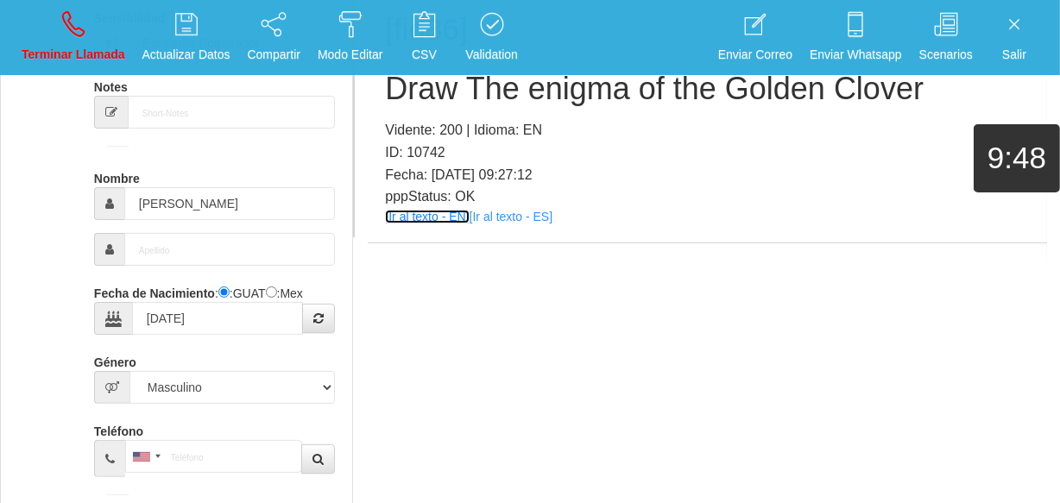
click at [426, 215] on link "[Ir al texto - EN]" at bounding box center [427, 217] width 84 height 14
click at [592, 99] on h2 "Draw The enigma of the Golden Clover" at bounding box center [707, 89] width 645 height 35
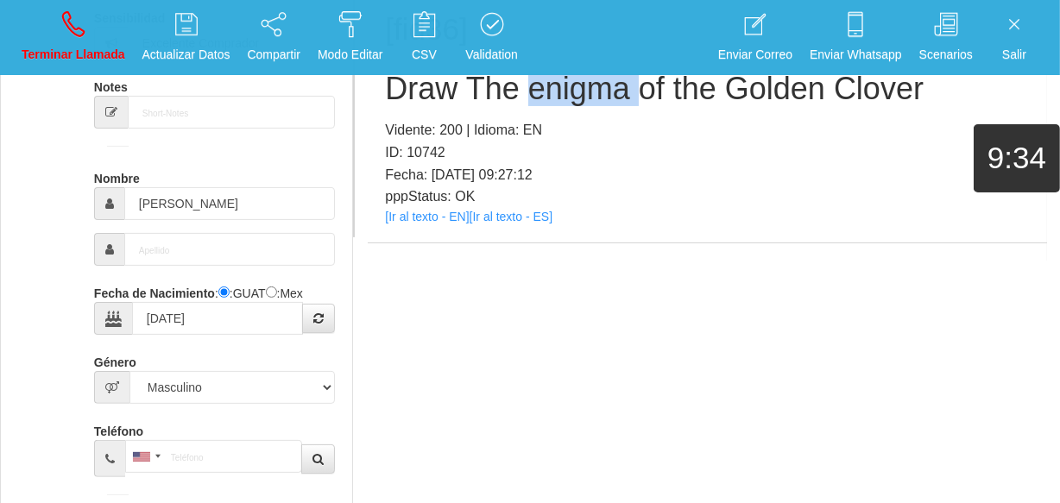
click at [592, 99] on h2 "Draw The enigma of the Golden Clover" at bounding box center [707, 89] width 645 height 35
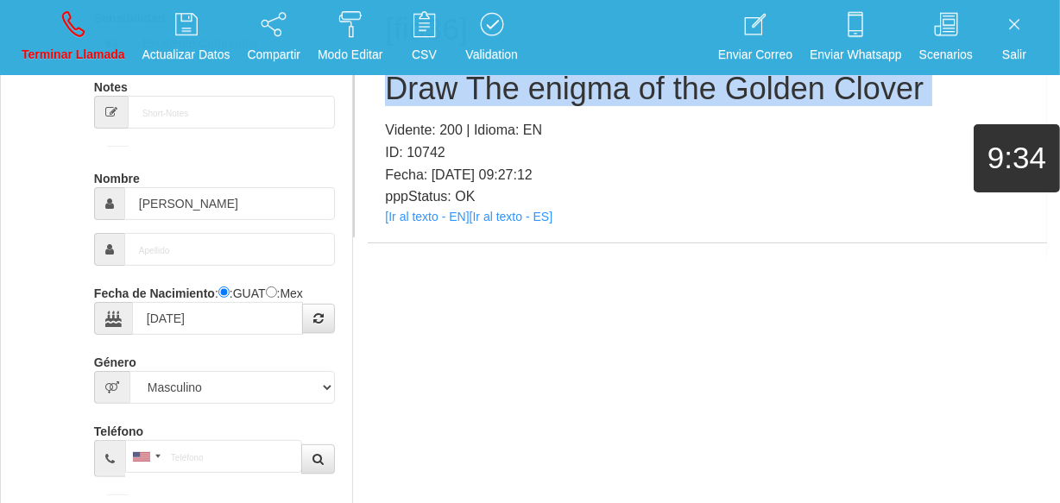
click at [592, 99] on h2 "Draw The enigma of the Golden Clover" at bounding box center [707, 89] width 645 height 35
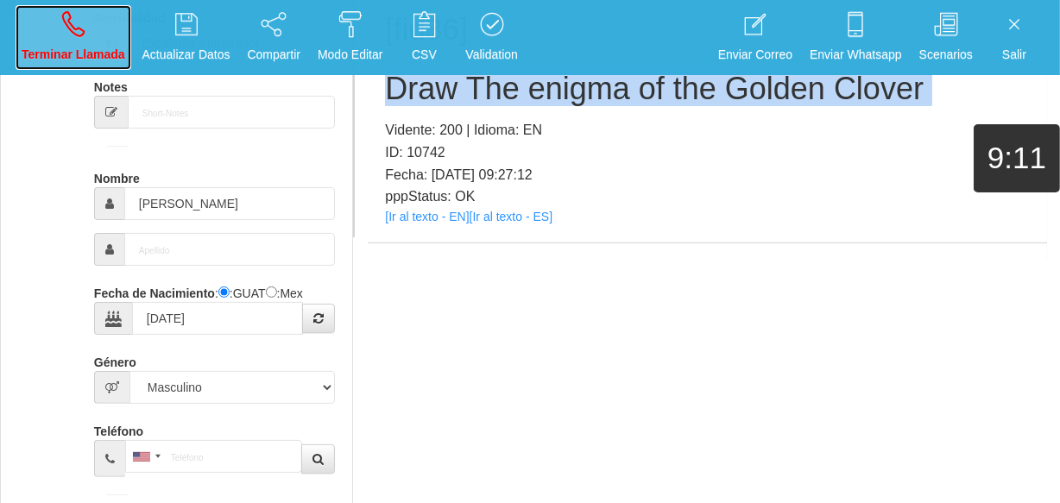
click at [109, 58] on p "Terminar Llamada" at bounding box center [74, 55] width 104 height 20
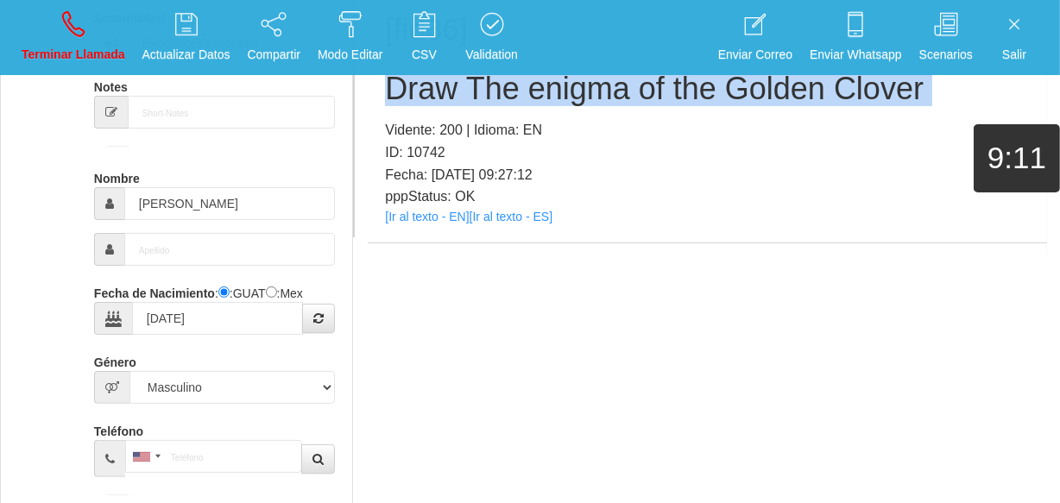
select select "0"
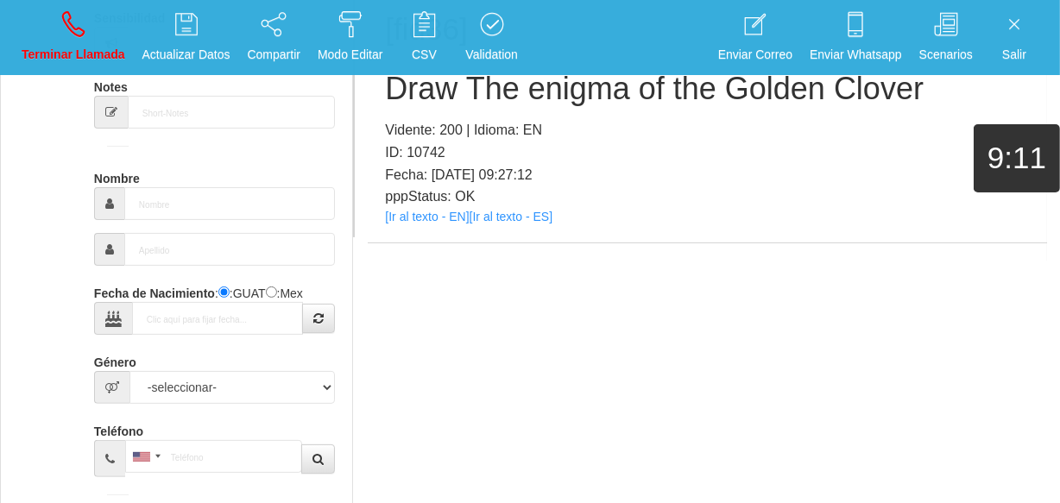
scroll to position [0, 0]
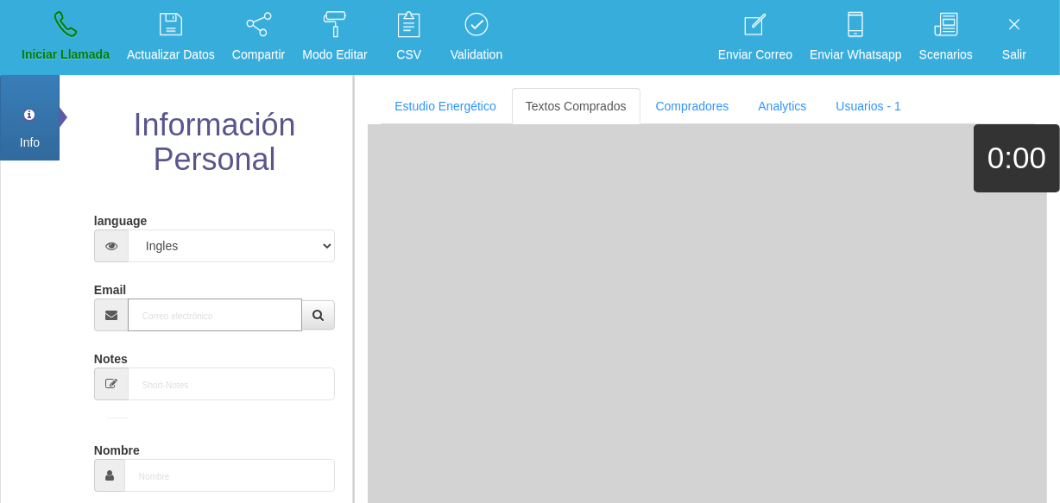
click at [267, 319] on input "Email" at bounding box center [215, 315] width 174 height 33
paste input "[EMAIL_ADDRESS][DOMAIN_NAME]"
type input "[EMAIL_ADDRESS][DOMAIN_NAME]"
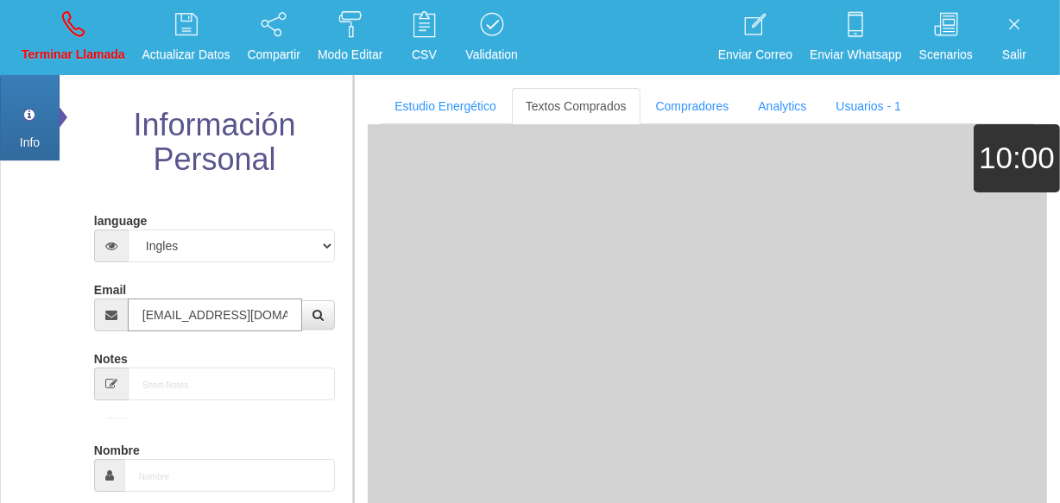
type input "[DATE]"
type input "Comprador simple"
type input "[PERSON_NAME]"
select select "2"
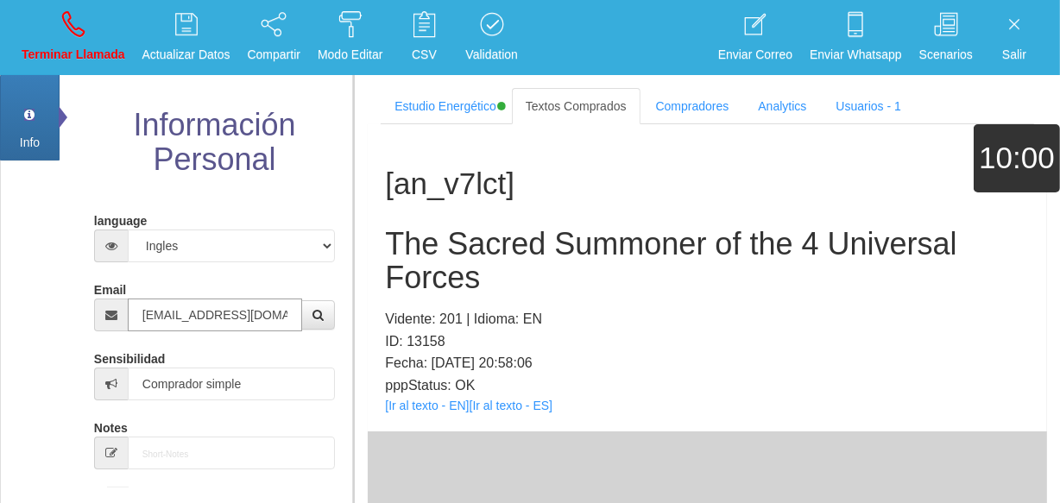
type input "[EMAIL_ADDRESS][DOMAIN_NAME]"
click at [414, 422] on div "[an_v7lct] The Sacred Summoner of the 4 Universal Forces Vidente: 201 | Idioma:…" at bounding box center [708, 277] width 680 height 307
click at [404, 405] on link "[Ir al texto - EN]" at bounding box center [427, 406] width 84 height 14
click at [684, 227] on h2 "The Sacred Summoner of the 4 Universal Forces" at bounding box center [707, 261] width 645 height 68
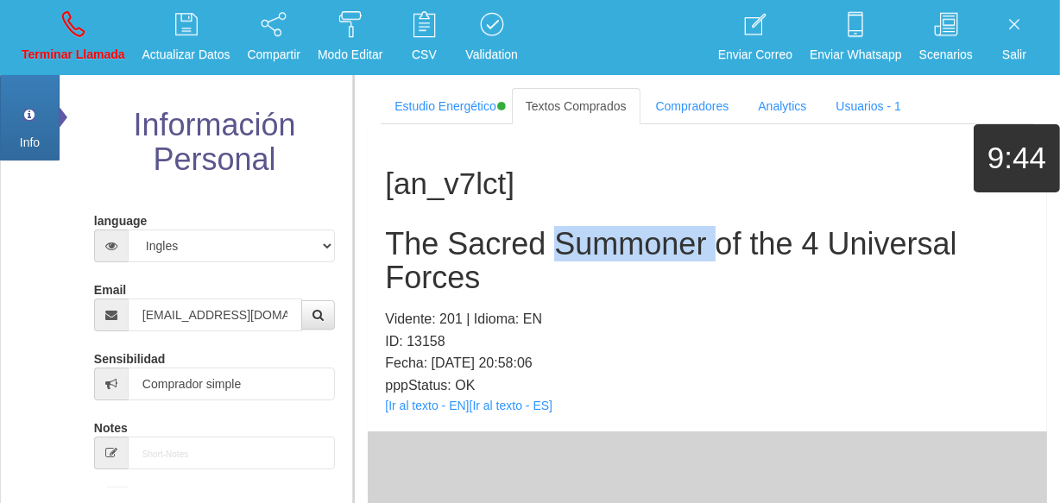
click at [684, 227] on h2 "The Sacred Summoner of the 4 Universal Forces" at bounding box center [707, 261] width 645 height 68
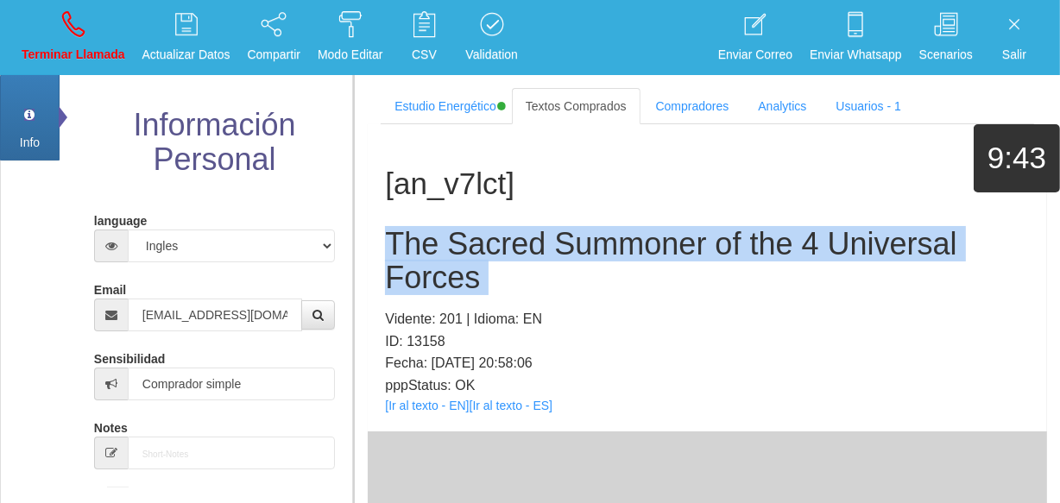
click at [684, 227] on h2 "The Sacred Summoner of the 4 Universal Forces" at bounding box center [707, 261] width 645 height 68
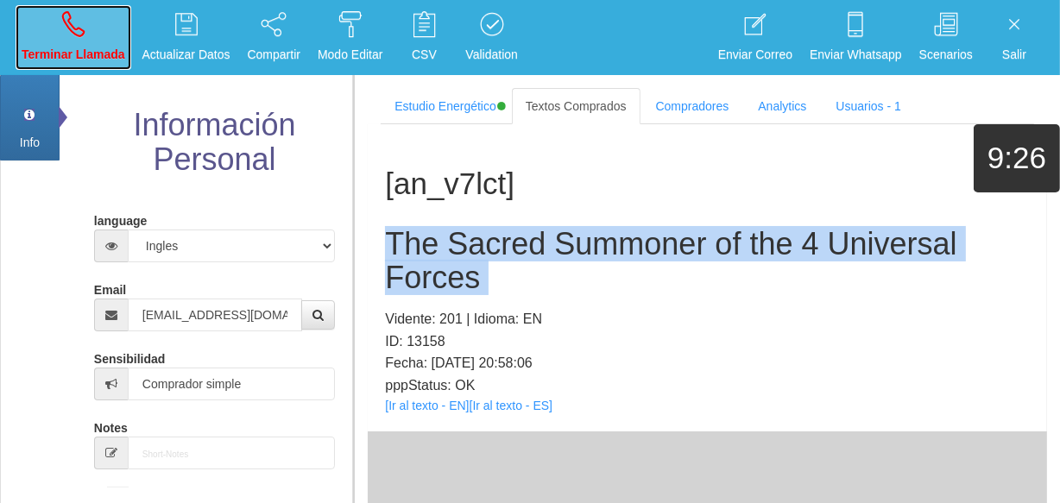
click at [70, 35] on icon at bounding box center [73, 24] width 22 height 28
select select "0"
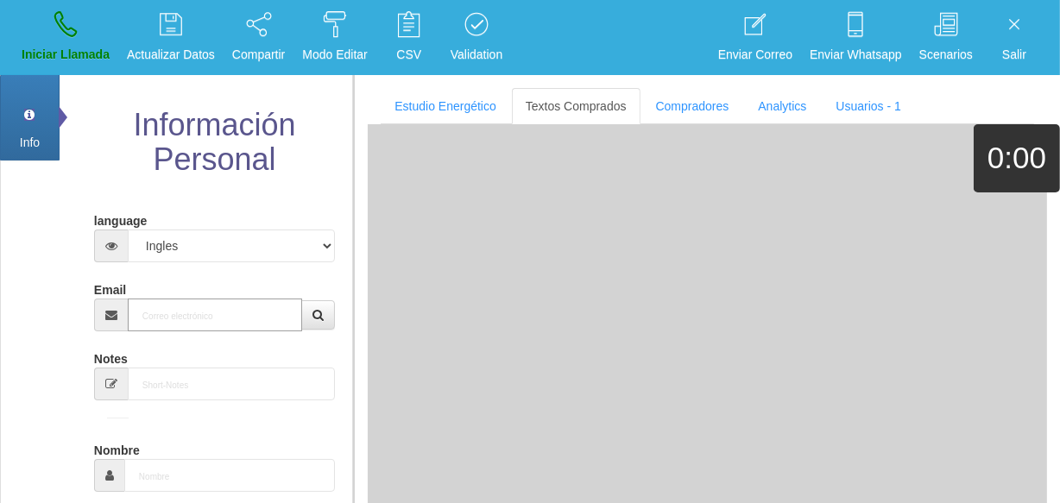
click at [166, 311] on input "Email" at bounding box center [215, 315] width 174 height 33
paste input "[EMAIL_ADDRESS][DOMAIN_NAME]"
type input "[EMAIL_ADDRESS][DOMAIN_NAME]"
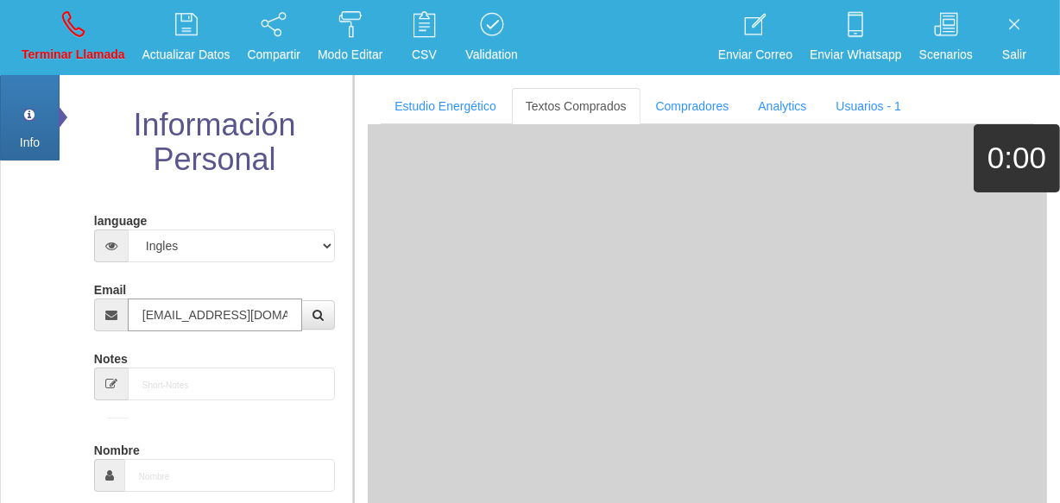
type input "[DATE]"
type input "Comprador simple"
type input "Janna"
select select "2"
type input "[EMAIL_ADDRESS][DOMAIN_NAME]"
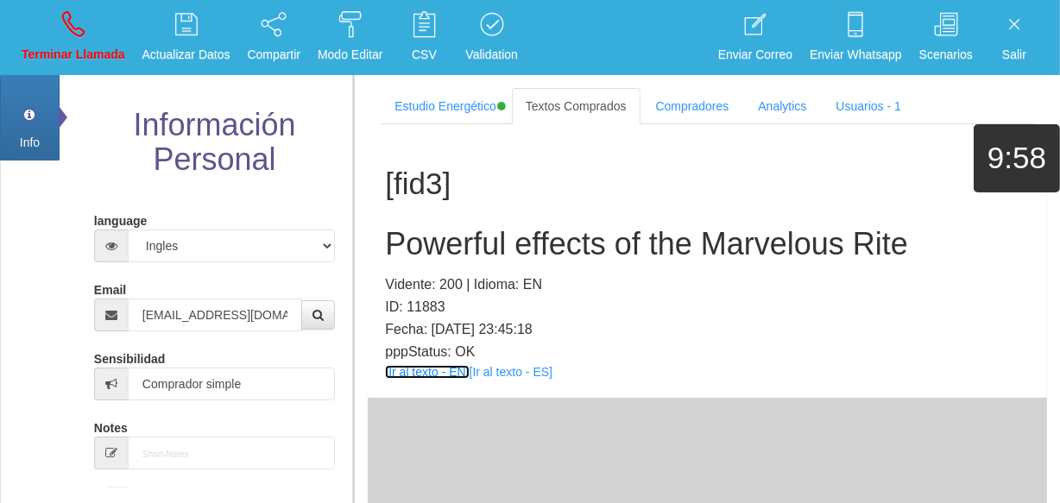
click at [451, 369] on link "[Ir al texto - EN]" at bounding box center [427, 372] width 84 height 14
click at [521, 216] on div "[fid3] Powerful effects of the Marvelous Rite Vidente: 200 | Idioma: EN ID: 118…" at bounding box center [708, 261] width 680 height 274
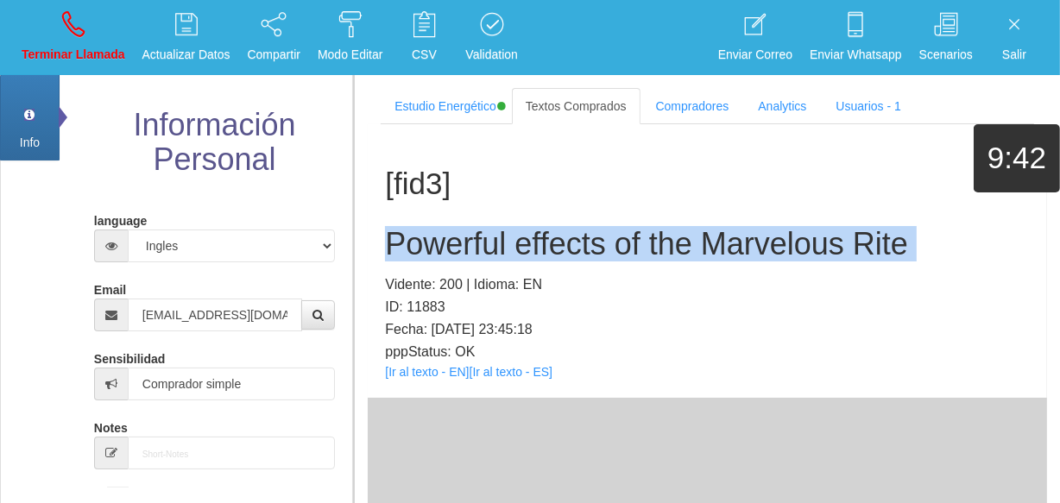
click at [521, 216] on div "[fid3] Powerful effects of the Marvelous Rite Vidente: 200 | Idioma: EN ID: 118…" at bounding box center [708, 261] width 680 height 274
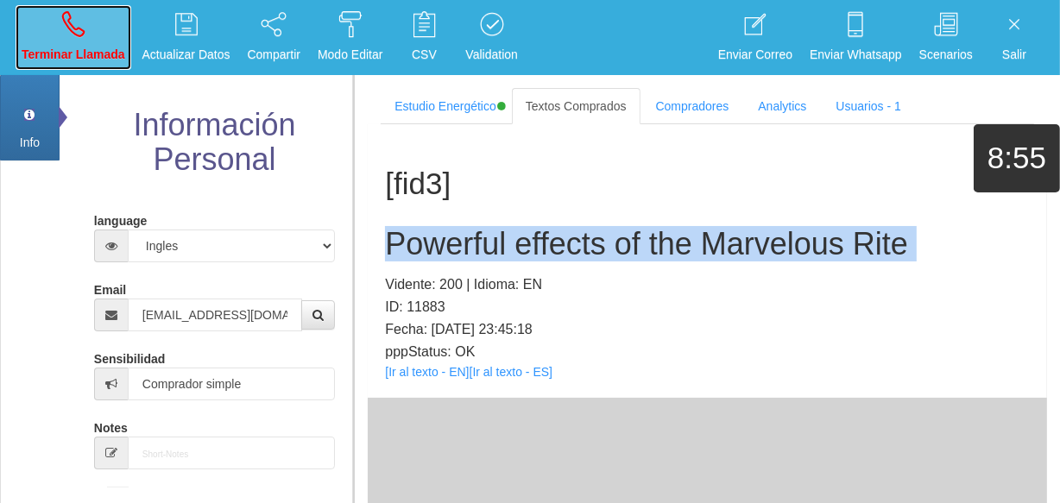
click at [59, 64] on p "Terminar Llamada" at bounding box center [74, 55] width 104 height 20
select select "0"
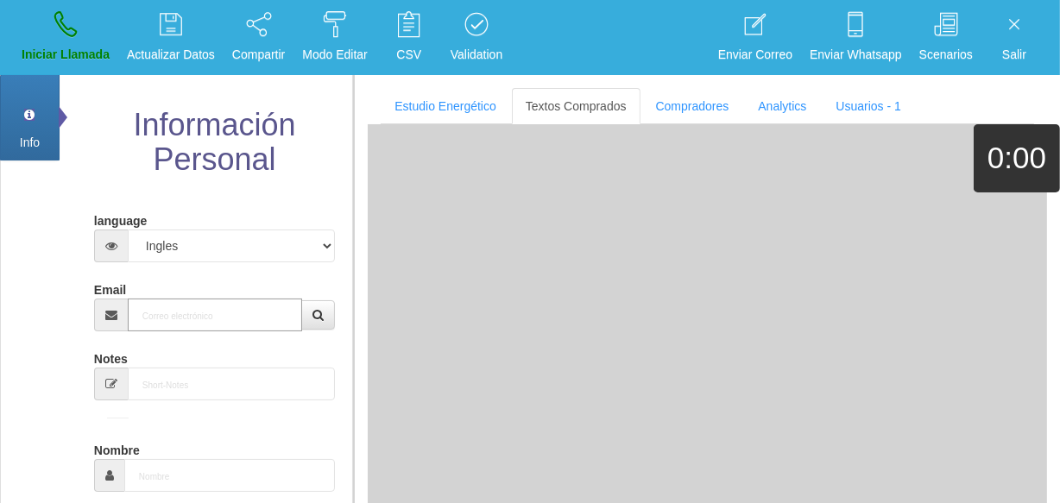
click at [292, 323] on input "Email" at bounding box center [215, 315] width 174 height 33
paste input "[EMAIL_ADDRESS][DOMAIN_NAME]"
type input "[EMAIL_ADDRESS][DOMAIN_NAME]"
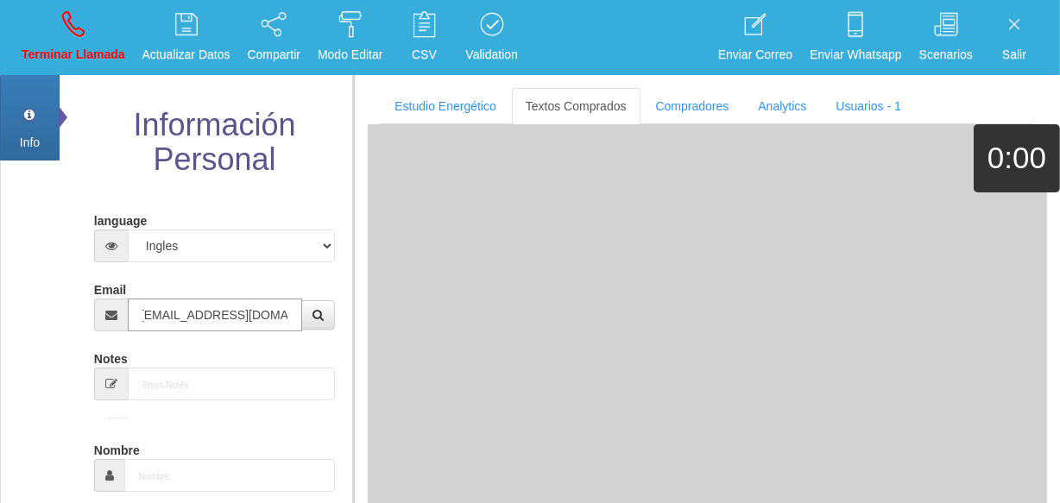
type input "[DATE]"
select select "1"
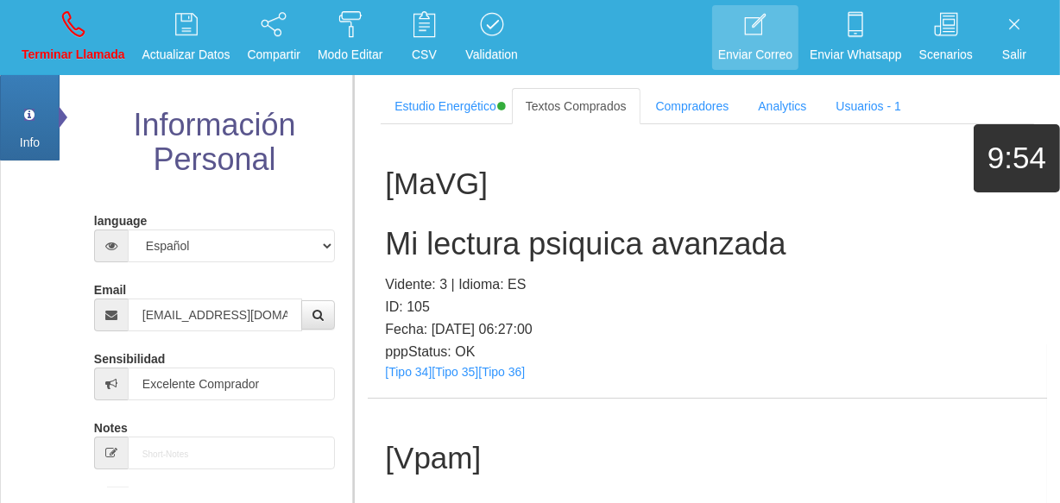
scroll to position [35380, 0]
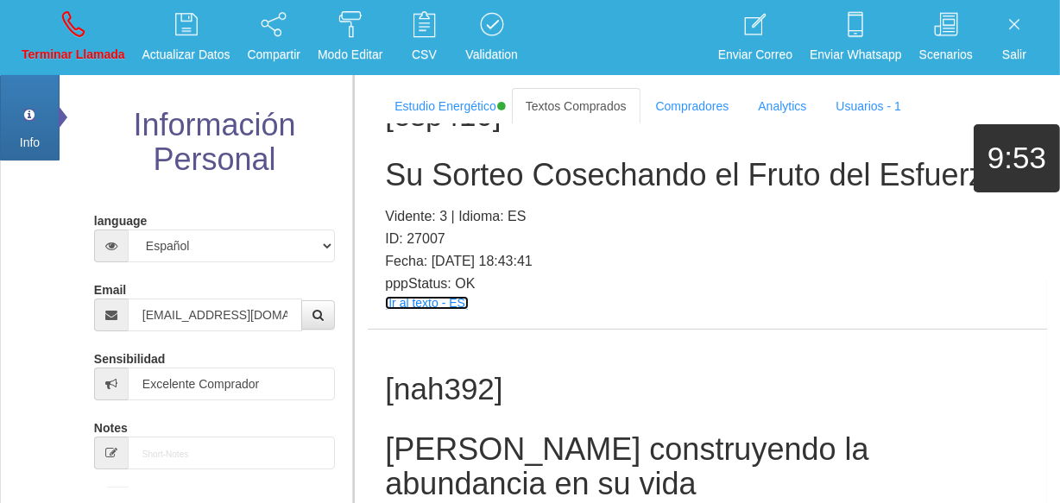
click at [418, 310] on link "[Ir al texto - ES]" at bounding box center [426, 303] width 83 height 14
click at [422, 310] on link "[Ir al texto - ES]" at bounding box center [426, 303] width 83 height 14
click at [465, 193] on h2 "Su Sorteo Cosechando el Fruto del Esfuerzo" at bounding box center [707, 175] width 645 height 35
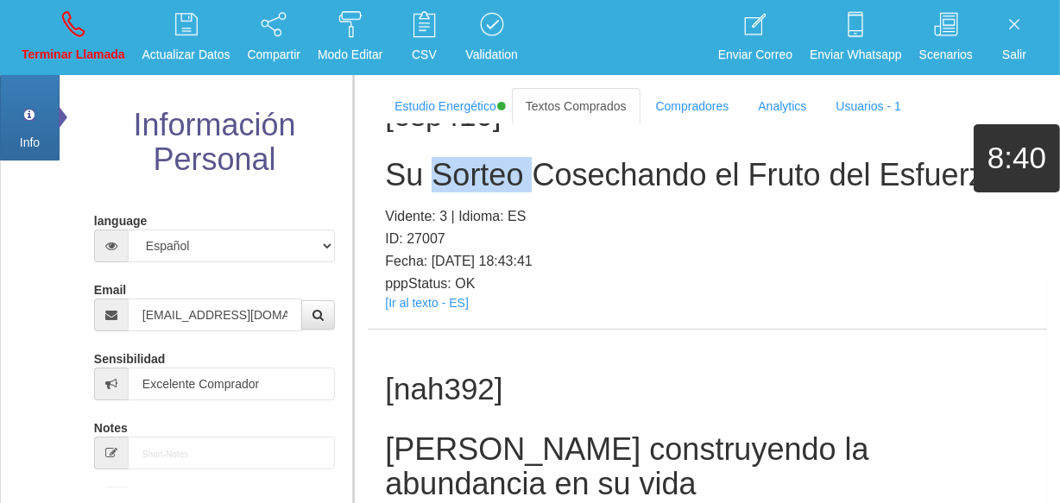
click at [465, 193] on h2 "Su Sorteo Cosechando el Fruto del Esfuerzo" at bounding box center [707, 175] width 645 height 35
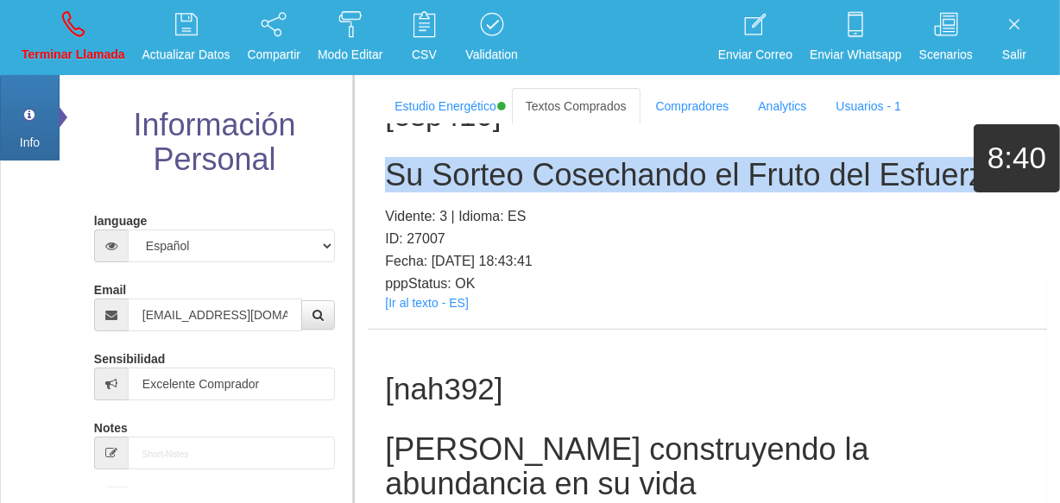
click at [465, 193] on h2 "Su Sorteo Cosechando el Fruto del Esfuerzo" at bounding box center [707, 175] width 645 height 35
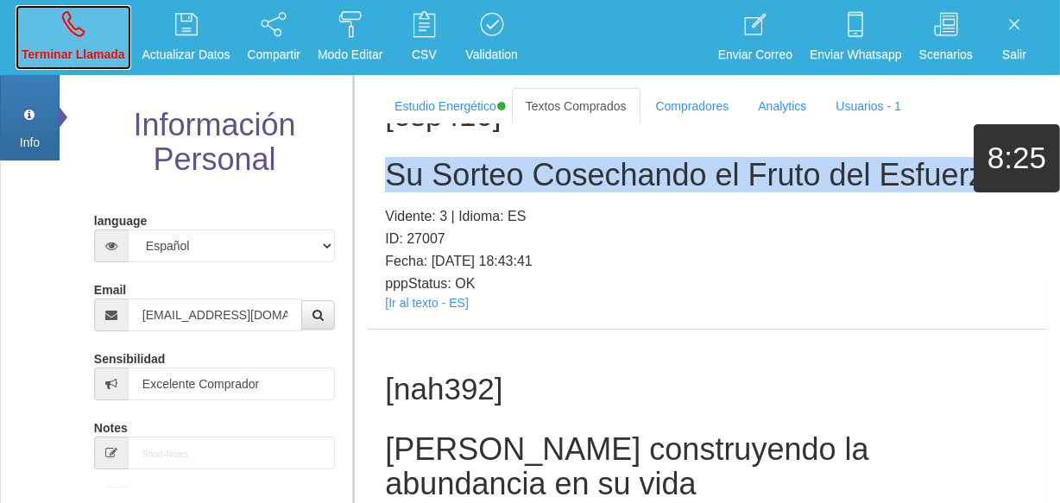
click at [85, 47] on p "Terminar Llamada" at bounding box center [74, 55] width 104 height 20
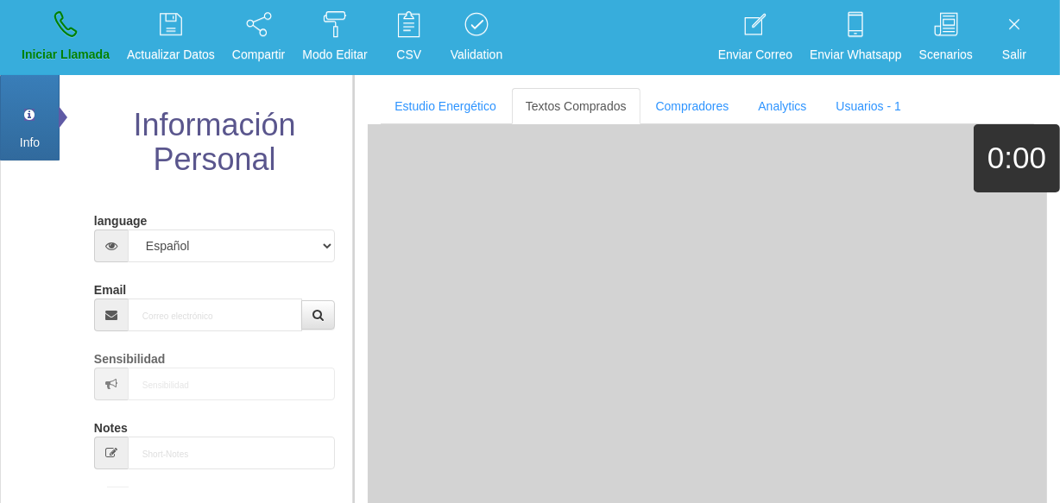
scroll to position [0, 0]
click at [168, 306] on input "Email" at bounding box center [215, 315] width 174 height 33
paste input "[EMAIL_ADDRESS][DOMAIN_NAME]"
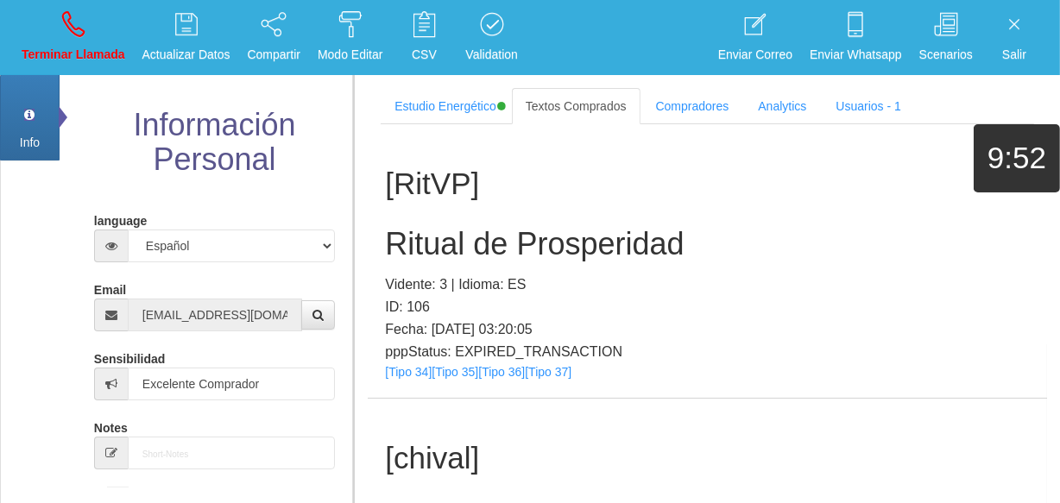
scroll to position [38981, 0]
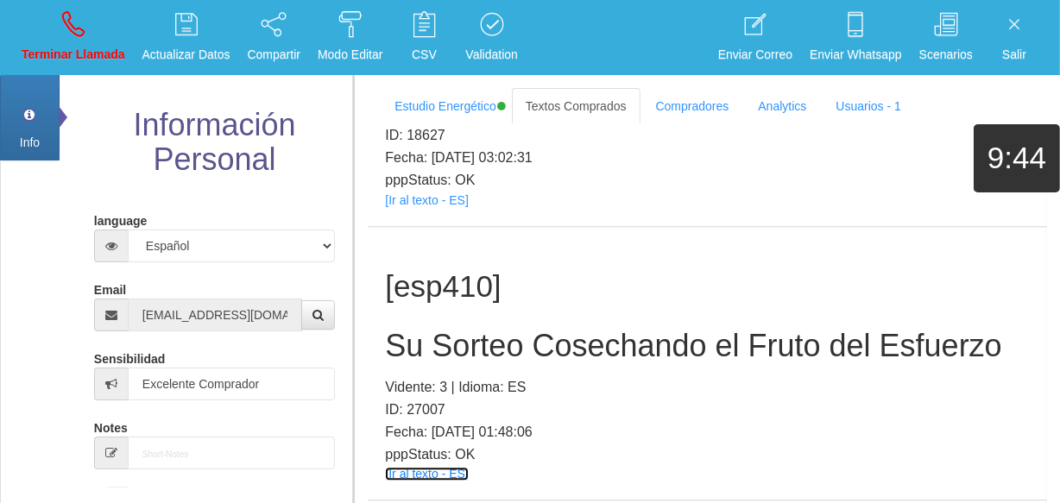
click at [448, 467] on link "[Ir al texto - ES]" at bounding box center [426, 474] width 83 height 14
click at [440, 329] on h2 "Su Sorteo Cosechando el Fruto del Esfuerzo" at bounding box center [707, 346] width 645 height 35
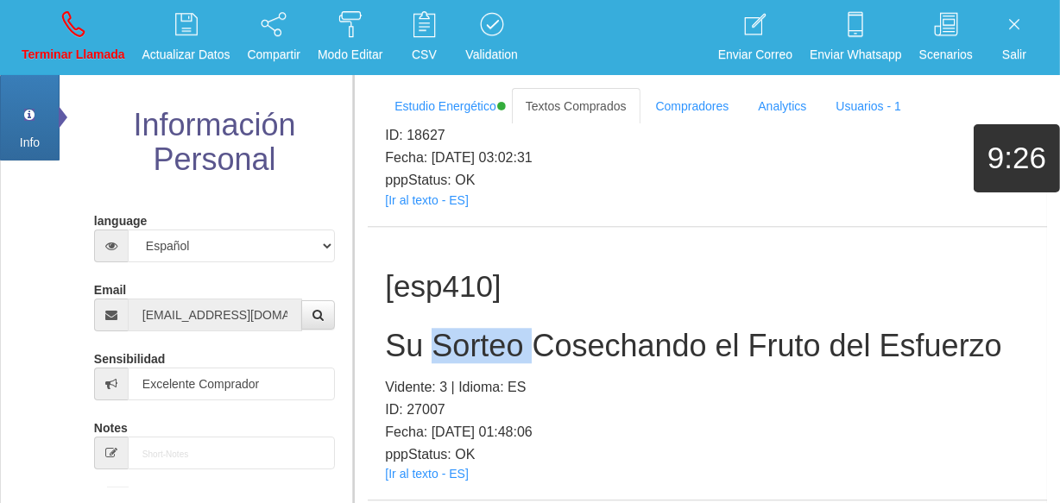
click at [440, 329] on h2 "Su Sorteo Cosechando el Fruto del Esfuerzo" at bounding box center [707, 346] width 645 height 35
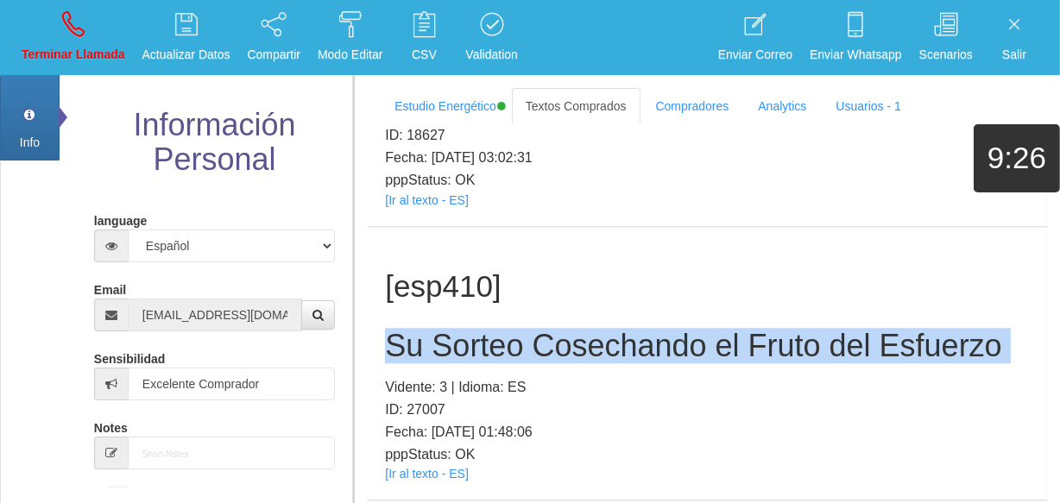
click at [440, 329] on h2 "Su Sorteo Cosechando el Fruto del Esfuerzo" at bounding box center [707, 346] width 645 height 35
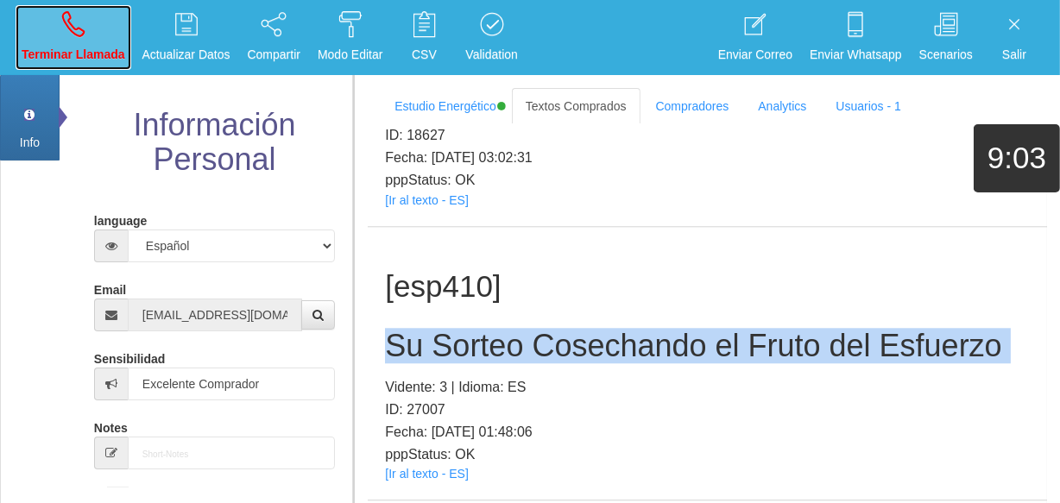
click at [45, 32] on link "Terminar Llamada" at bounding box center [74, 37] width 116 height 65
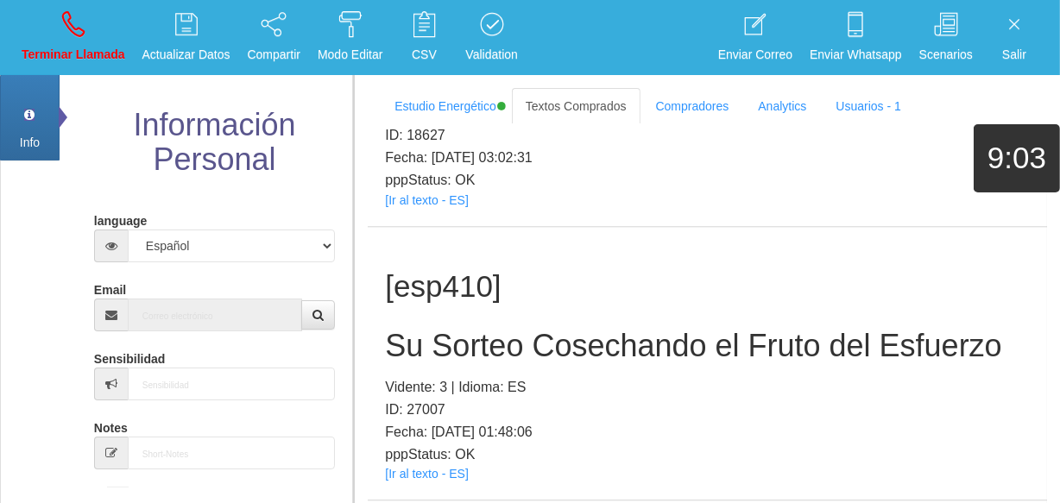
scroll to position [0, 0]
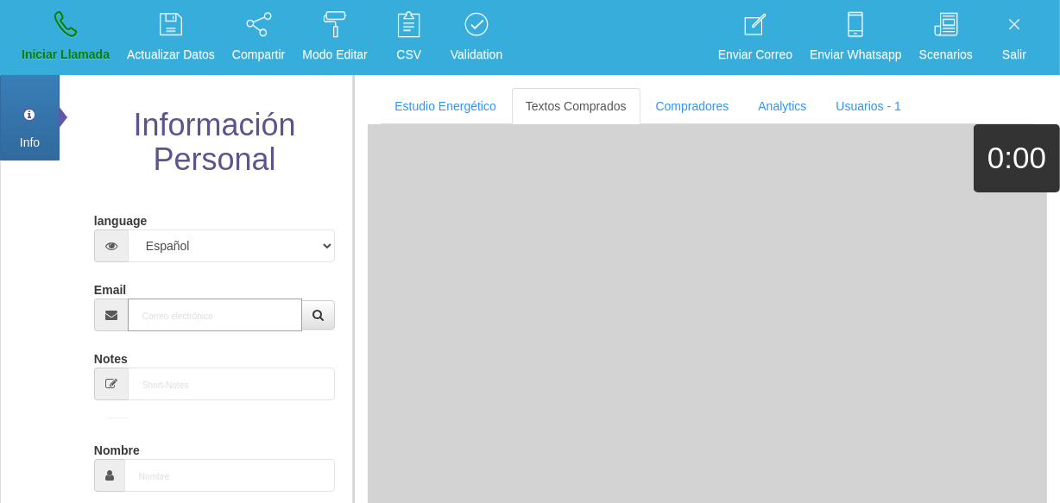
paste input "[EMAIL_ADDRESS][DOMAIN_NAME]"
click at [185, 321] on input "Email" at bounding box center [215, 315] width 174 height 33
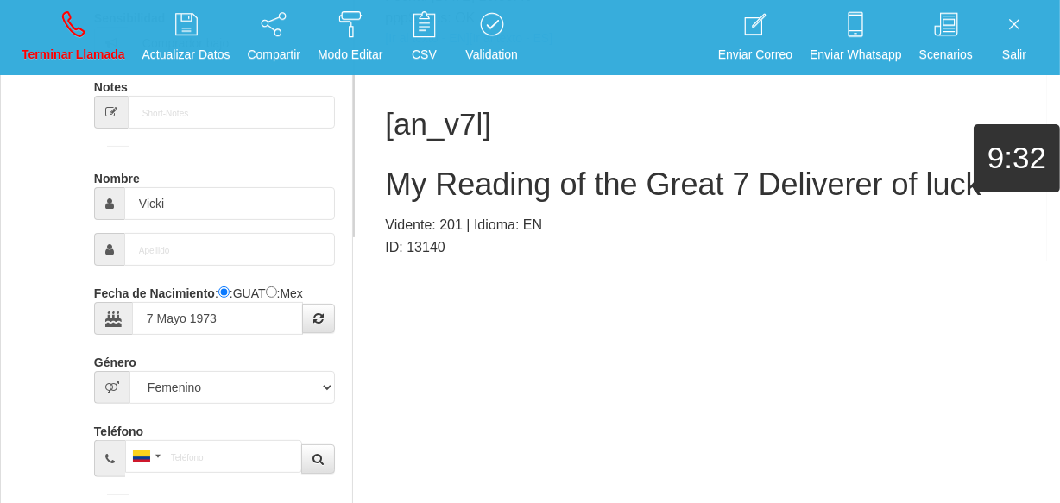
scroll to position [345, 0]
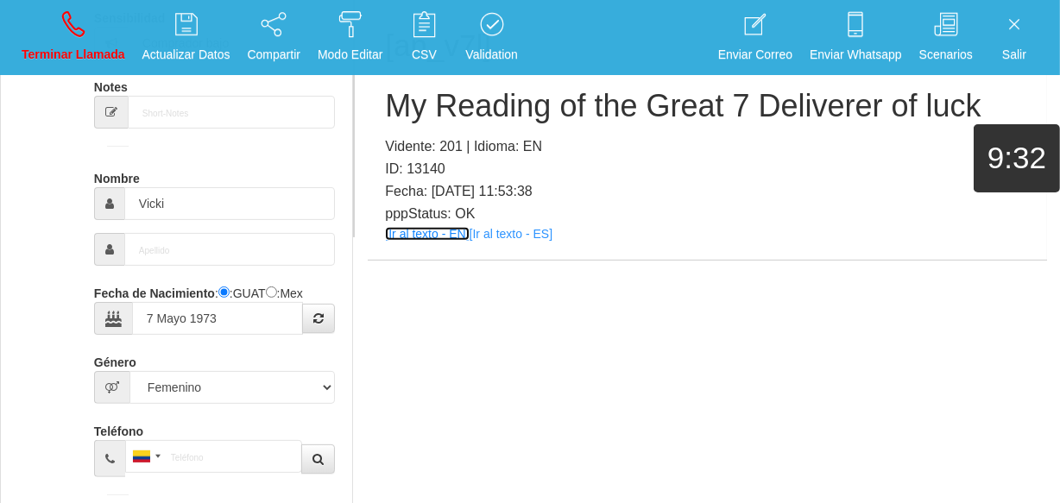
click at [430, 233] on link "[Ir al texto - EN]" at bounding box center [427, 234] width 84 height 14
click at [572, 90] on h2 "My Reading of the Great 7 Deliverer of luck" at bounding box center [707, 106] width 645 height 35
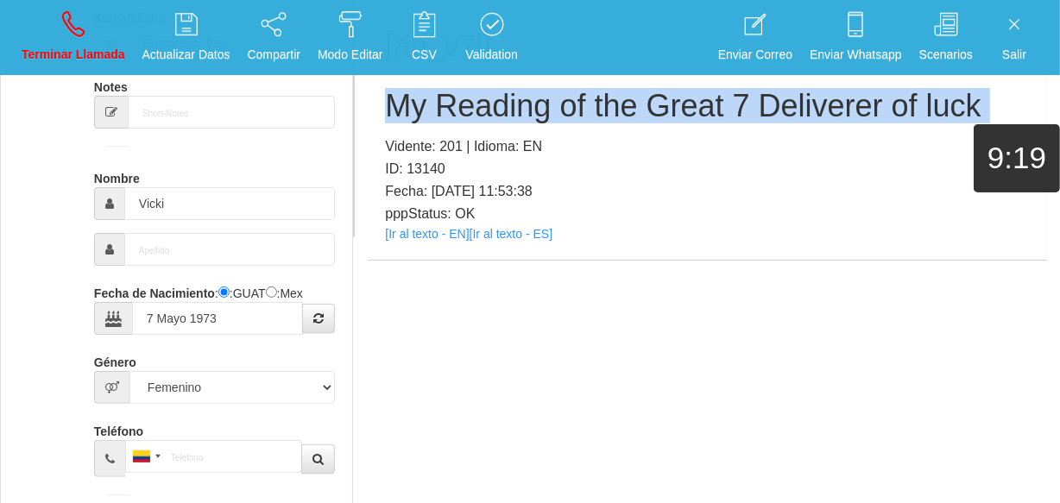
click at [570, 89] on h2 "My Reading of the Great 7 Deliverer of luck" at bounding box center [707, 106] width 645 height 35
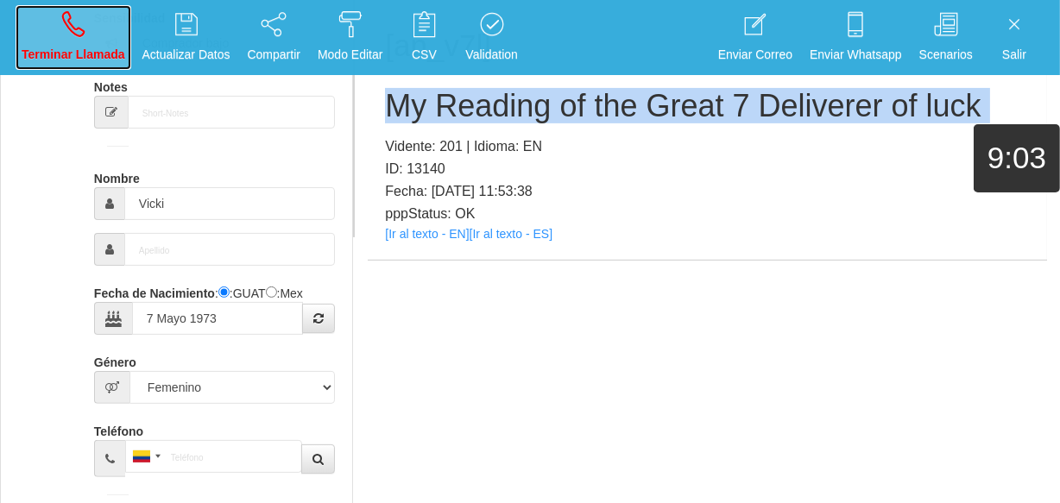
click at [77, 6] on link "Terminar Llamada" at bounding box center [74, 37] width 116 height 65
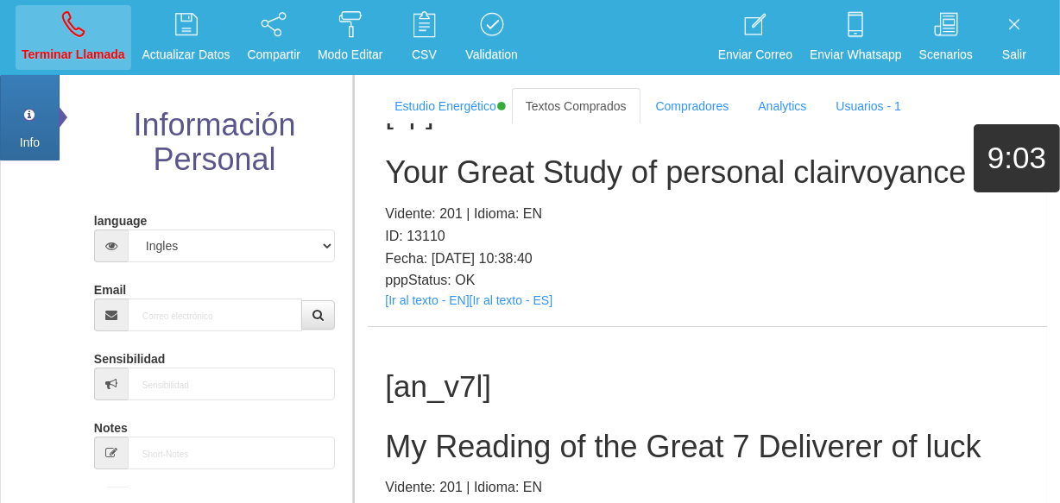
scroll to position [0, 0]
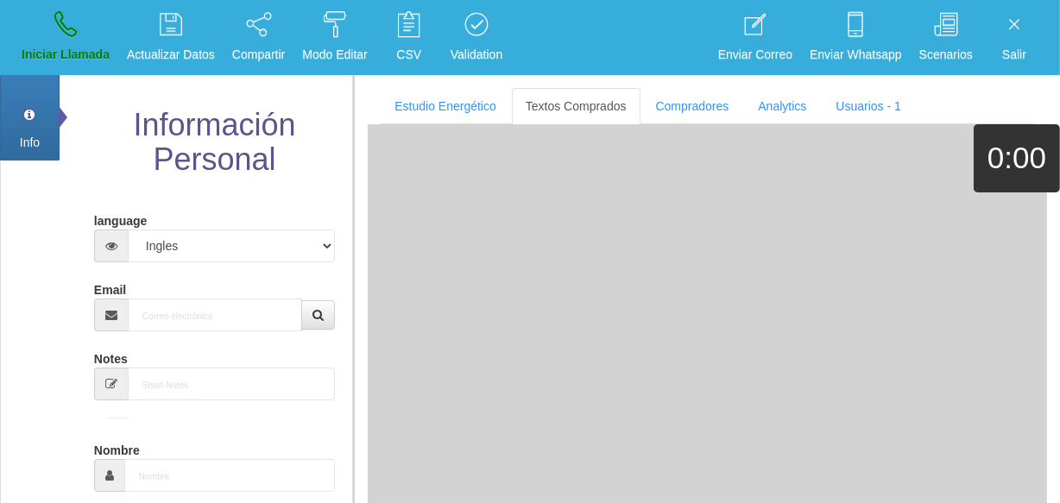
click at [196, 314] on input "Email" at bounding box center [215, 315] width 174 height 33
paste input "[EMAIL_ADDRESS][DOMAIN_NAME]"
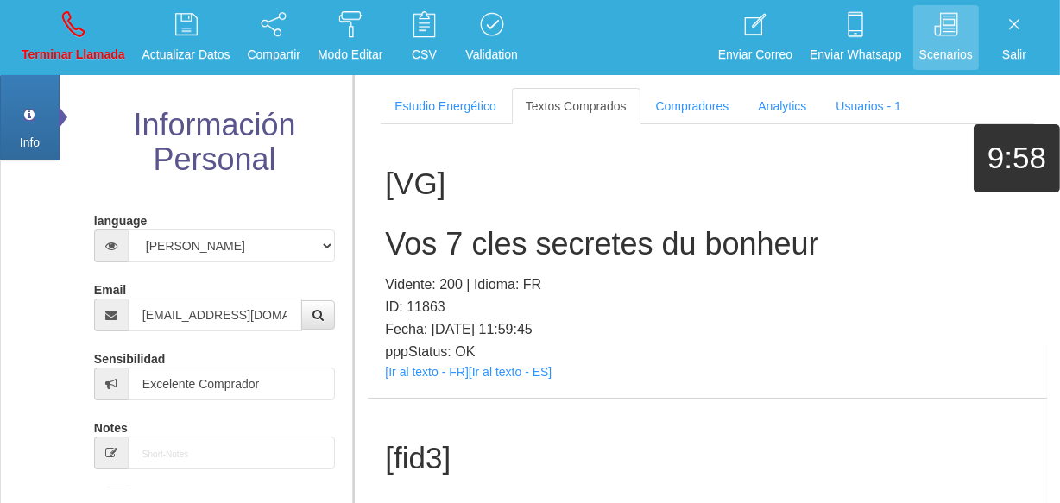
scroll to position [3393, 0]
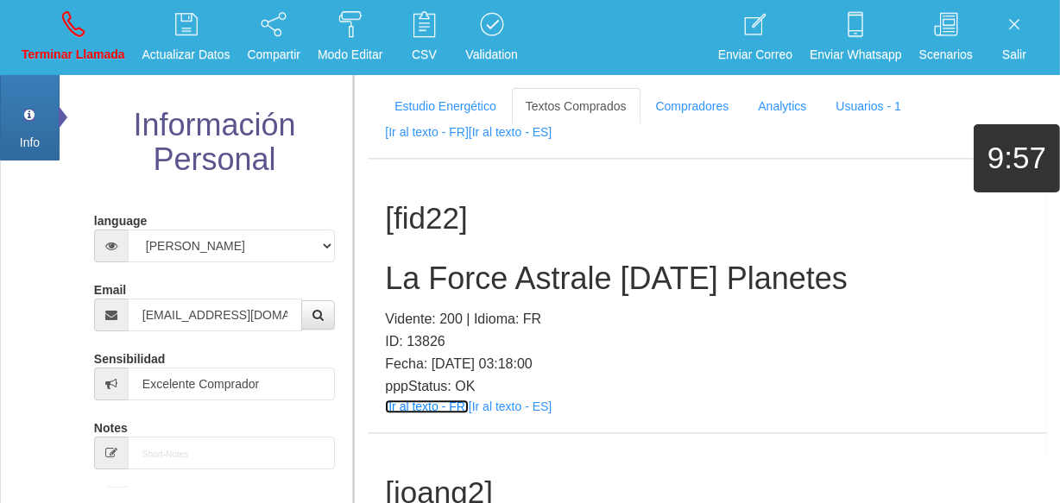
click at [459, 405] on link "[Ir al texto - FR]" at bounding box center [426, 407] width 83 height 14
click at [433, 402] on link "[Ir al texto - FR]" at bounding box center [426, 407] width 83 height 14
click at [462, 278] on h2 "La Force Astrale [DATE] Planetes" at bounding box center [707, 279] width 645 height 35
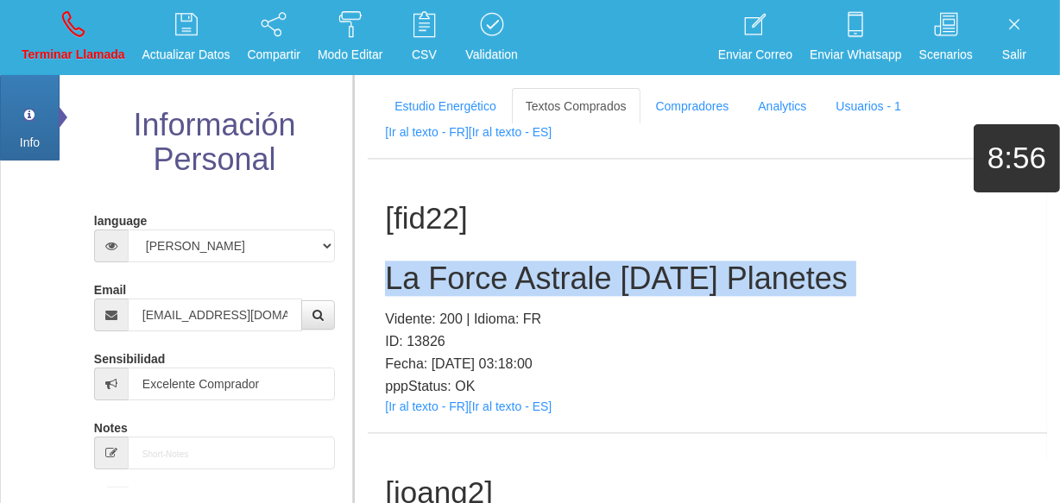
click at [462, 278] on h2 "La Force Astrale [DATE] Planetes" at bounding box center [707, 279] width 645 height 35
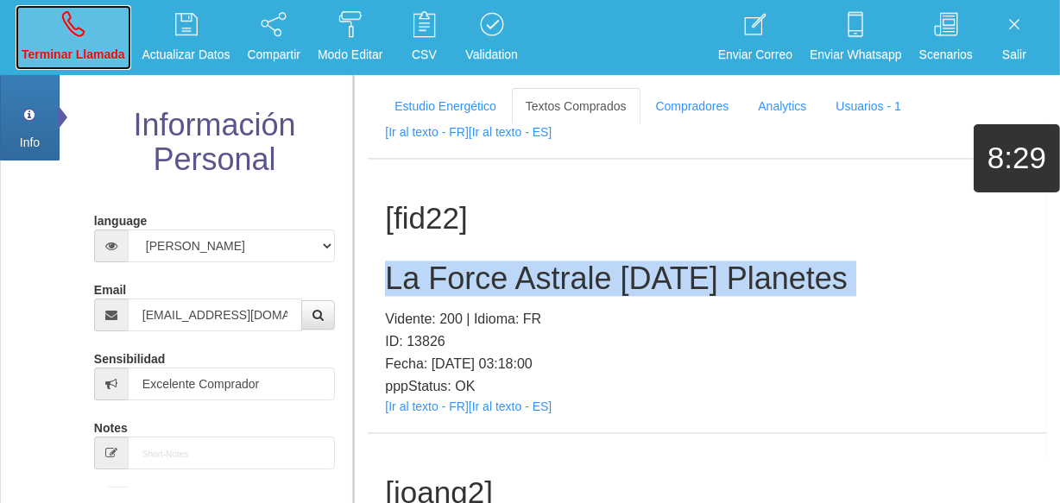
click at [23, 27] on link "Terminar Llamada" at bounding box center [74, 37] width 116 height 65
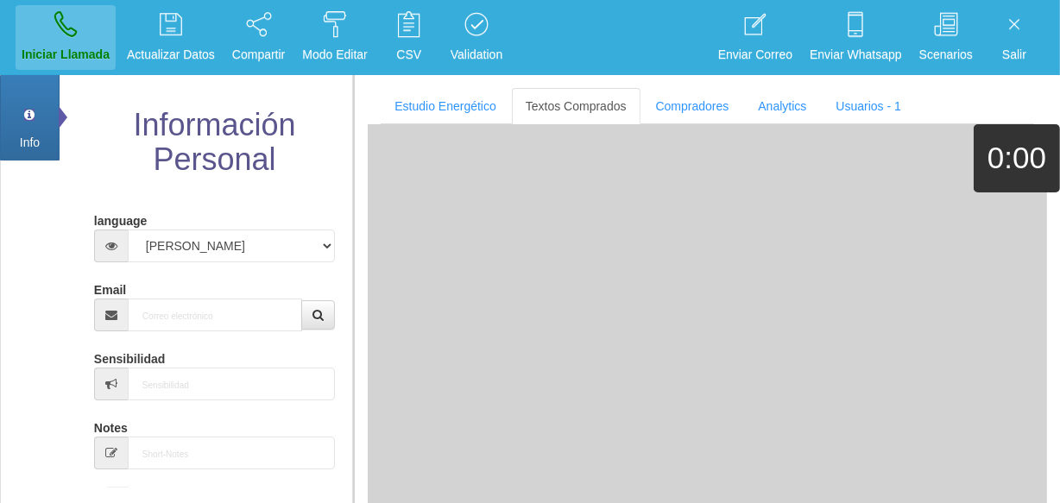
scroll to position [0, 0]
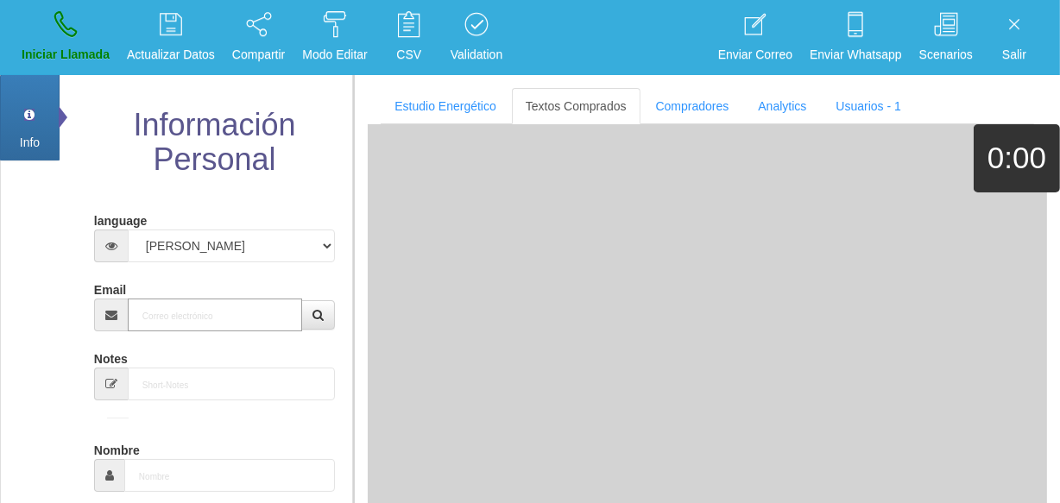
paste input "[EMAIL_ADDRESS][DOMAIN_NAME]"
click at [194, 321] on input "[EMAIL_ADDRESS][DOMAIN_NAME]" at bounding box center [215, 315] width 174 height 33
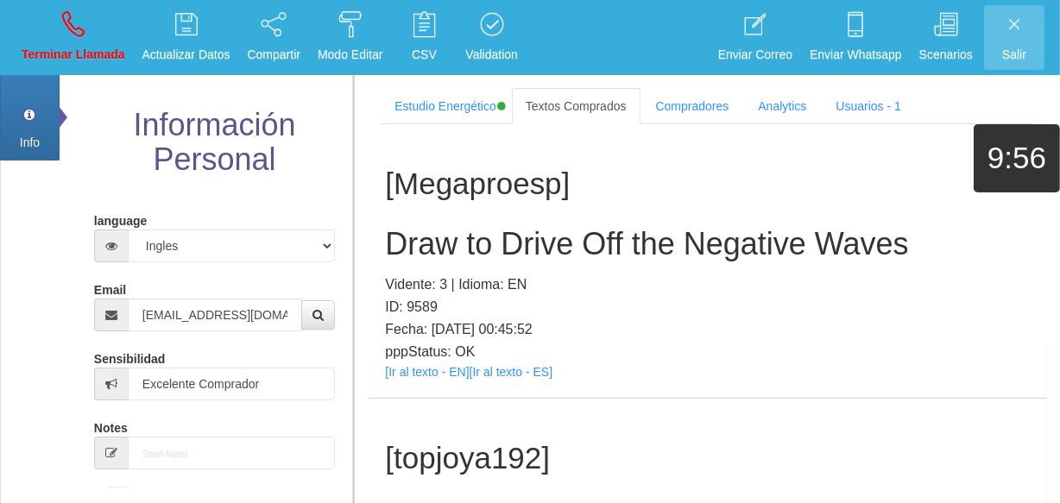
scroll to position [46593, 0]
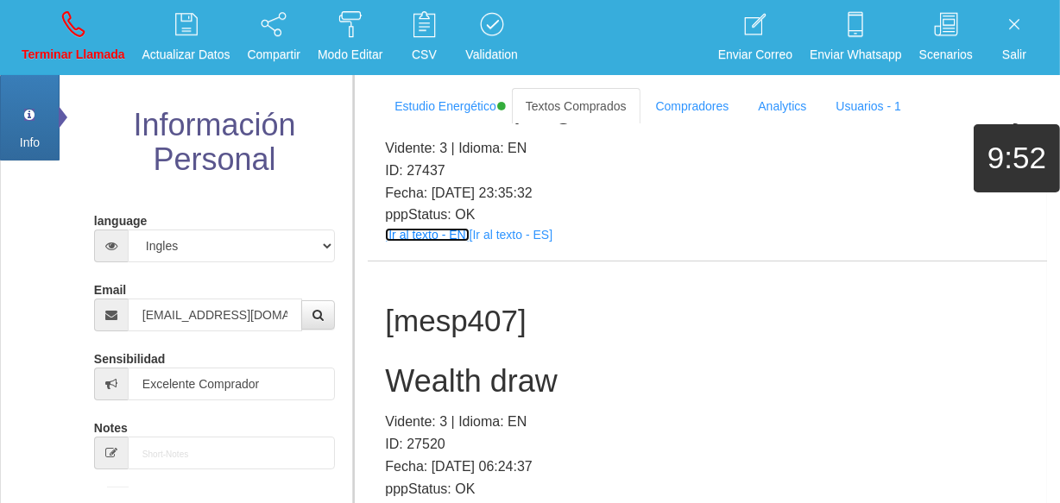
click at [427, 242] on link "[Ir al texto - EN]" at bounding box center [427, 235] width 84 height 14
click at [488, 124] on h2 "Your Reaping the Fruit of Your Effort Giveaway" at bounding box center [707, 107] width 645 height 35
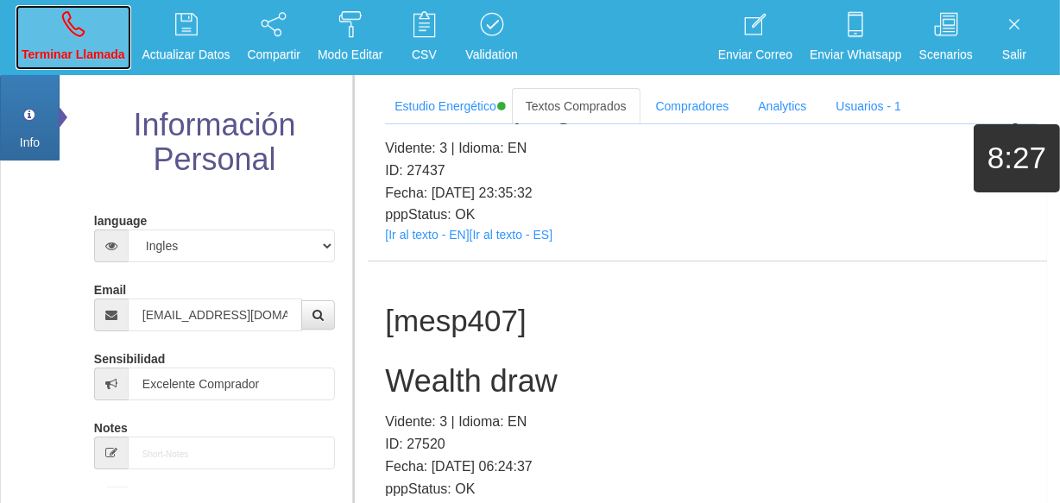
click at [96, 23] on link "Terminar Llamada" at bounding box center [74, 37] width 116 height 65
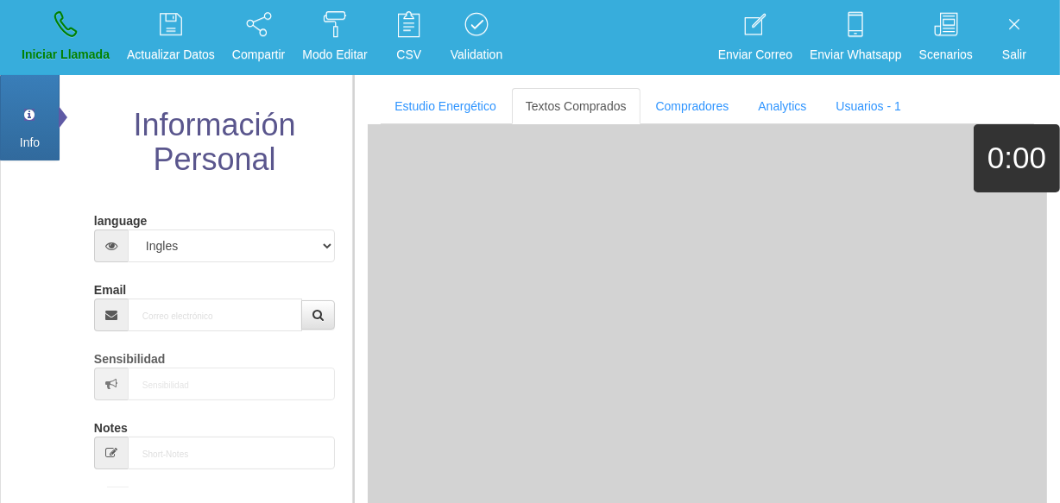
scroll to position [0, 0]
click at [192, 327] on input "Email" at bounding box center [215, 315] width 174 height 33
paste input "[EMAIL_ADDRESS][DOMAIN_NAME]"
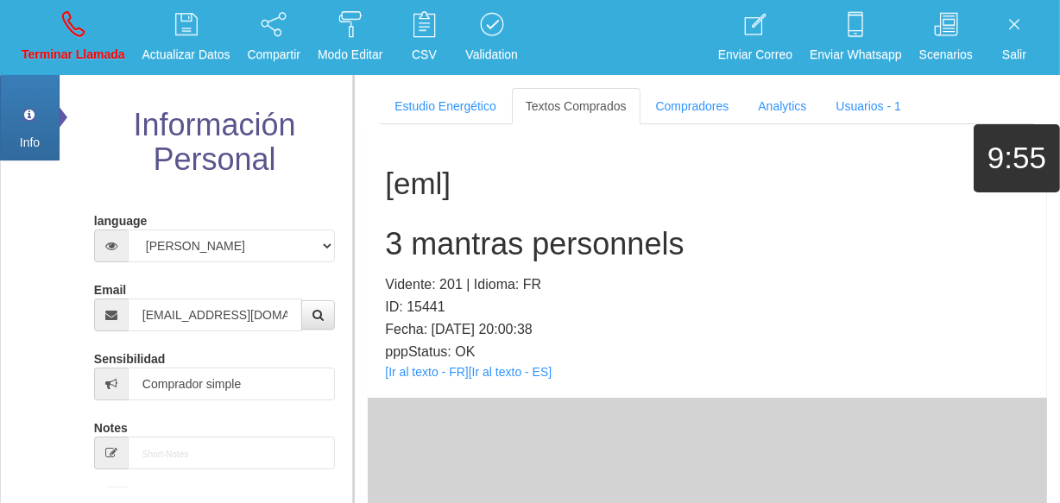
click at [415, 359] on p "pppStatus: OK" at bounding box center [707, 352] width 645 height 22
click at [427, 370] on link "[Ir al texto - FR]" at bounding box center [426, 372] width 83 height 14
click at [442, 367] on link "[Ir al texto - FR]" at bounding box center [426, 372] width 83 height 14
click at [490, 246] on h2 "3 mantras personnels" at bounding box center [707, 244] width 645 height 35
click at [490, 247] on h2 "3 mantras personnels" at bounding box center [707, 244] width 645 height 35
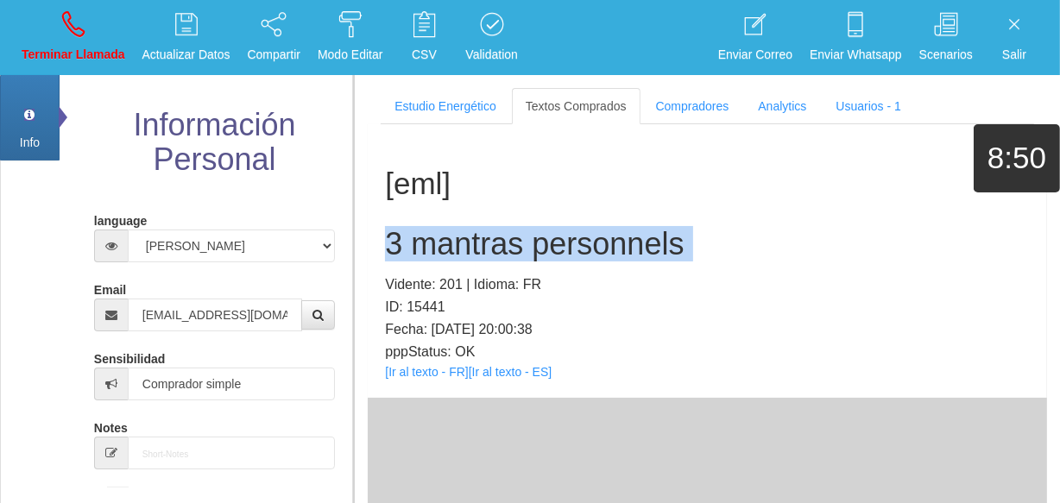
click at [490, 247] on h2 "3 mantras personnels" at bounding box center [707, 244] width 645 height 35
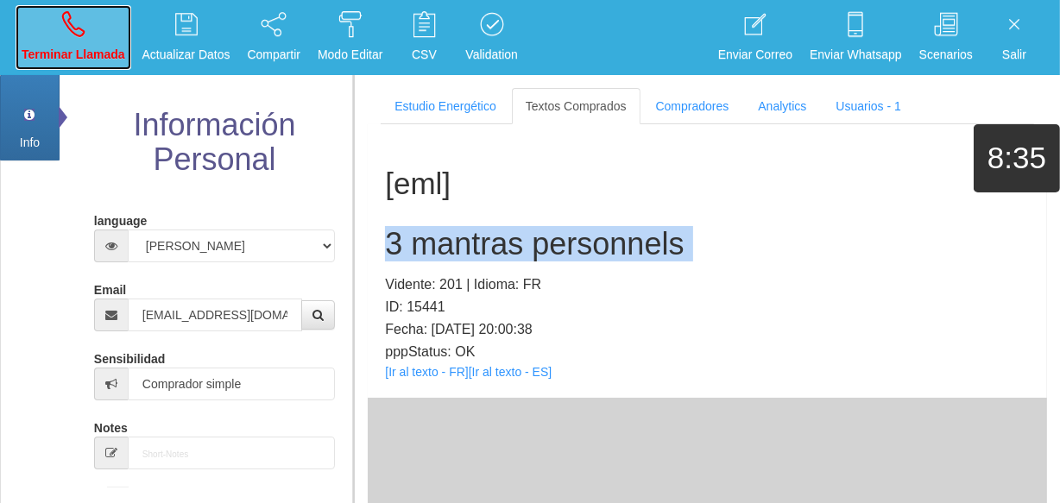
click at [66, 37] on icon at bounding box center [73, 24] width 22 height 28
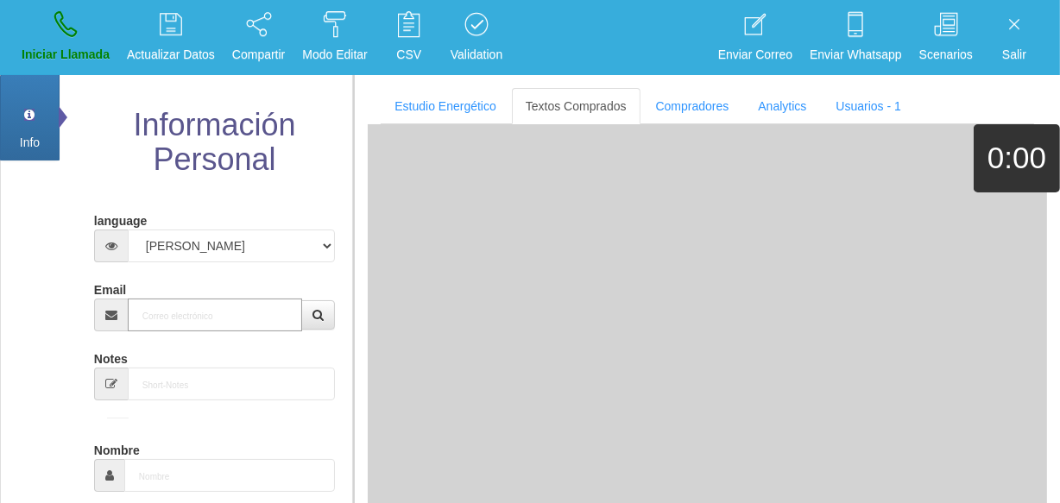
click at [245, 305] on input "Email" at bounding box center [215, 315] width 174 height 33
paste input "[EMAIL_ADDRESS][DOMAIN_NAME]"
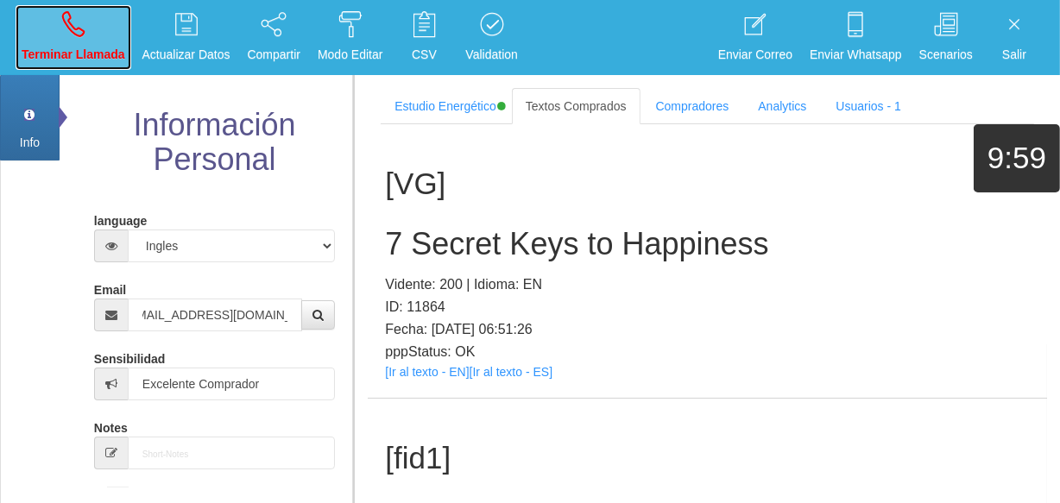
click at [51, 61] on p "Terminar Llamada" at bounding box center [74, 55] width 104 height 20
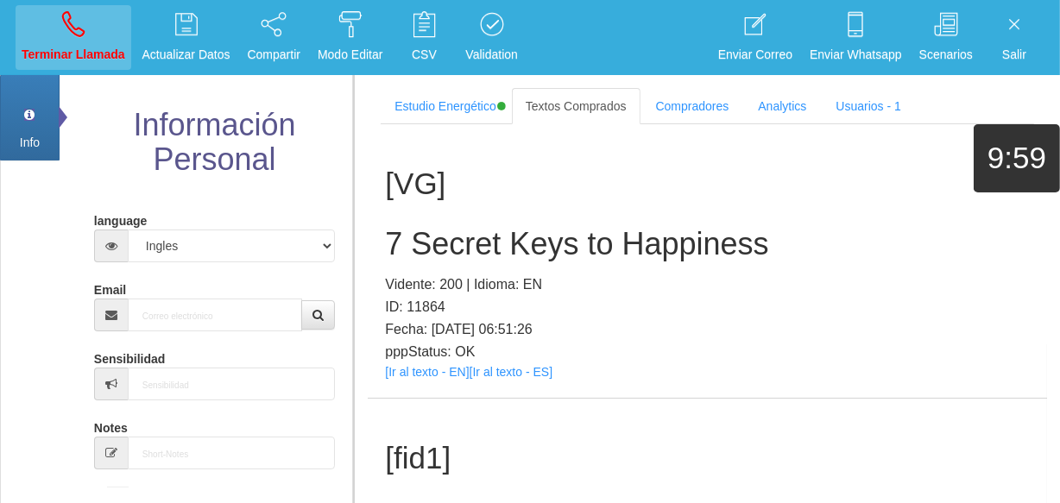
scroll to position [0, 0]
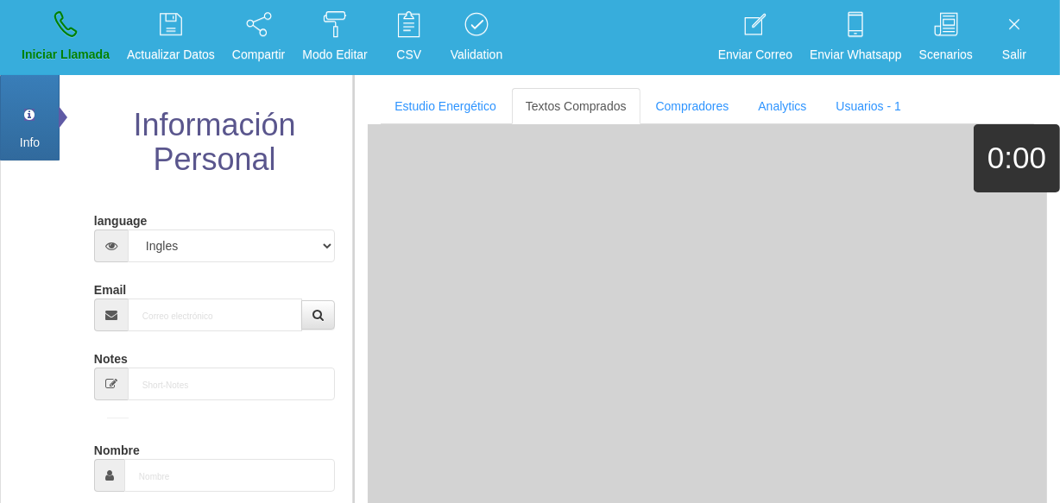
drag, startPoint x: 178, startPoint y: 337, endPoint x: 168, endPoint y: 321, distance: 18.7
click at [168, 320] on input "Email" at bounding box center [215, 315] width 174 height 33
paste input "[EMAIL_ADDRESS][DOMAIN_NAME]"
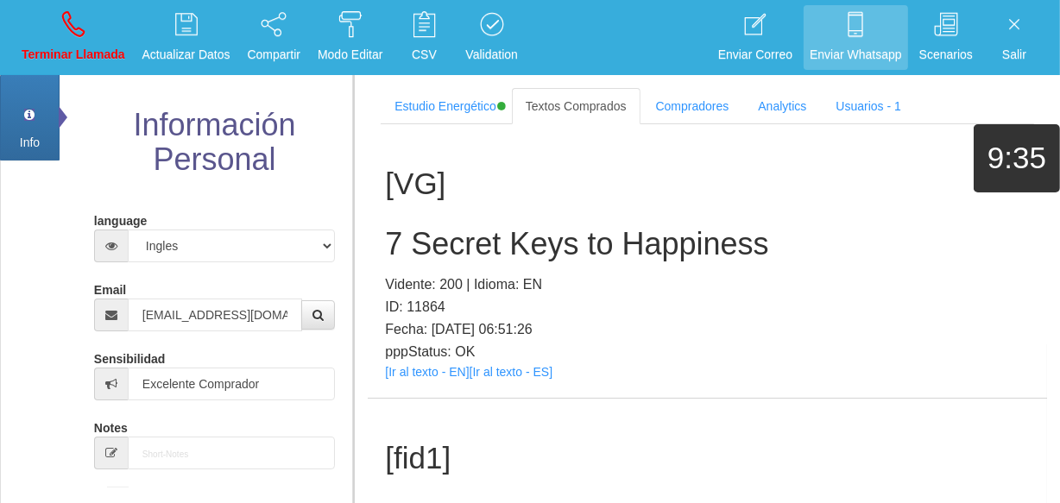
scroll to position [2709, 0]
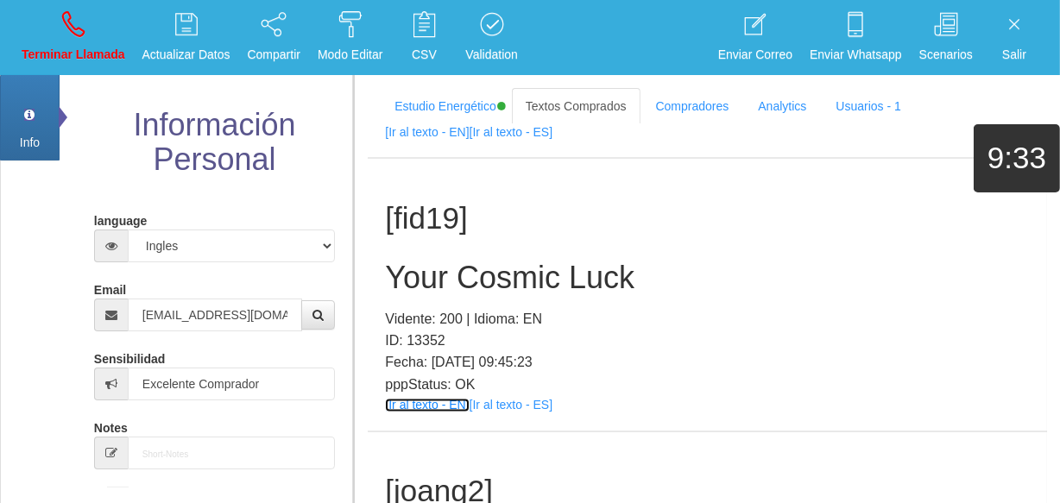
click at [416, 405] on link "[Ir al texto - EN]" at bounding box center [427, 406] width 84 height 14
click at [458, 267] on h2 "Your Cosmic Luck" at bounding box center [707, 278] width 645 height 35
click at [458, 266] on h2 "Your Cosmic Luck" at bounding box center [707, 278] width 645 height 35
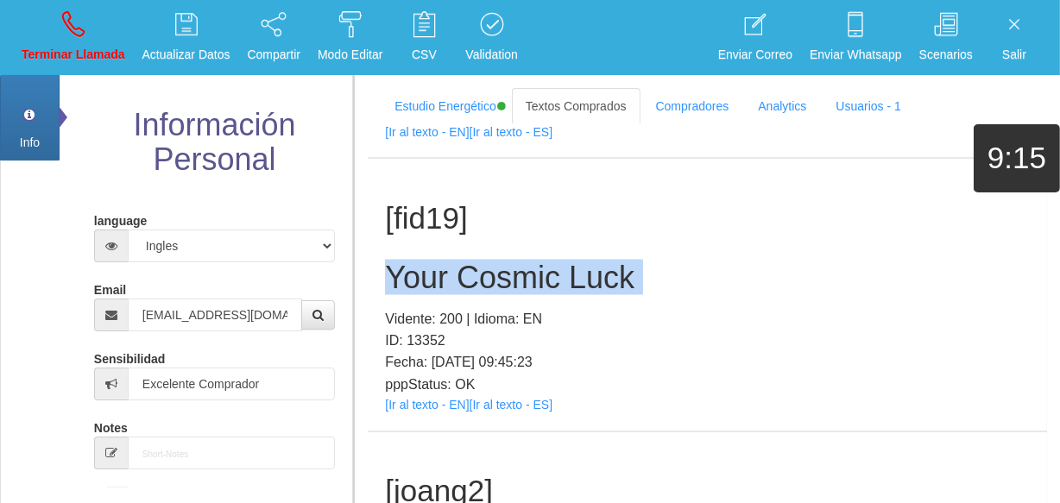
click at [458, 266] on h2 "Your Cosmic Luck" at bounding box center [707, 278] width 645 height 35
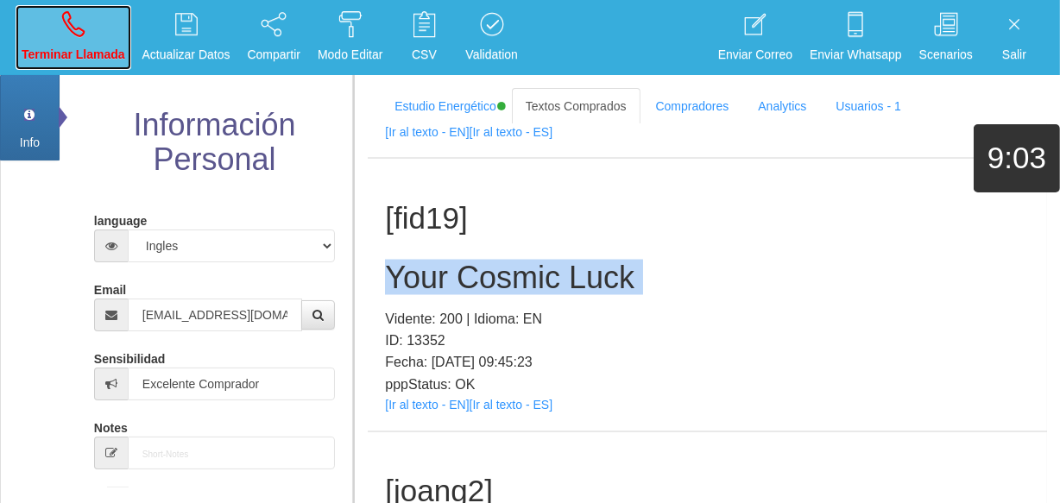
click at [109, 11] on link "Terminar Llamada" at bounding box center [74, 37] width 116 height 65
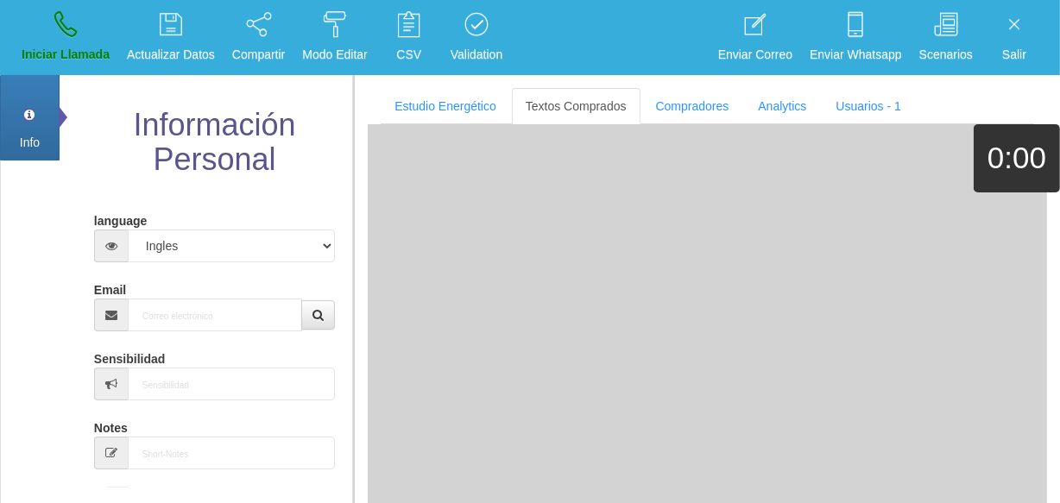
scroll to position [0, 0]
click at [226, 309] on input "Email" at bounding box center [215, 315] width 174 height 33
paste input "[EMAIL_ADDRESS][DOMAIN_NAME]"
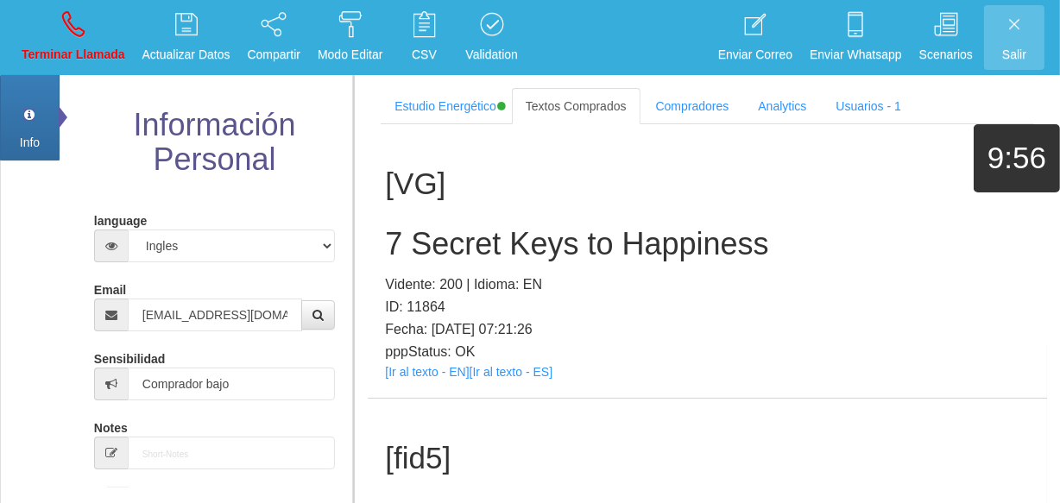
scroll to position [275, 0]
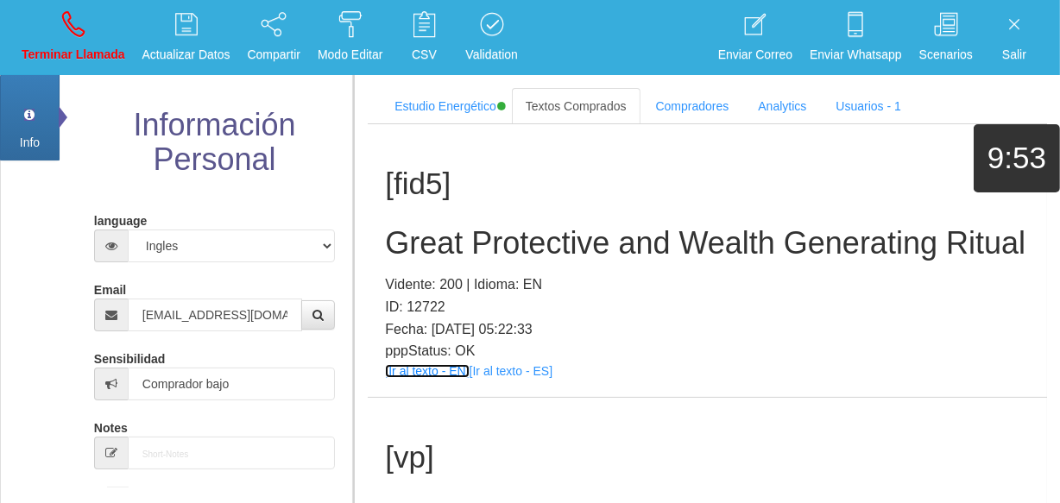
click at [434, 378] on link "[Ir al texto - EN]" at bounding box center [427, 371] width 84 height 14
click at [454, 208] on div "[fid5] Great Protective and Wealth Generating Ritual Vidente: 200 | Idioma: EN …" at bounding box center [708, 261] width 680 height 274
click at [465, 237] on h2 "Great Protective and Wealth Generating Ritual" at bounding box center [707, 243] width 645 height 35
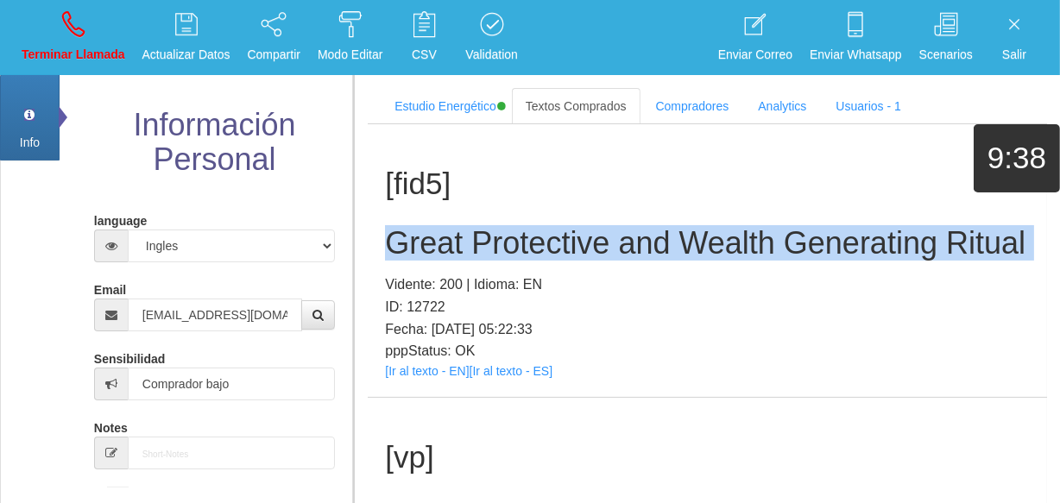
click at [465, 237] on h2 "Great Protective and Wealth Generating Ritual" at bounding box center [707, 243] width 645 height 35
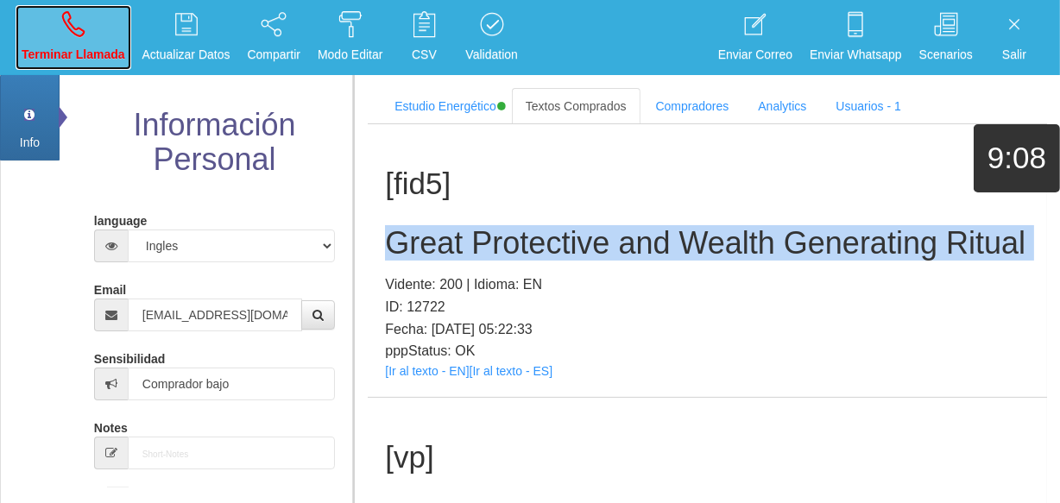
click at [85, 25] on link "Terminar Llamada" at bounding box center [74, 37] width 116 height 65
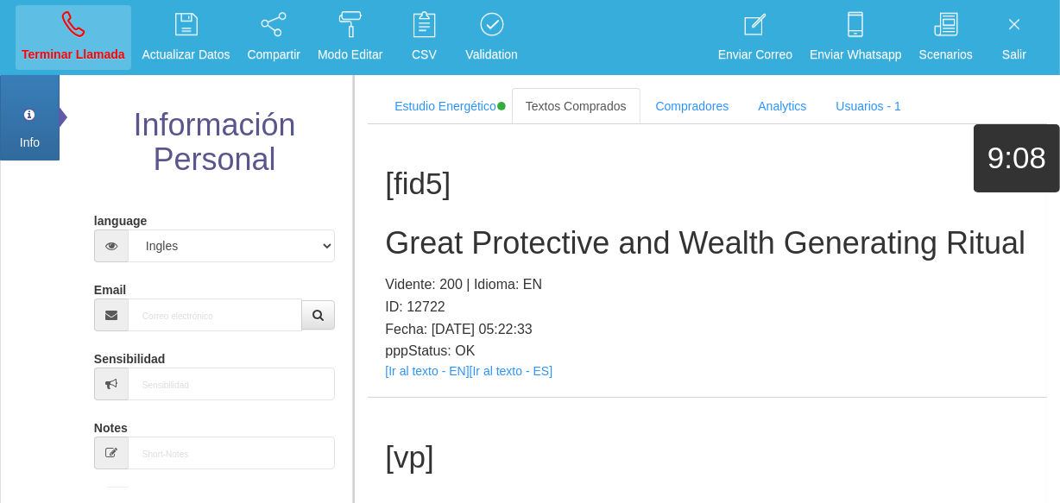
scroll to position [0, 0]
